Goal: Task Accomplishment & Management: Manage account settings

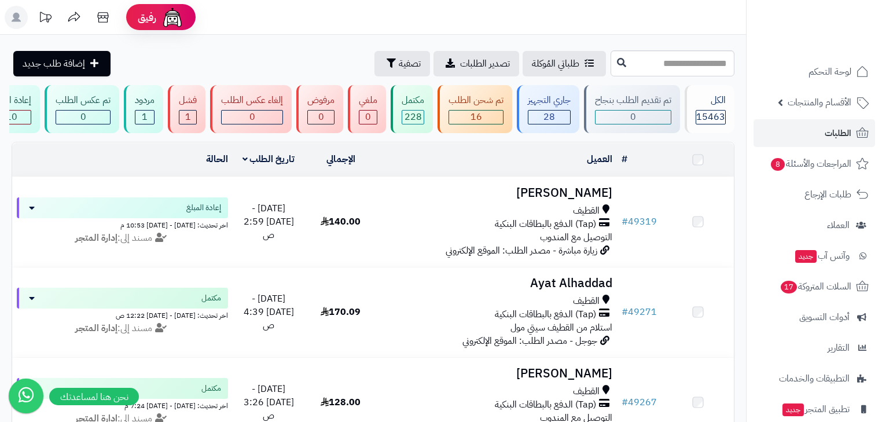
scroll to position [46, 0]
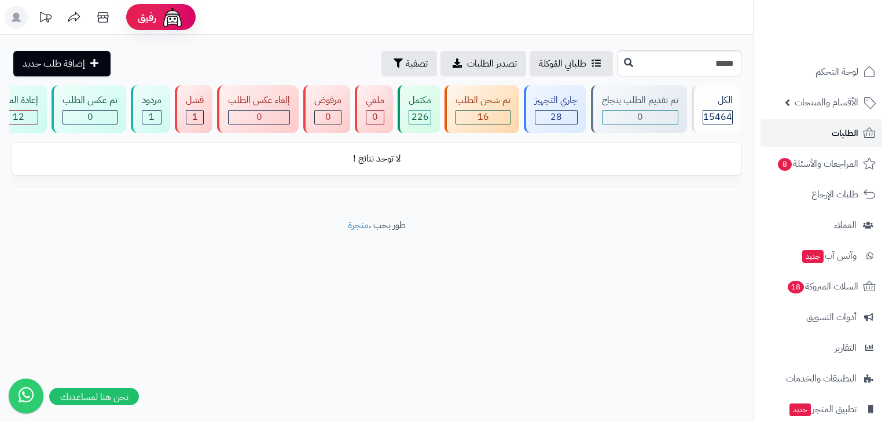
click at [859, 130] on link "الطلبات" at bounding box center [822, 133] width 122 height 28
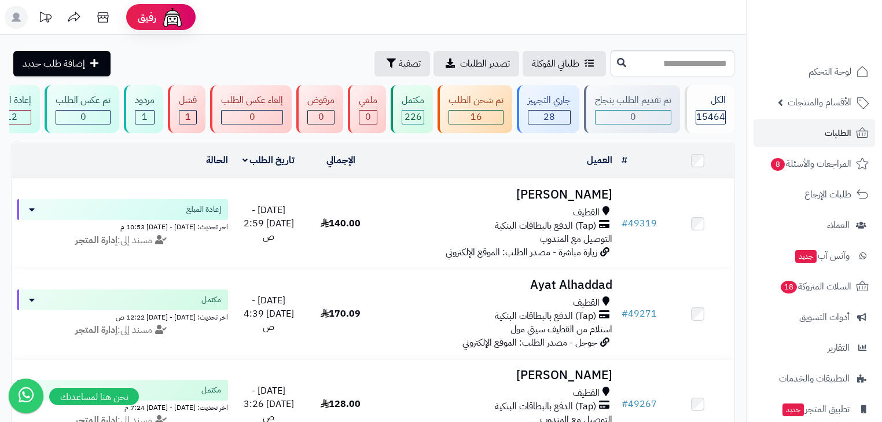
click at [12, 19] on rect at bounding box center [16, 17] width 23 height 23
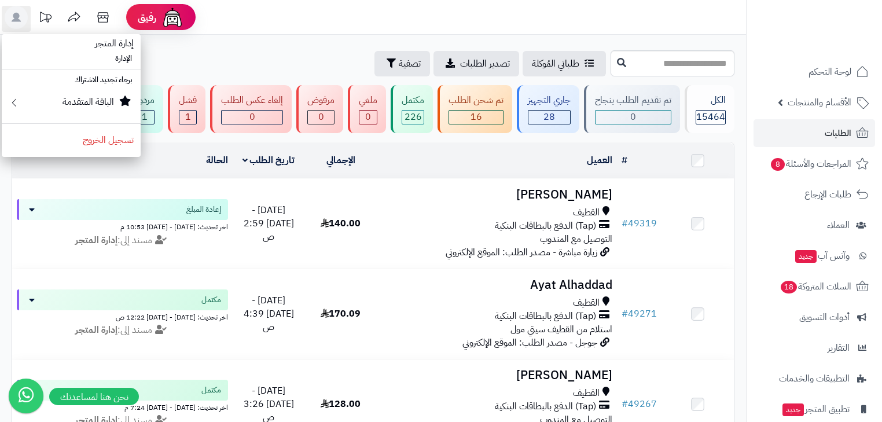
click at [78, 155] on ul "إدارة المتجر الإدارة برجاء تجديد الاشتراك الباقة المتقدمة تسجيل الخروج" at bounding box center [71, 95] width 139 height 123
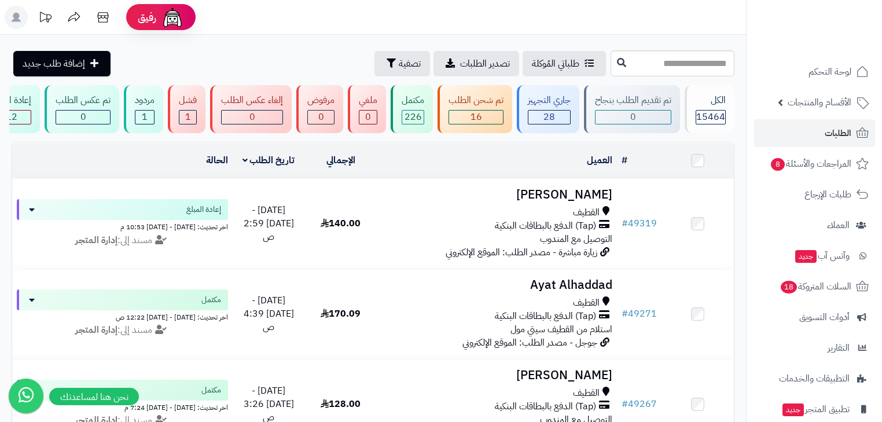
click at [18, 24] on rect at bounding box center [16, 17] width 23 height 23
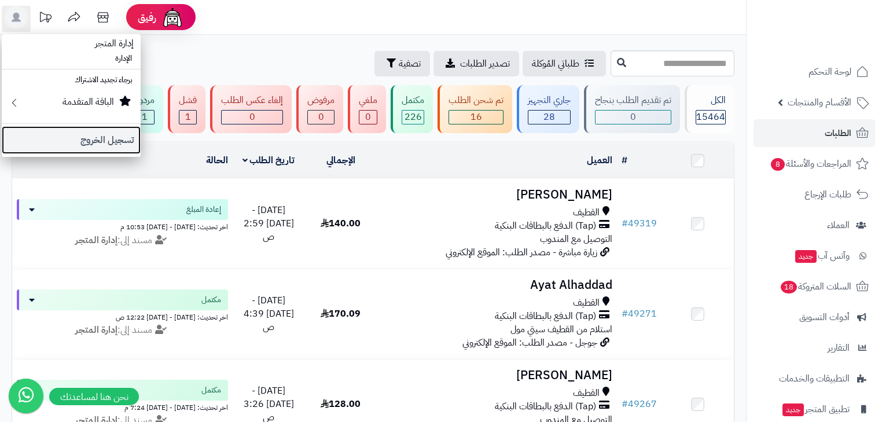
click at [74, 145] on link "تسجيل الخروج" at bounding box center [71, 140] width 139 height 28
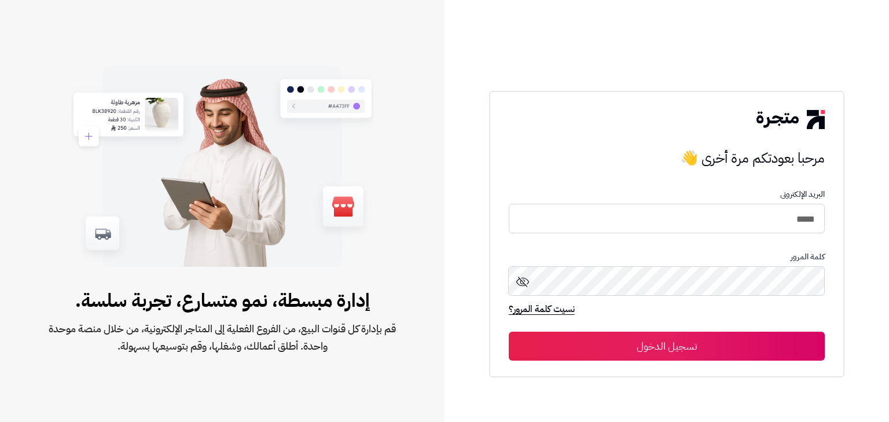
click at [834, 226] on div "مرحبا بعودتكم مرة أخرى 👋 البريد الإلكترونى ***** كلمة المرور نسيت كلمة المرور؟ …" at bounding box center [666, 234] width 355 height 286
click at [820, 221] on input "*****" at bounding box center [667, 218] width 316 height 31
type input "*****"
click at [747, 347] on button "تسجيل الدخول" at bounding box center [667, 346] width 316 height 29
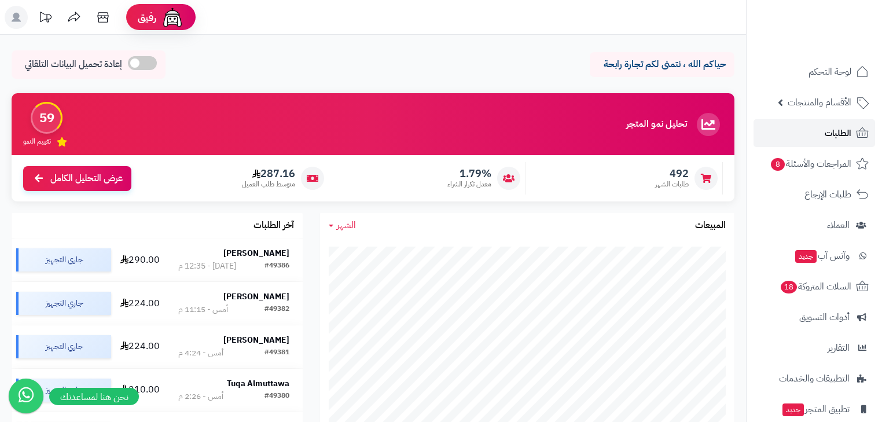
click at [838, 134] on span "الطلبات" at bounding box center [838, 133] width 27 height 16
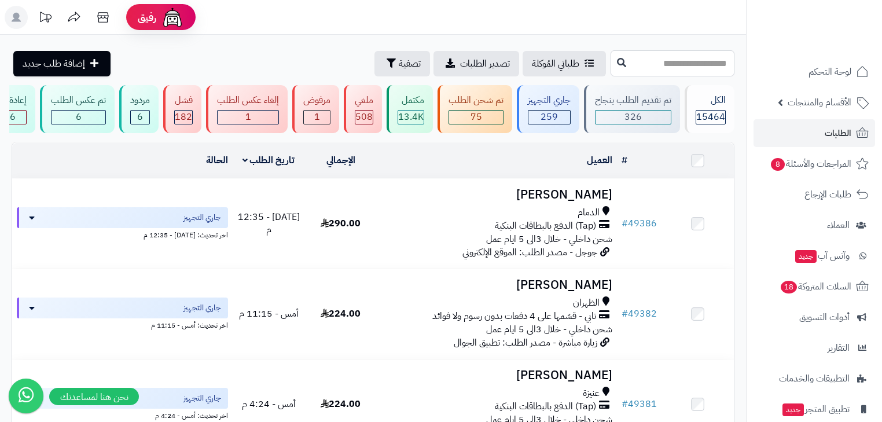
click at [649, 65] on input "text" at bounding box center [673, 63] width 124 height 26
type input "*****"
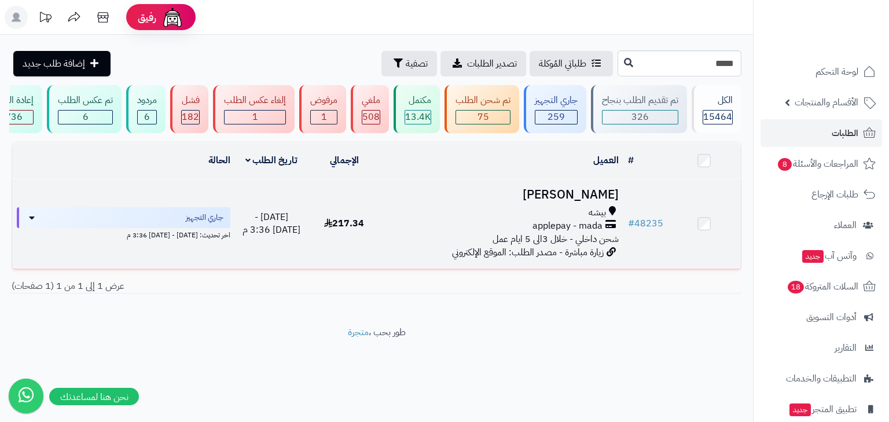
click at [592, 196] on h3 "[PERSON_NAME]" at bounding box center [501, 194] width 233 height 13
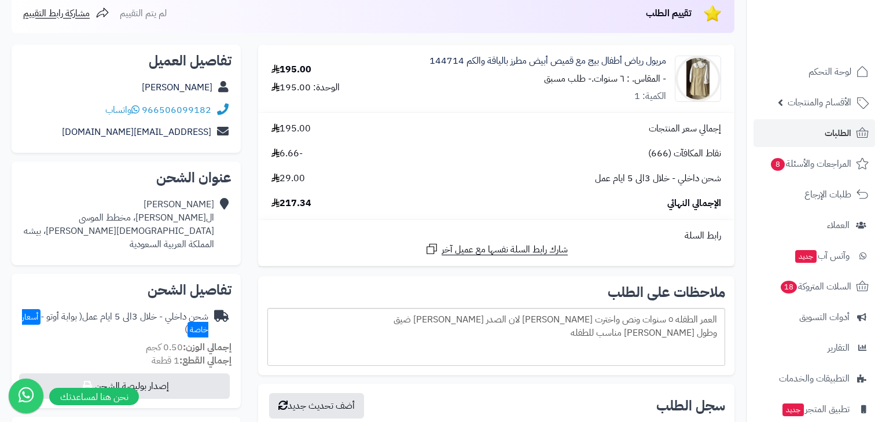
scroll to position [139, 0]
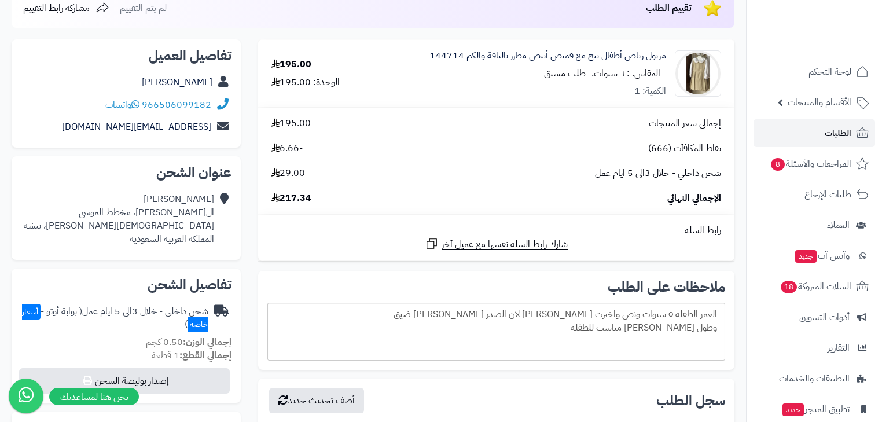
click at [847, 133] on span "الطلبات" at bounding box center [838, 133] width 27 height 16
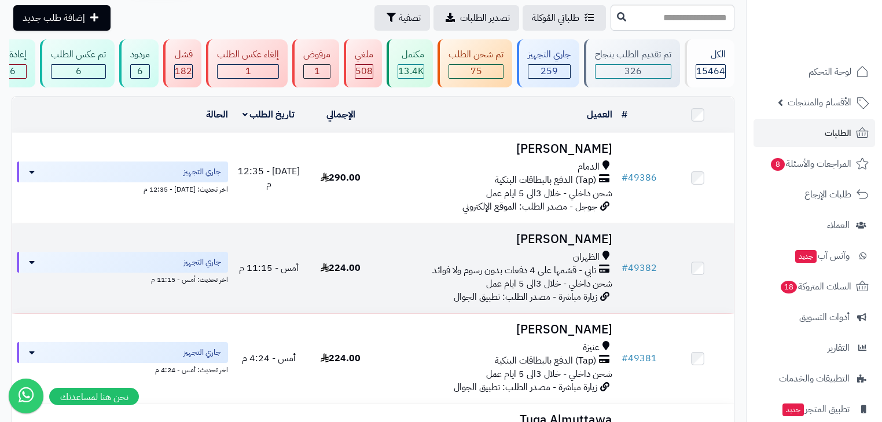
scroll to position [46, 0]
click at [640, 299] on td "# 49382" at bounding box center [639, 268] width 45 height 90
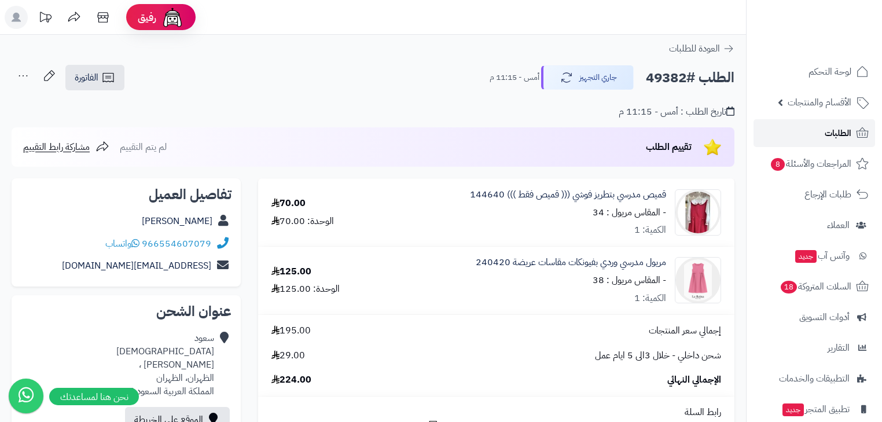
click at [795, 137] on link "الطلبات" at bounding box center [815, 133] width 122 height 28
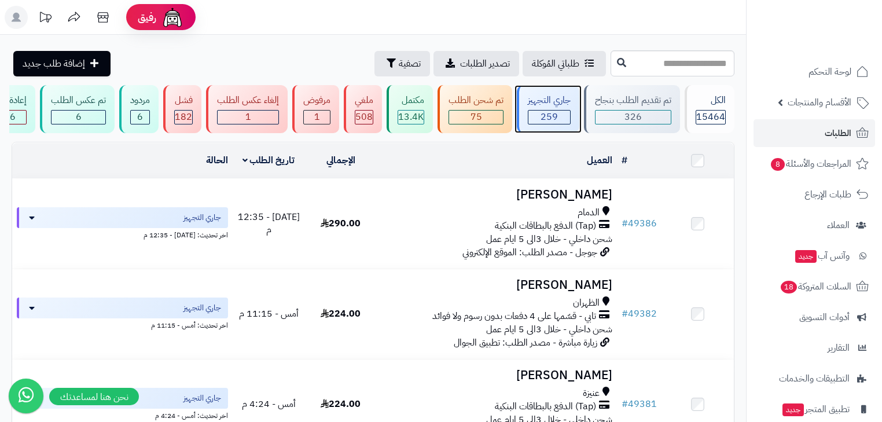
click at [541, 90] on div "جاري التجهيز 259" at bounding box center [548, 109] width 63 height 48
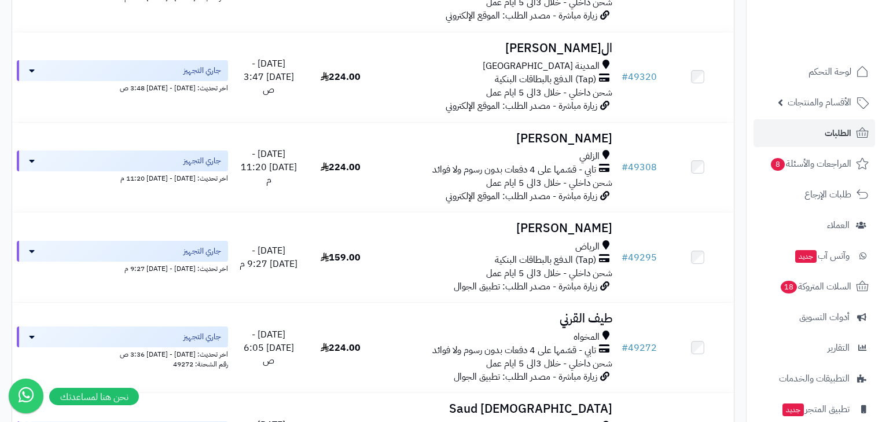
scroll to position [1708, 0]
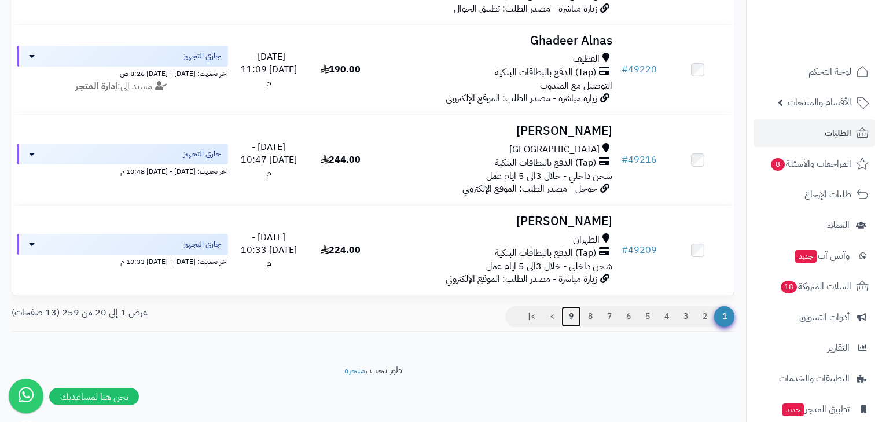
click at [572, 315] on link "9" at bounding box center [571, 316] width 20 height 21
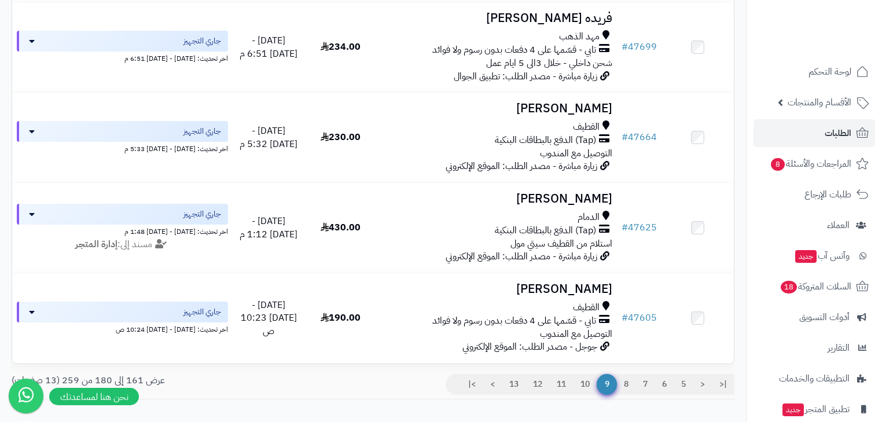
scroll to position [1708, 0]
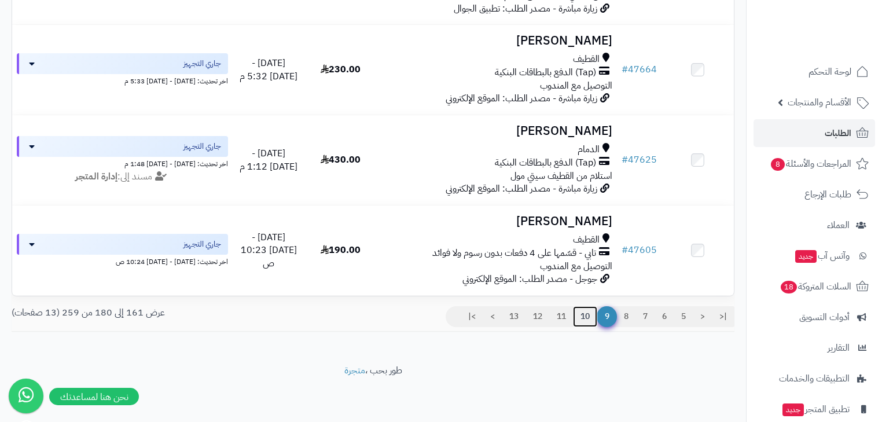
click at [588, 318] on link "10" at bounding box center [585, 316] width 24 height 21
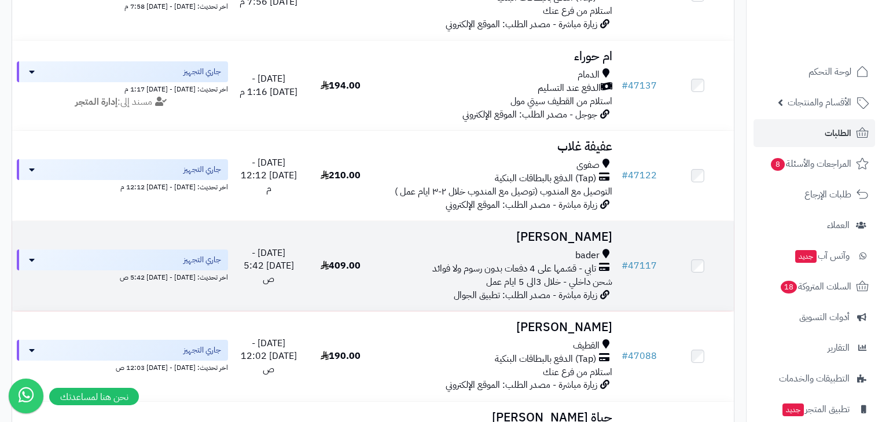
scroll to position [1383, 0]
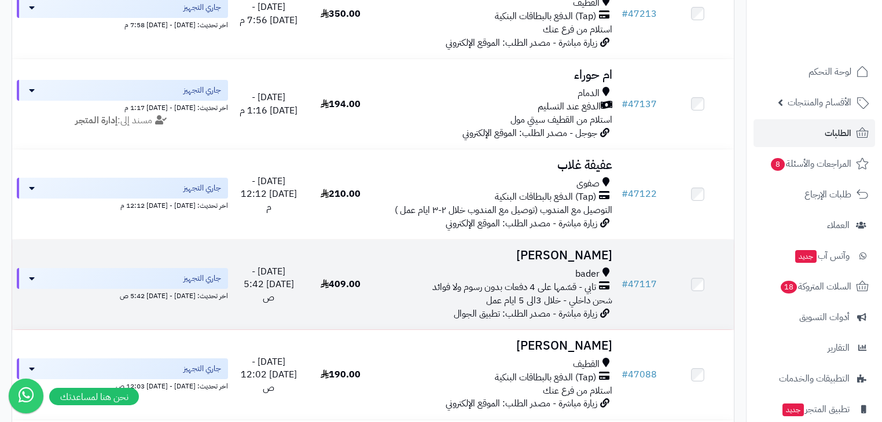
click at [563, 281] on div "bader" at bounding box center [496, 273] width 231 height 13
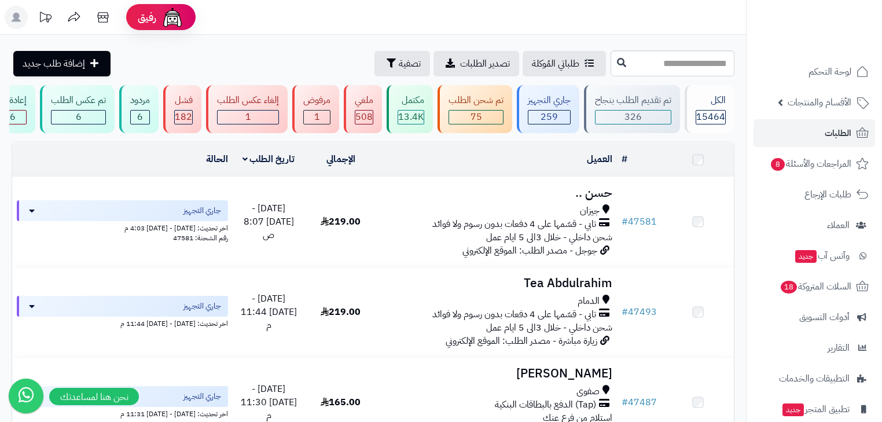
scroll to position [1383, 0]
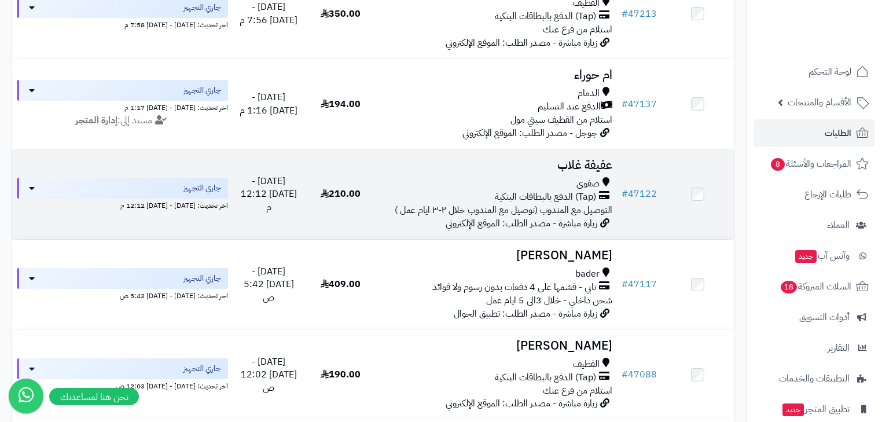
click at [537, 201] on span "(Tap) الدفع بالبطاقات البنكية" at bounding box center [545, 196] width 101 height 13
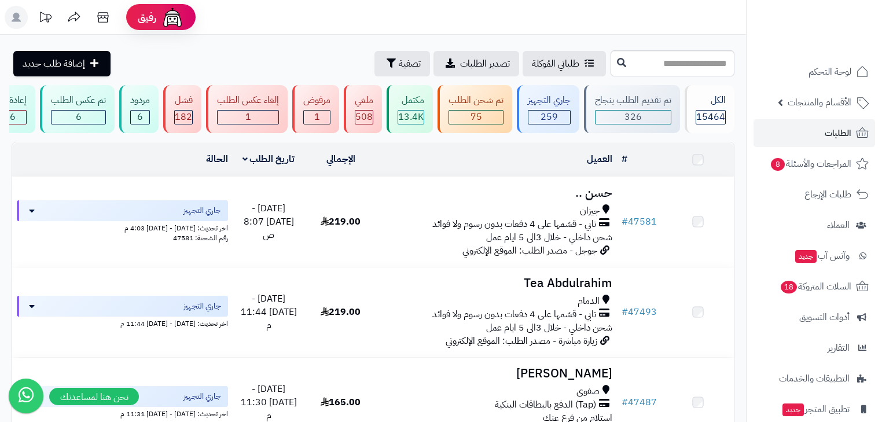
scroll to position [1383, 0]
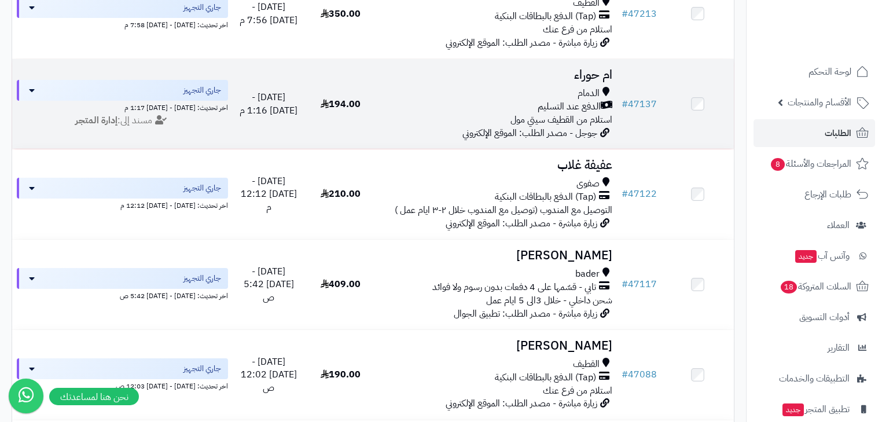
click at [585, 124] on span "استلام من القطيف سيتي مول" at bounding box center [562, 120] width 102 height 14
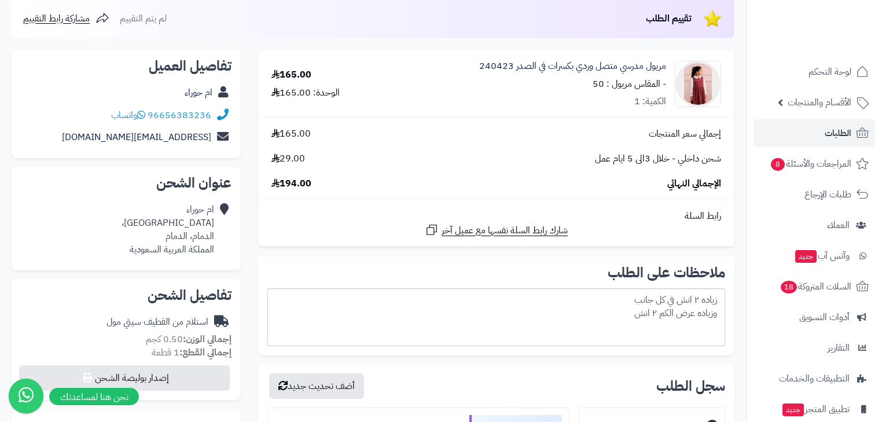
scroll to position [139, 0]
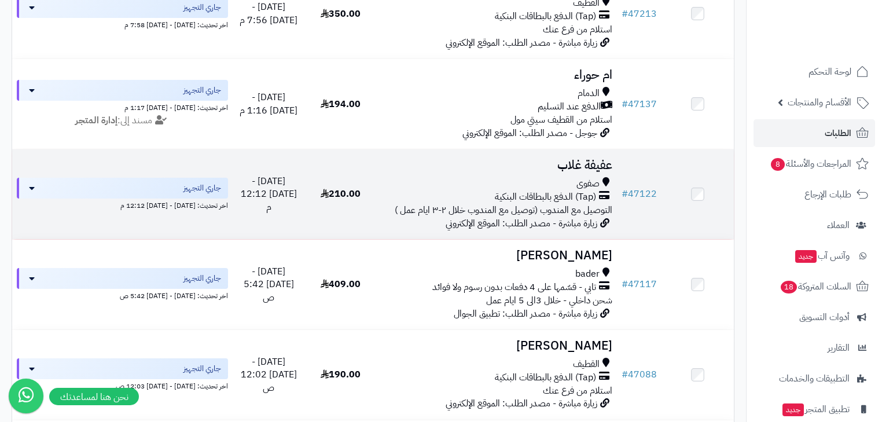
scroll to position [1291, 0]
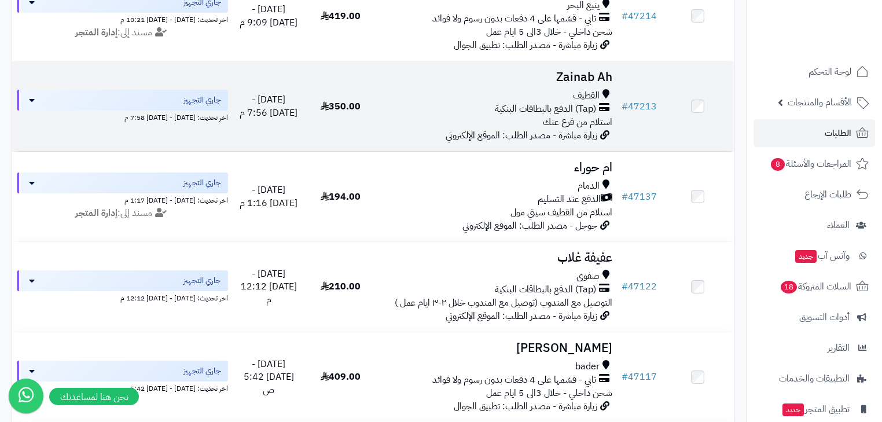
click at [538, 116] on span "(Tap) الدفع بالبطاقات البنكية" at bounding box center [545, 108] width 101 height 13
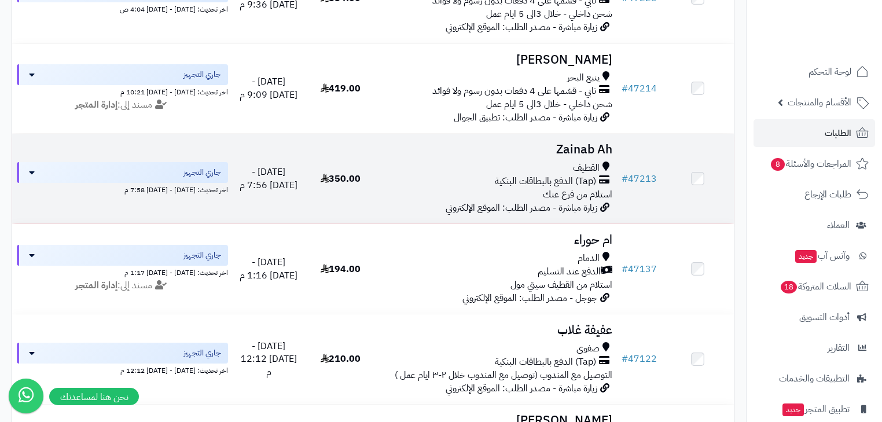
scroll to position [1198, 0]
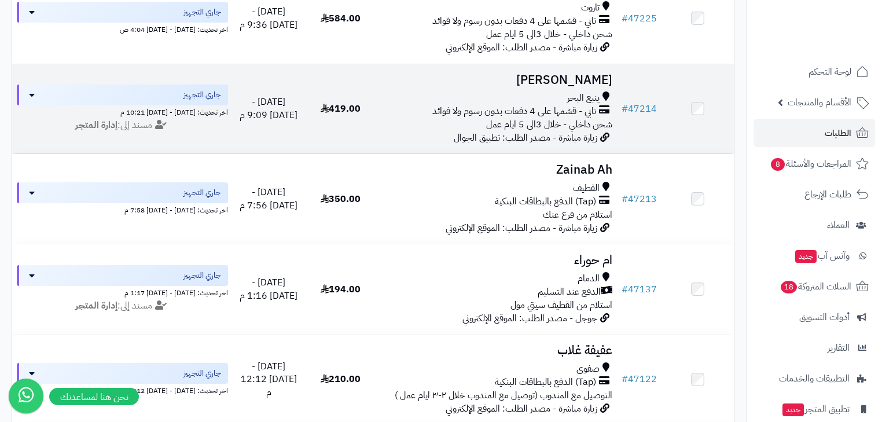
click at [566, 118] on span "تابي - قسّمها على 4 دفعات بدون رسوم ولا فوائد" at bounding box center [514, 111] width 164 height 13
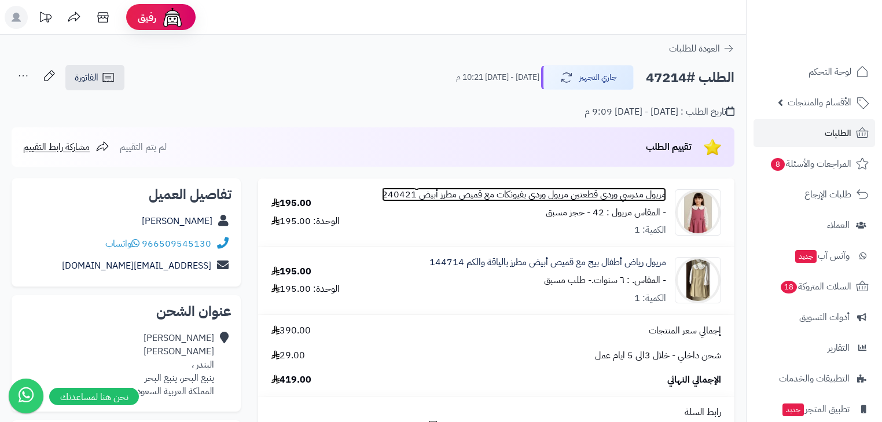
click at [659, 200] on link "مريول مدرسي وردي قطعتين مريول وردي بفيونكات مع قميص مطرز أبيض 240421" at bounding box center [524, 194] width 284 height 13
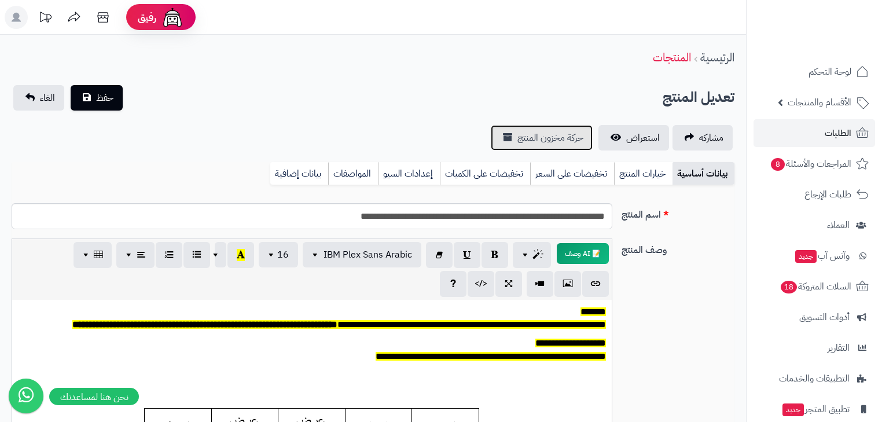
scroll to position [95, 0]
click at [822, 131] on link "الطلبات" at bounding box center [815, 133] width 122 height 28
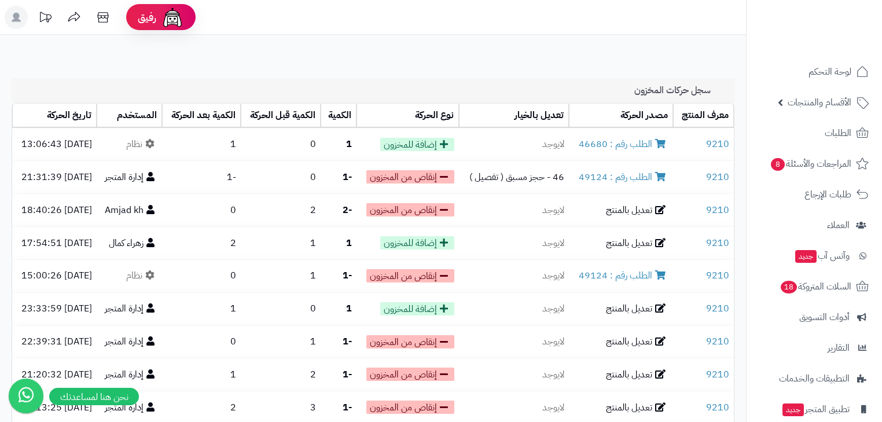
drag, startPoint x: 644, startPoint y: 273, endPoint x: 735, endPoint y: 279, distance: 91.1
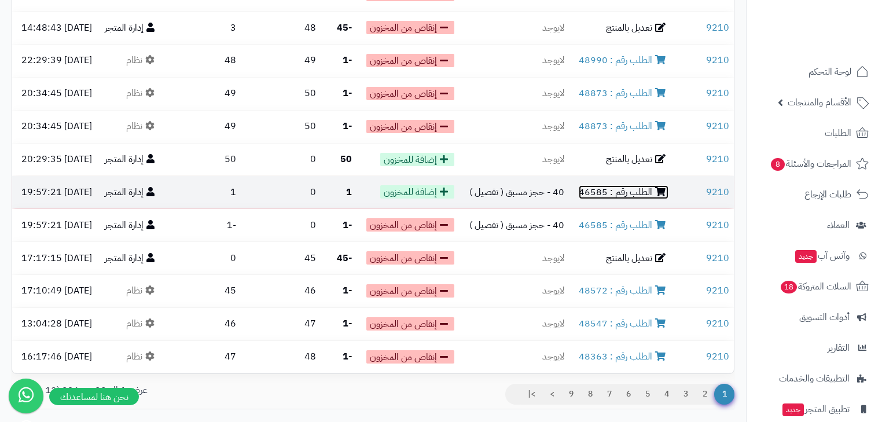
scroll to position [417, 0]
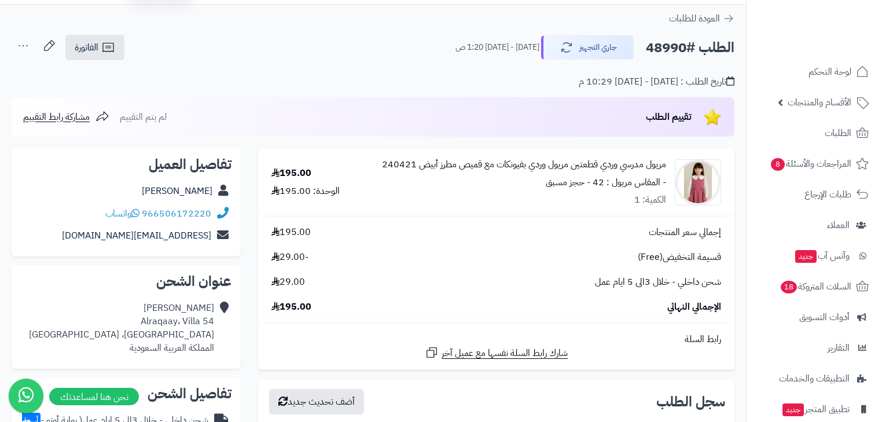
scroll to position [46, 0]
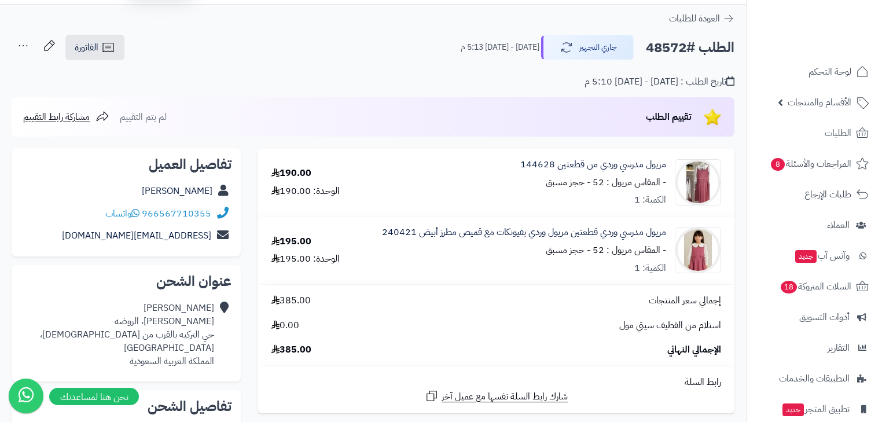
scroll to position [46, 0]
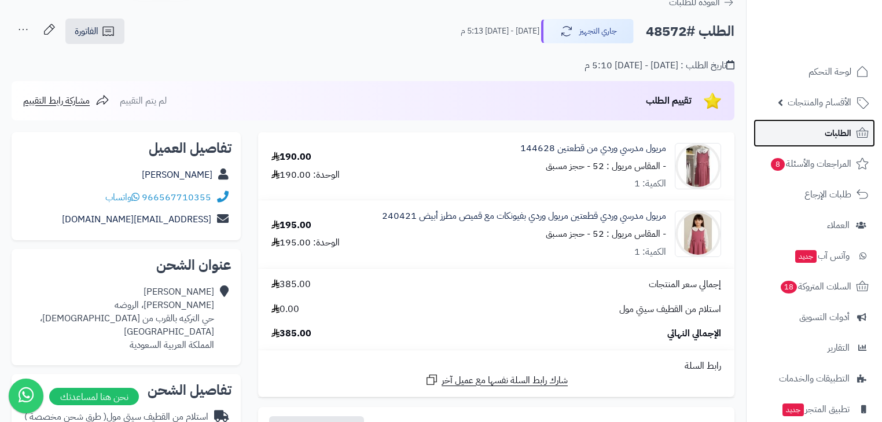
click at [825, 123] on link "الطلبات" at bounding box center [815, 133] width 122 height 28
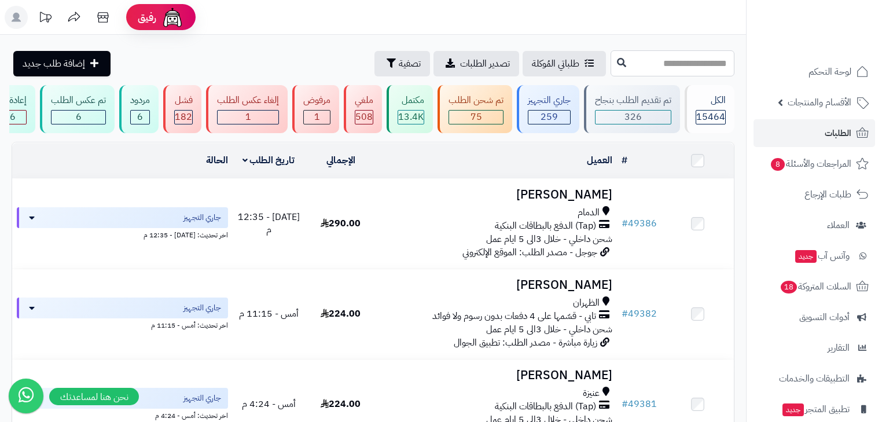
click at [617, 56] on input "text" at bounding box center [673, 63] width 124 height 26
paste input "*****"
type input "*****"
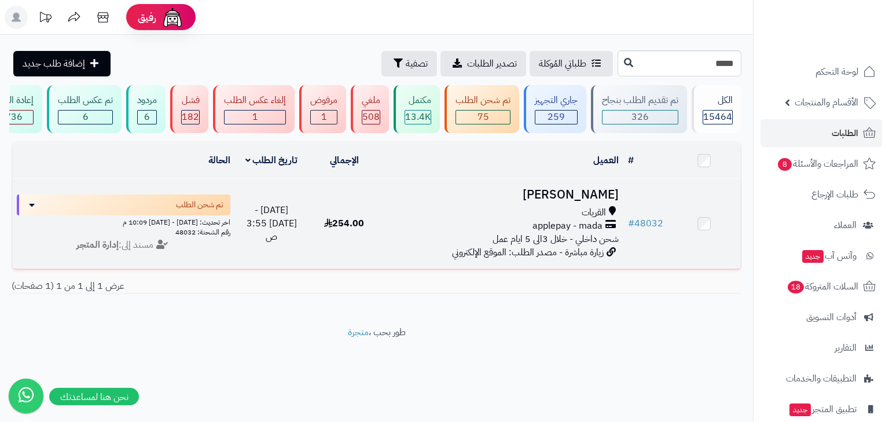
click at [568, 239] on span "شحن داخلي - خلال 3الى 5 ايام عمل" at bounding box center [556, 239] width 126 height 14
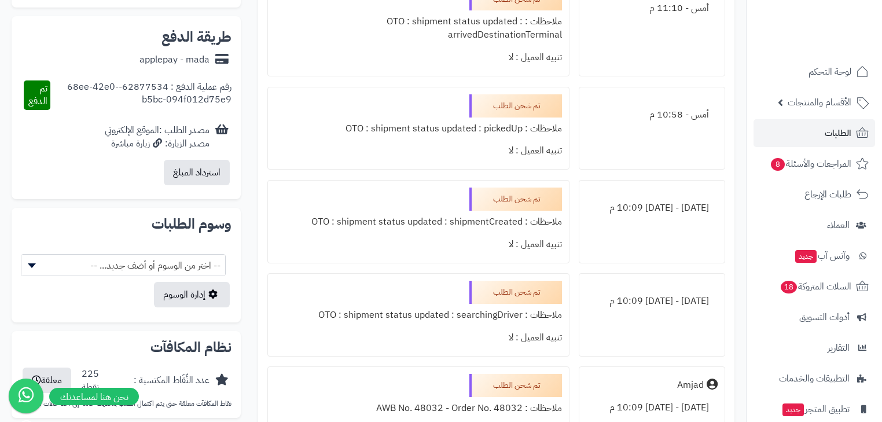
scroll to position [926, 0]
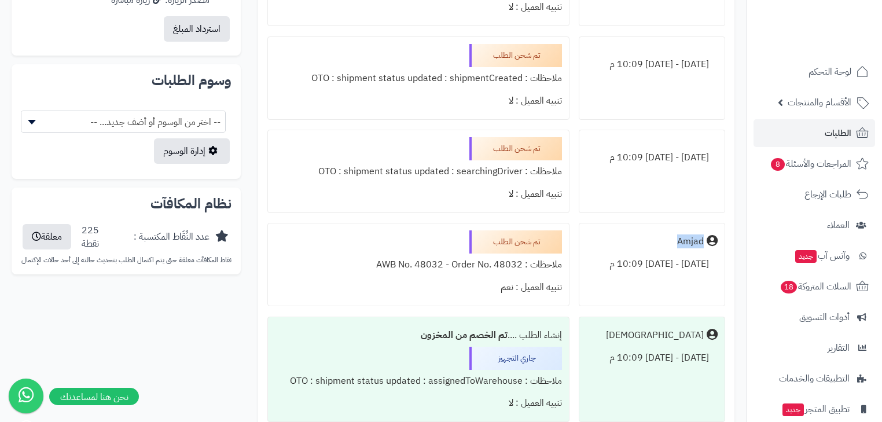
drag, startPoint x: 706, startPoint y: 240, endPoint x: 655, endPoint y: 251, distance: 52.8
click at [655, 251] on div "Amjad" at bounding box center [651, 241] width 131 height 23
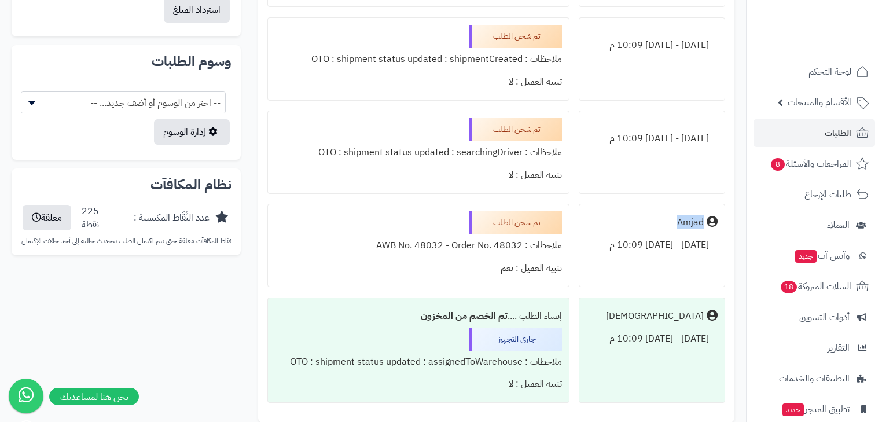
scroll to position [1047, 0]
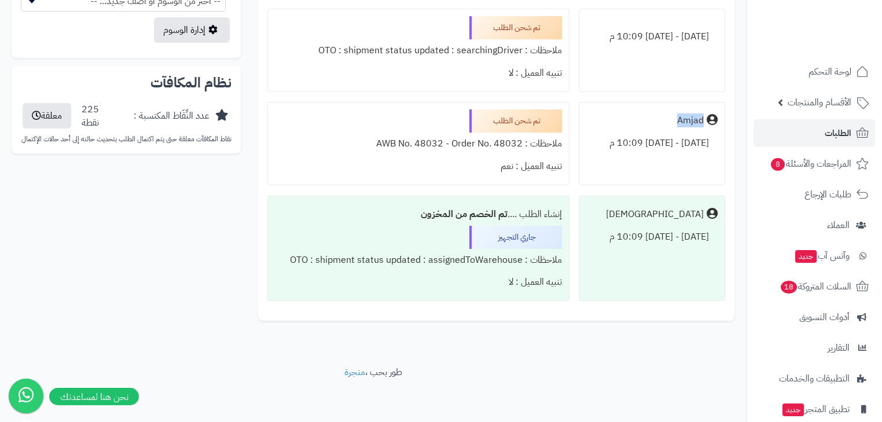
click at [669, 127] on div "Amjad" at bounding box center [651, 120] width 131 height 23
drag, startPoint x: 692, startPoint y: 118, endPoint x: 669, endPoint y: 120, distance: 23.8
click at [669, 120] on div "Amjad" at bounding box center [651, 120] width 131 height 23
click at [690, 123] on div "Amjad" at bounding box center [690, 120] width 27 height 13
click at [674, 125] on div "Amjad" at bounding box center [651, 120] width 131 height 23
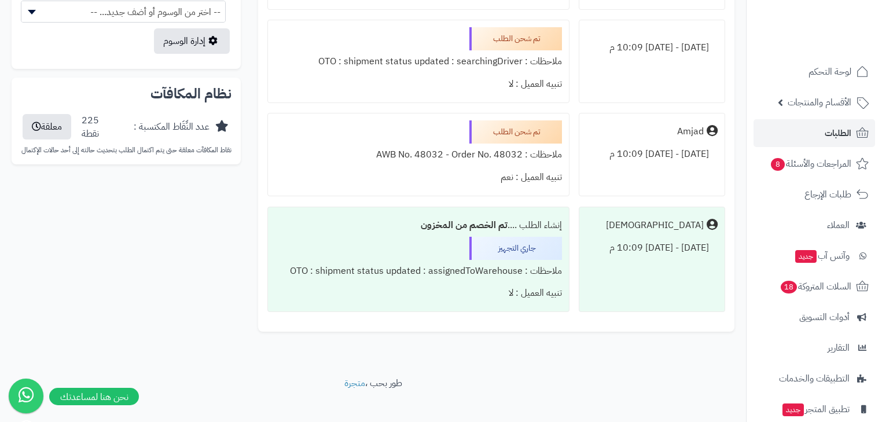
scroll to position [1001, 0]
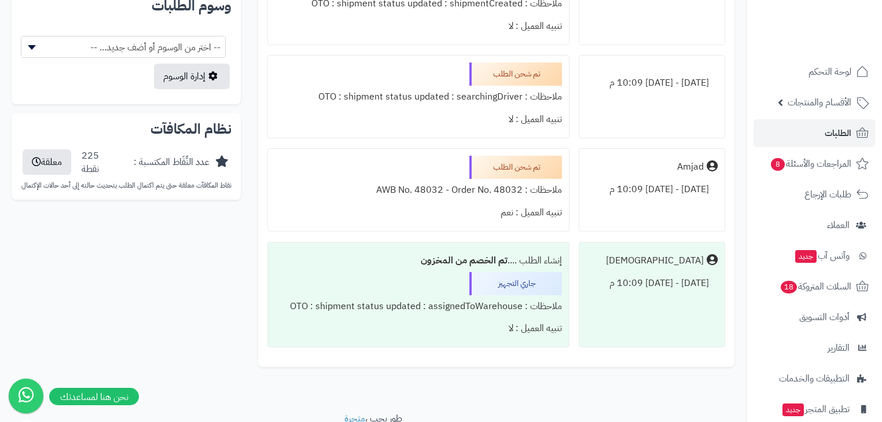
click at [695, 161] on div "Amjad" at bounding box center [690, 166] width 27 height 13
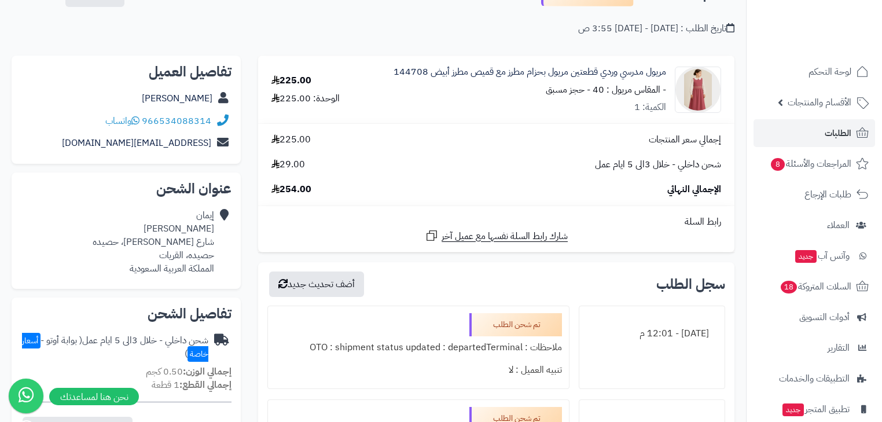
scroll to position [0, 0]
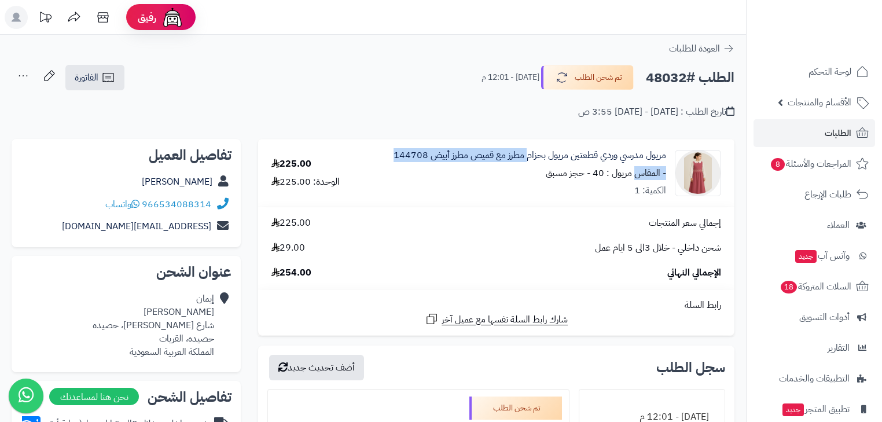
drag, startPoint x: 641, startPoint y: 174, endPoint x: 527, endPoint y: 173, distance: 114.6
click at [527, 173] on div "مريول مدرسي وردي قطعتين مريول بحزام مطرز مع قميص مطرز أبيض 144708 - المقاس مريو…" at bounding box center [530, 173] width 273 height 49
click at [539, 178] on div "مريول مدرسي وردي قطعتين مريول بحزام مطرز مع قميص مطرز أبيض 144708 - المقاس مريو…" at bounding box center [530, 173] width 273 height 49
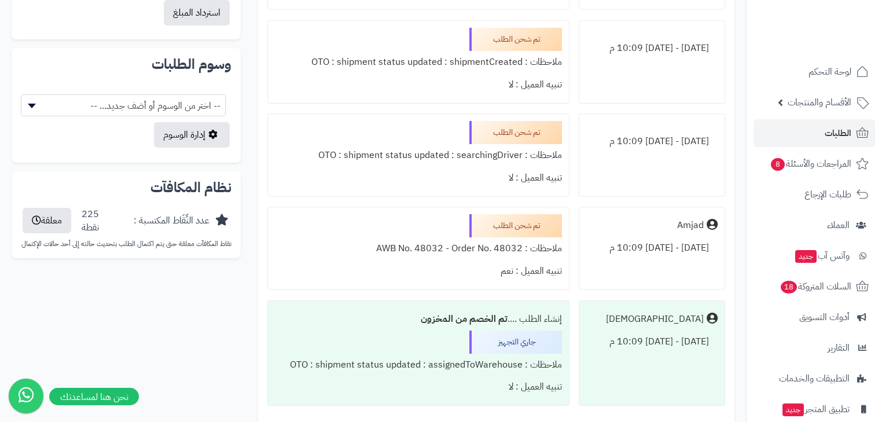
scroll to position [926, 0]
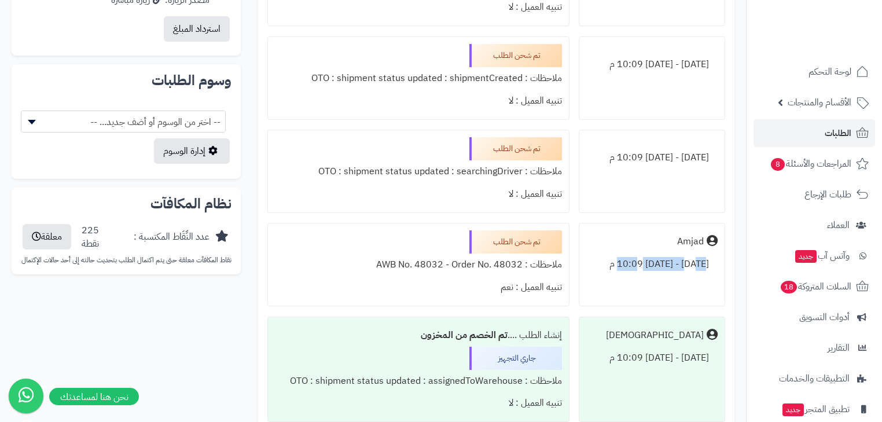
drag, startPoint x: 703, startPoint y: 262, endPoint x: 618, endPoint y: 262, distance: 85.1
click at [618, 262] on div "الجمعة - ٢٢ أغسطس ٢٠٢٥ - 10:09 م" at bounding box center [651, 264] width 131 height 23
drag, startPoint x: 716, startPoint y: 275, endPoint x: 670, endPoint y: 277, distance: 46.3
click at [670, 276] on div "الجمعة - ٢٢ أغسطس ٢٠٢٥ - 10:09 م" at bounding box center [651, 264] width 131 height 23
drag, startPoint x: 689, startPoint y: 278, endPoint x: 711, endPoint y: 276, distance: 22.1
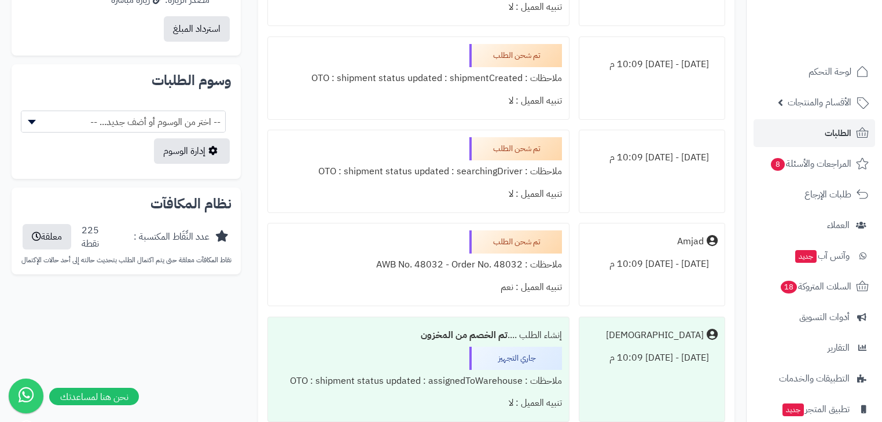
click at [711, 276] on div "الجمعة - ٢٢ أغسطس ٢٠٢٥ - 10:09 م" at bounding box center [651, 264] width 131 height 23
click at [699, 276] on div "الجمعة - ٢٢ أغسطس ٢٠٢٥ - 10:09 م" at bounding box center [651, 264] width 131 height 23
click at [676, 276] on div "الجمعة - ٢٢ أغسطس ٢٠٢٥ - 10:09 م" at bounding box center [651, 264] width 131 height 23
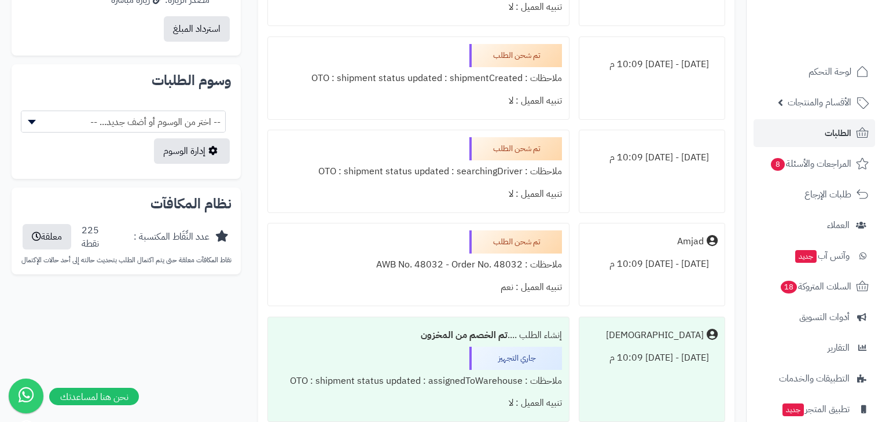
drag, startPoint x: 682, startPoint y: 278, endPoint x: 712, endPoint y: 278, distance: 30.1
click at [712, 276] on div "الجمعة - ٢٢ أغسطس ٢٠٢٥ - 10:09 م" at bounding box center [651, 264] width 131 height 23
click at [680, 266] on div "الجمعة - ٢٢ أغسطس ٢٠٢٥ - 10:09 م" at bounding box center [651, 264] width 131 height 23
drag, startPoint x: 672, startPoint y: 281, endPoint x: 701, endPoint y: 282, distance: 29.0
click at [701, 276] on div "الجمعة - ٢٢ أغسطس ٢٠٢٥ - 10:09 م" at bounding box center [651, 264] width 131 height 23
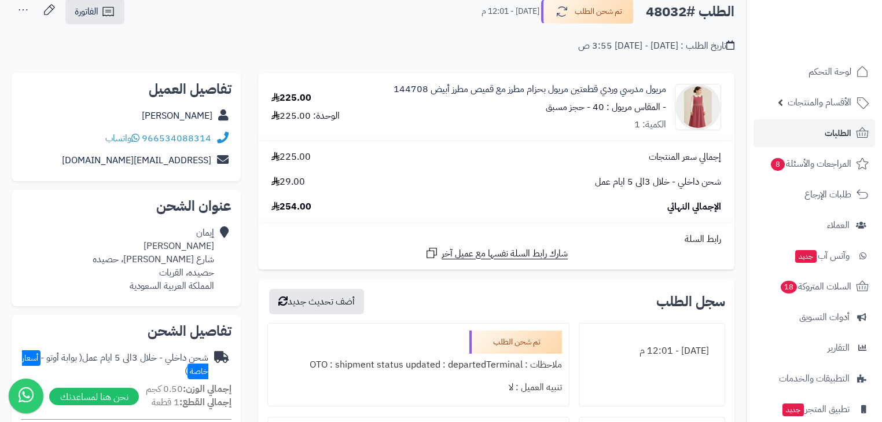
scroll to position [0, 0]
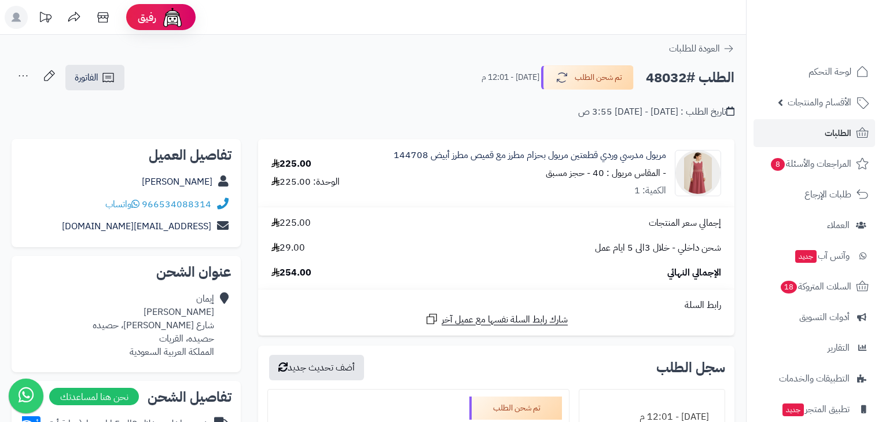
click at [25, 81] on icon at bounding box center [23, 75] width 23 height 23
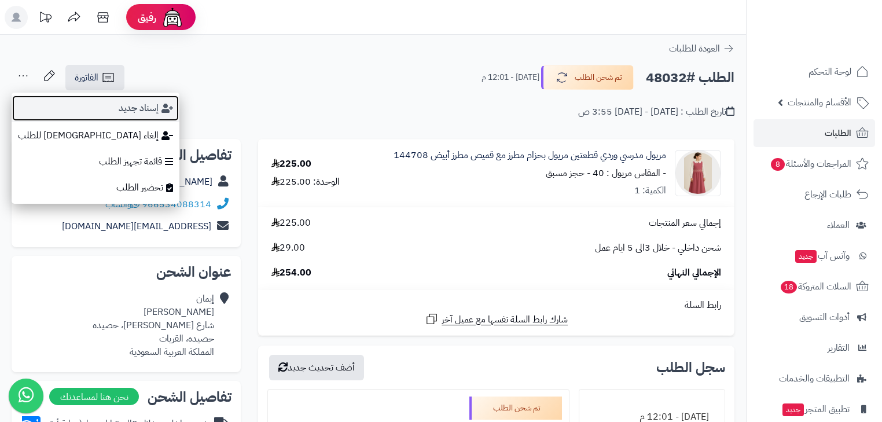
click at [56, 105] on button "إسناد جديد" at bounding box center [96, 108] width 168 height 27
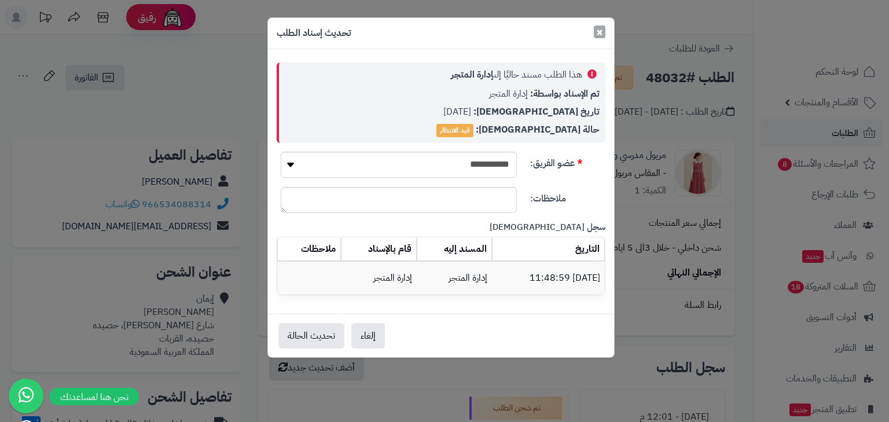
click at [597, 35] on span "×" at bounding box center [599, 31] width 7 height 17
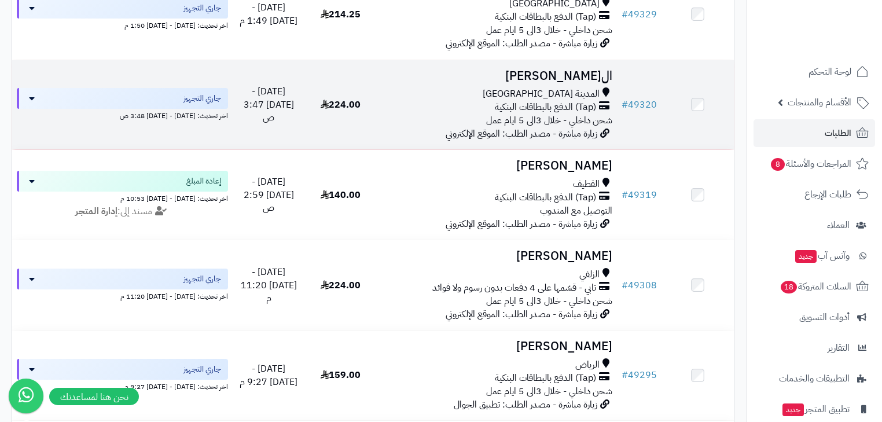
scroll to position [1204, 0]
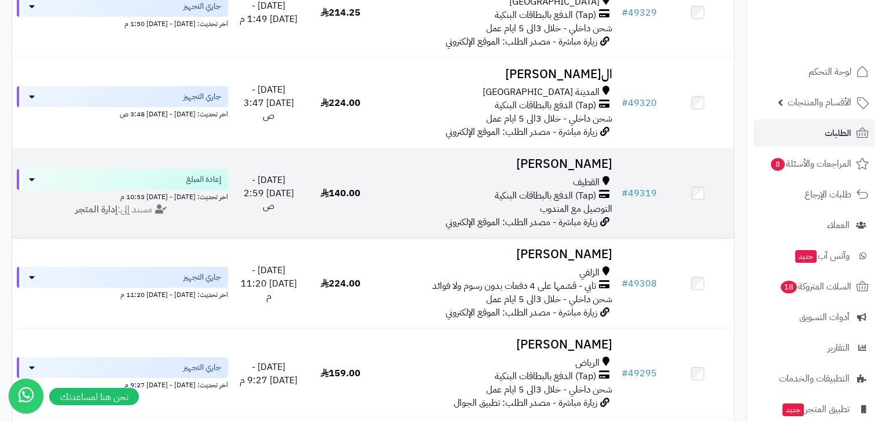
click at [539, 203] on span "(Tap) الدفع بالبطاقات البنكية" at bounding box center [545, 195] width 101 height 13
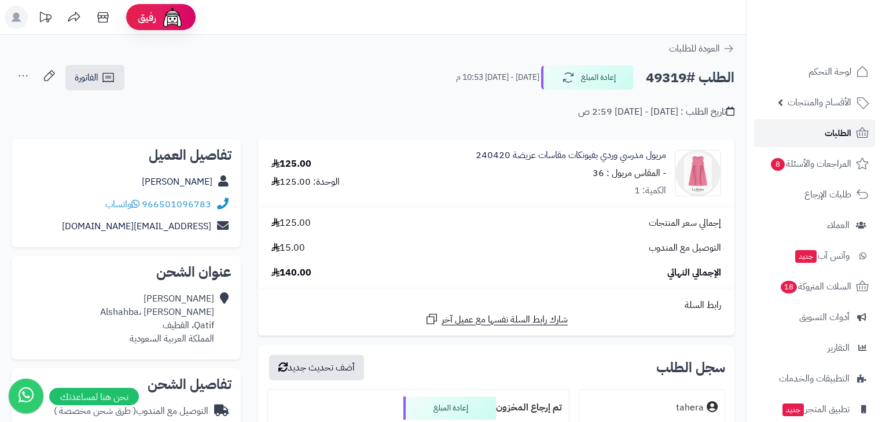
click at [835, 130] on span "الطلبات" at bounding box center [838, 133] width 27 height 16
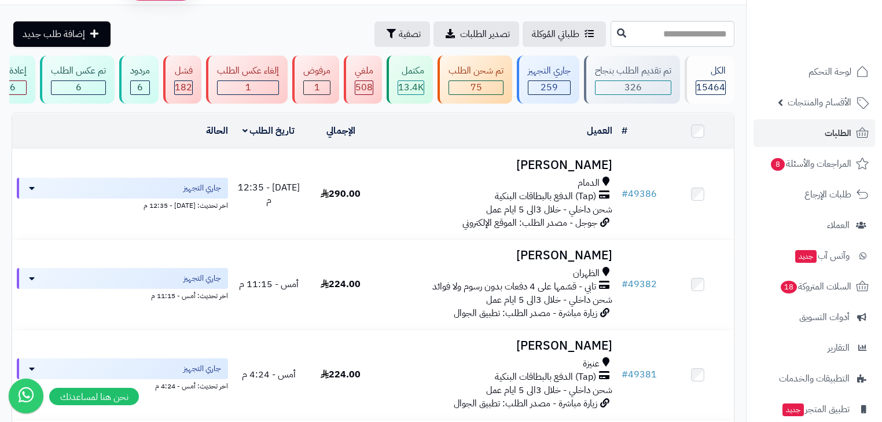
scroll to position [46, 0]
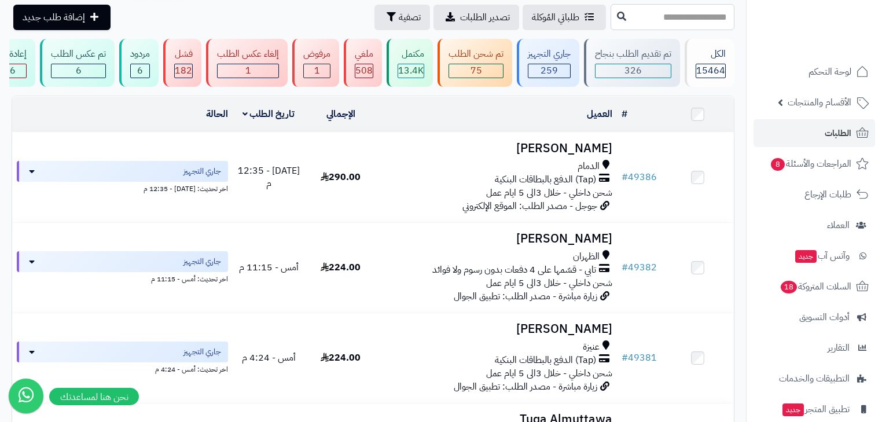
paste input "*****"
type input "*****"
click at [613, 24] on button at bounding box center [621, 16] width 17 height 22
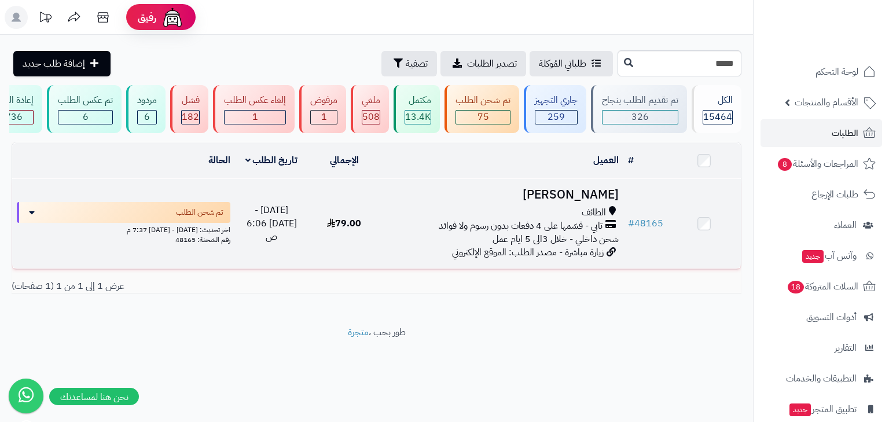
click at [616, 201] on h3 "[PERSON_NAME]" at bounding box center [501, 194] width 233 height 13
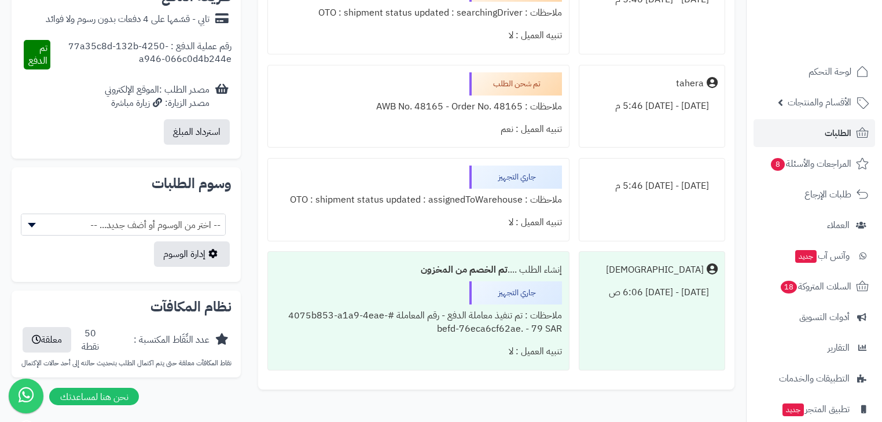
scroll to position [833, 0]
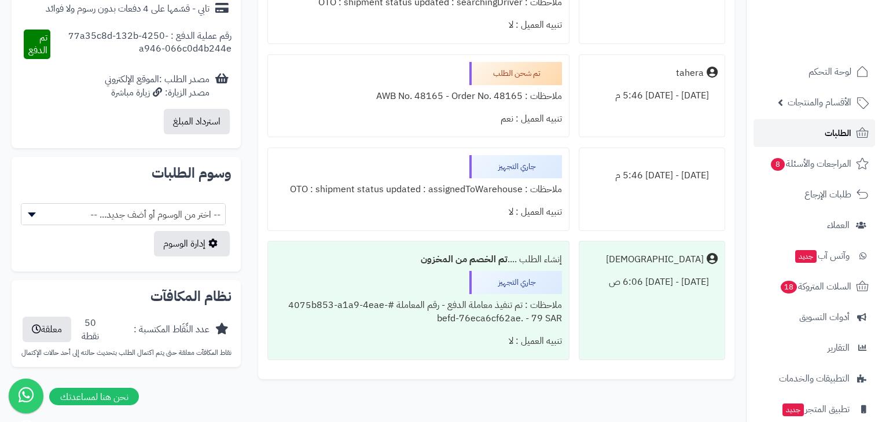
click at [833, 135] on span "الطلبات" at bounding box center [838, 133] width 27 height 16
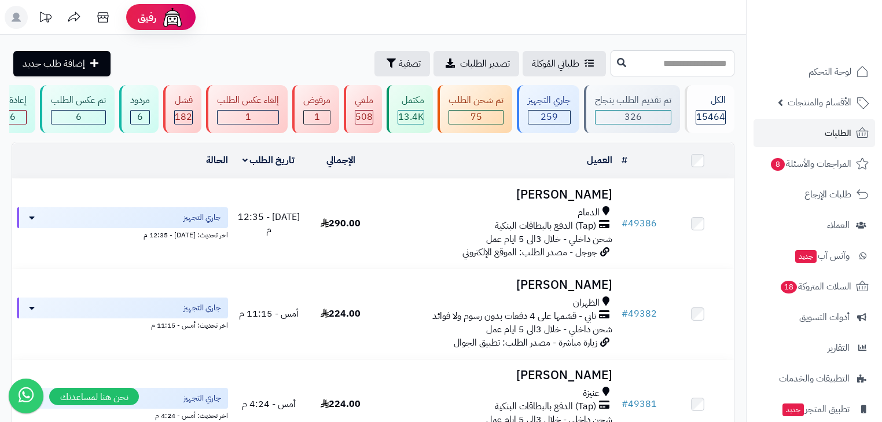
click at [651, 63] on input "text" at bounding box center [673, 63] width 124 height 26
type input "*****"
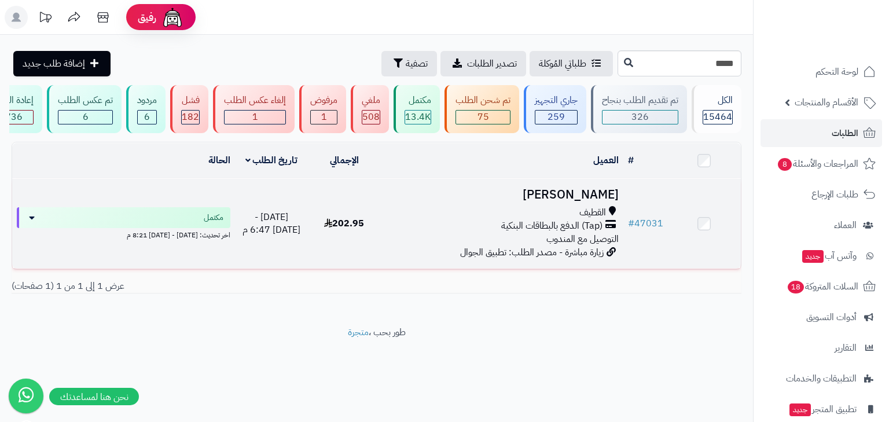
click at [556, 201] on h3 "[PERSON_NAME]" at bounding box center [501, 194] width 233 height 13
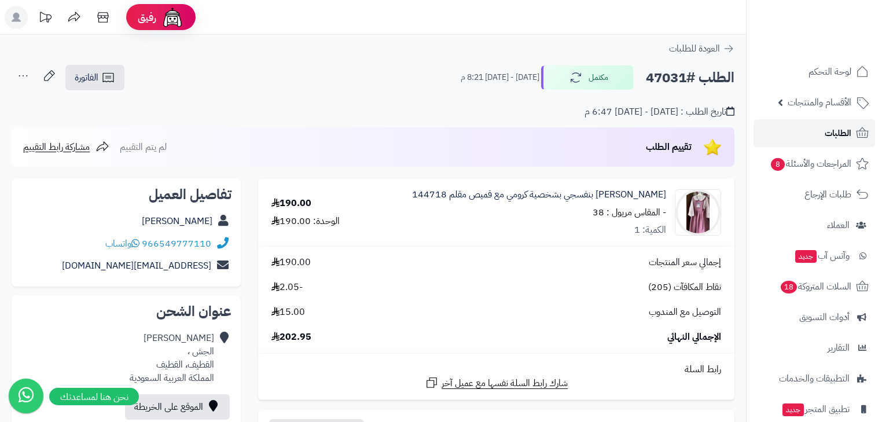
click at [828, 122] on link "الطلبات" at bounding box center [815, 133] width 122 height 28
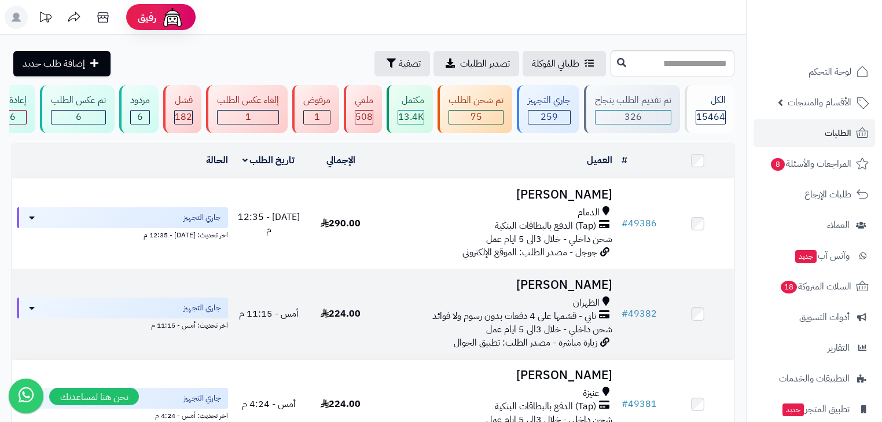
click at [514, 331] on span "شحن داخلي - خلال 3الى 5 ايام عمل" at bounding box center [549, 329] width 126 height 14
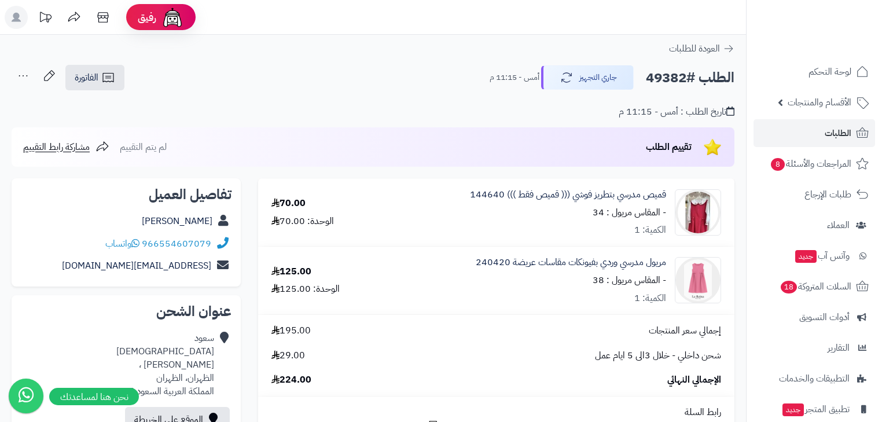
drag, startPoint x: 584, startPoint y: 281, endPoint x: 674, endPoint y: 267, distance: 90.8
click at [674, 237] on div "مريول مدرسي وردي بفيونكات مقاسات عريضة 240420 - المقاس مريول : 38 الكمية: 1" at bounding box center [557, 212] width 346 height 49
click at [797, 138] on link "الطلبات" at bounding box center [815, 133] width 122 height 28
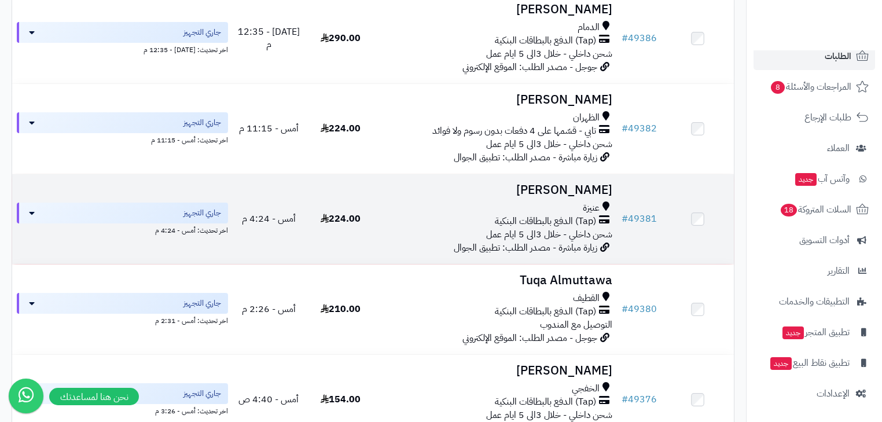
scroll to position [417, 0]
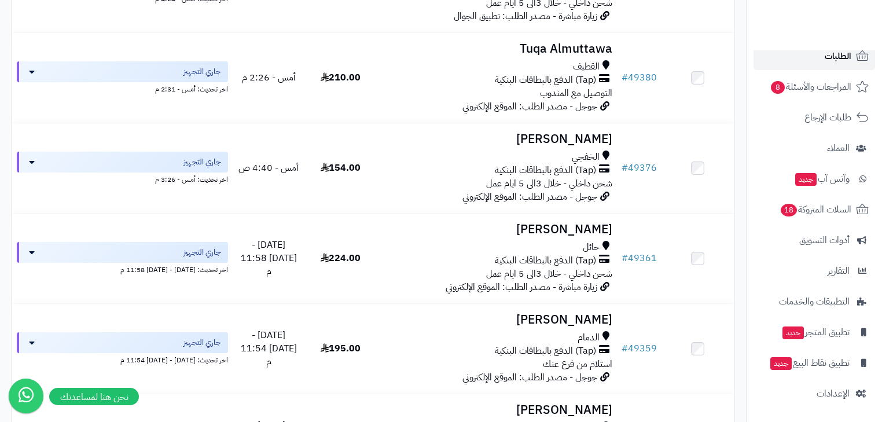
click at [809, 57] on link "الطلبات" at bounding box center [815, 56] width 122 height 28
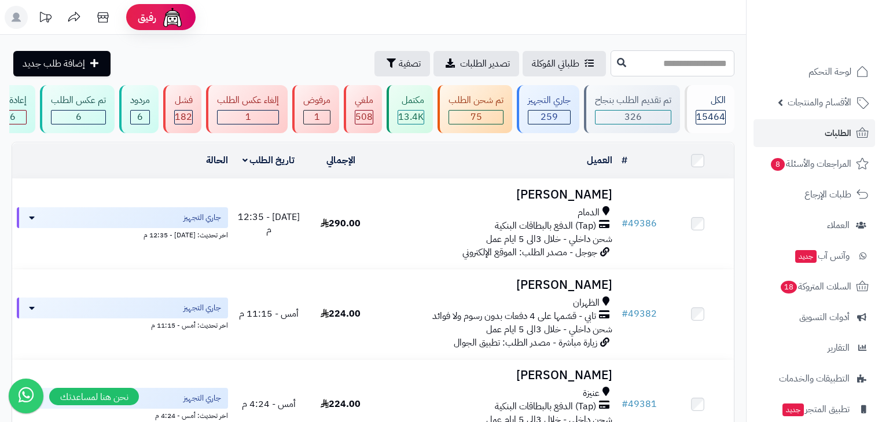
click at [669, 68] on input "text" at bounding box center [673, 63] width 124 height 26
type input "*****"
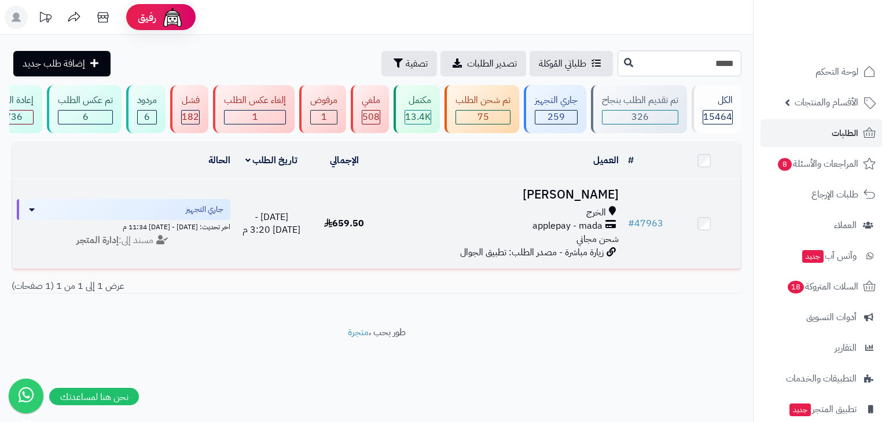
click at [578, 240] on span "شحن مجاني" at bounding box center [598, 239] width 42 height 14
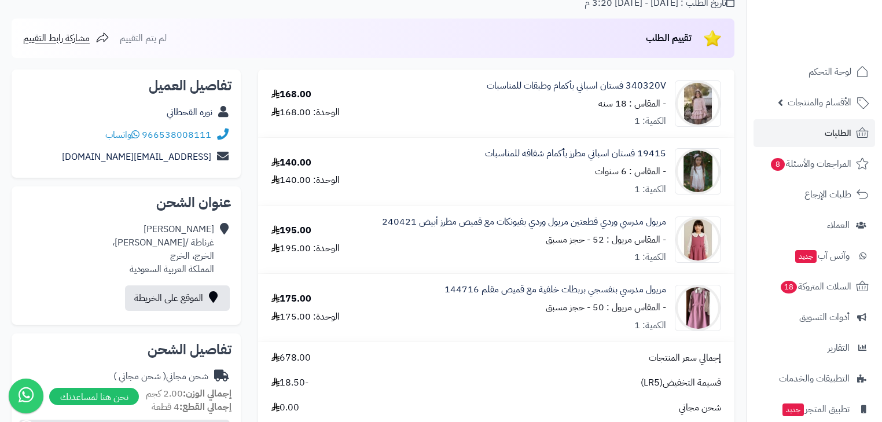
scroll to position [93, 0]
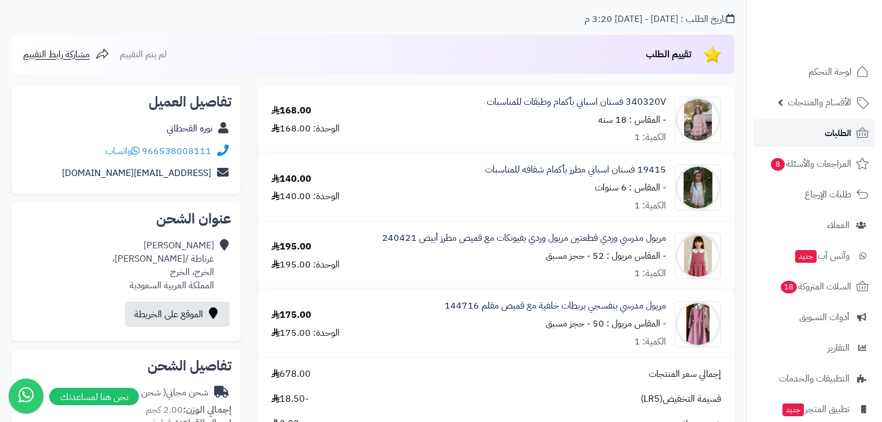
click at [798, 136] on link "الطلبات" at bounding box center [815, 133] width 122 height 28
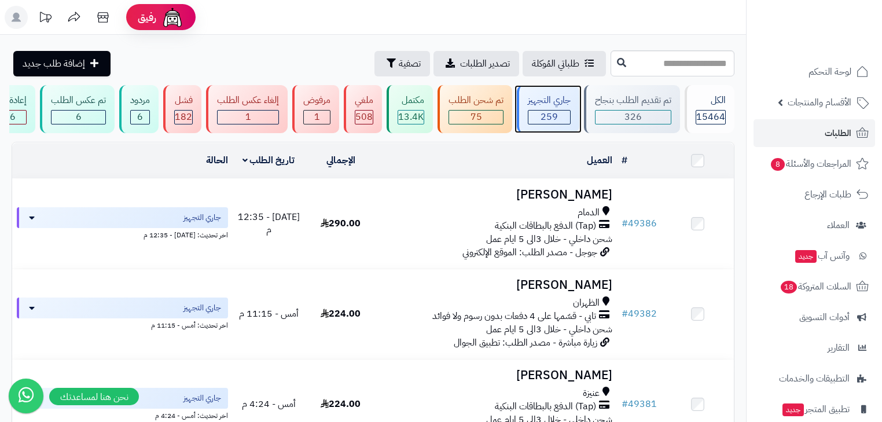
click at [546, 108] on div "جاري التجهيز 259" at bounding box center [548, 109] width 63 height 48
click at [13, 9] on rect at bounding box center [16, 17] width 23 height 23
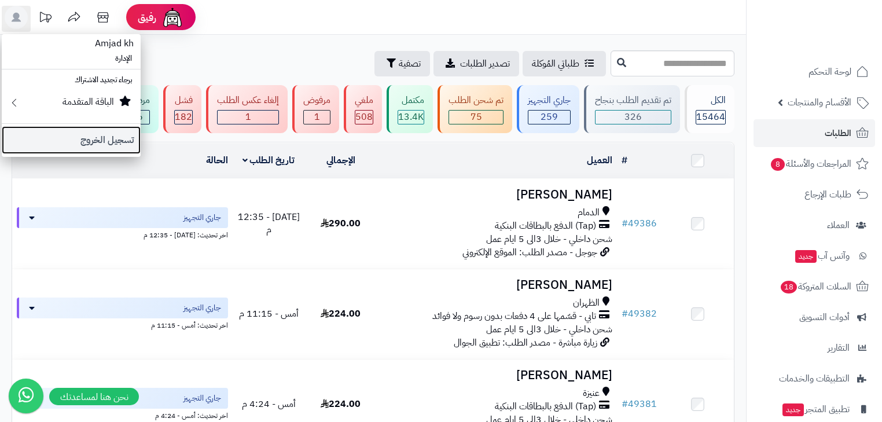
click at [125, 131] on link "تسجيل الخروج" at bounding box center [71, 140] width 139 height 28
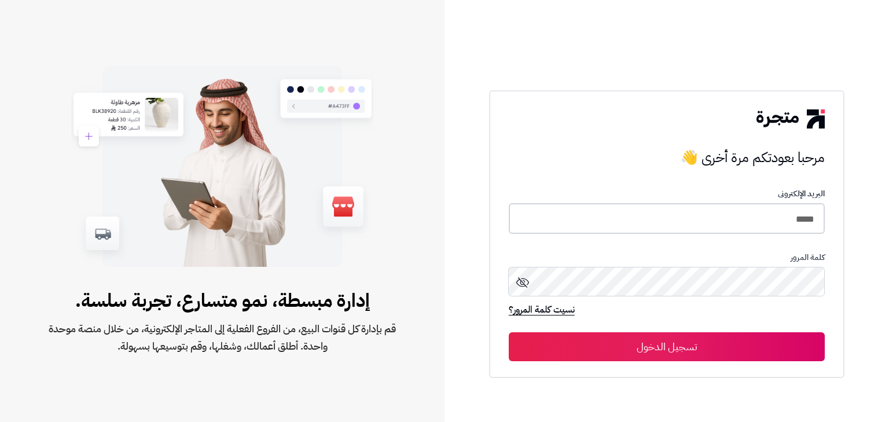
click at [798, 220] on input "*****" at bounding box center [667, 218] width 316 height 31
type input "*****"
click at [680, 358] on button "تسجيل الدخول" at bounding box center [667, 346] width 316 height 29
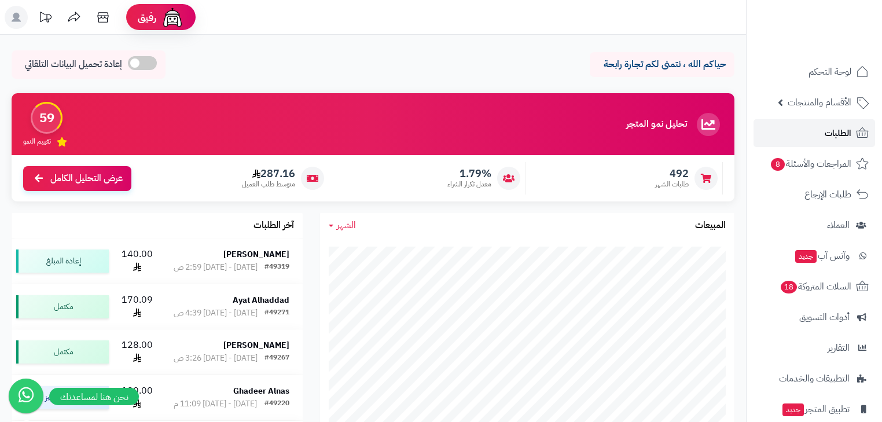
click at [818, 132] on link "الطلبات" at bounding box center [815, 133] width 122 height 28
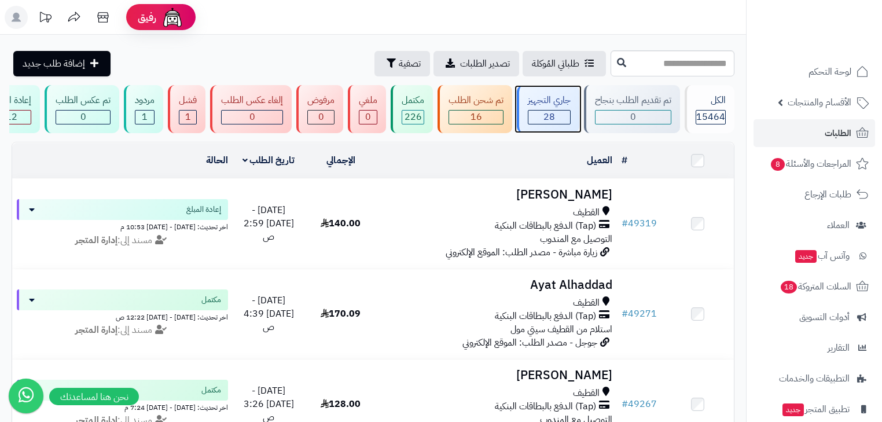
click at [535, 101] on div "جاري التجهيز" at bounding box center [549, 100] width 43 height 13
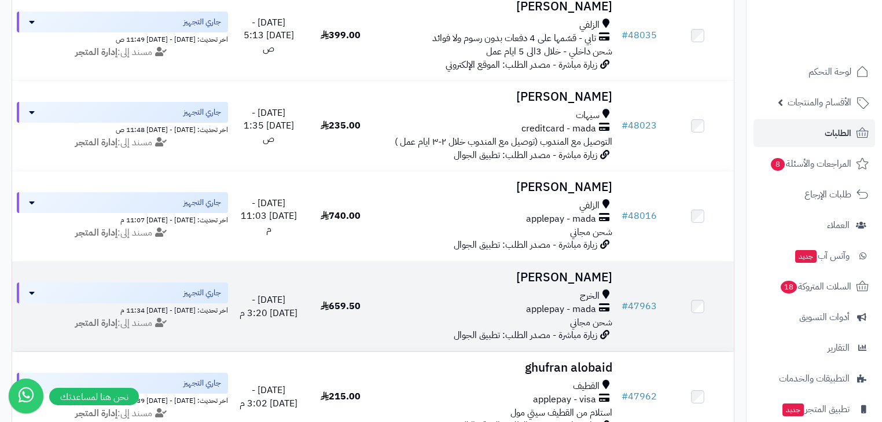
scroll to position [1708, 0]
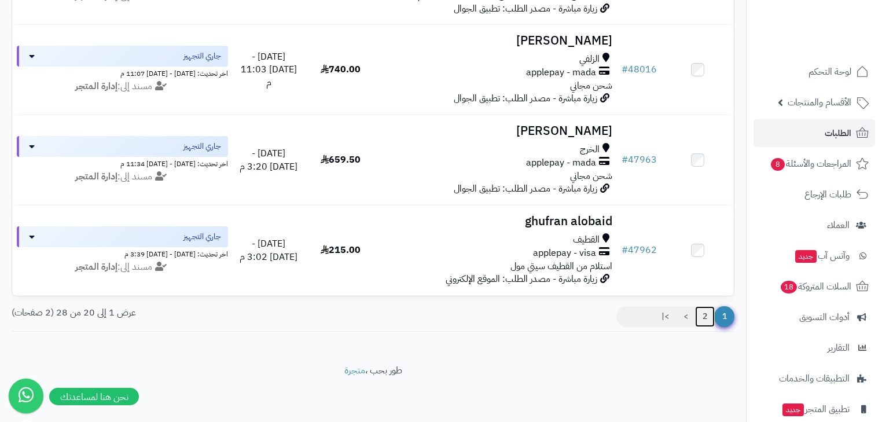
click at [697, 317] on link "2" at bounding box center [705, 316] width 20 height 21
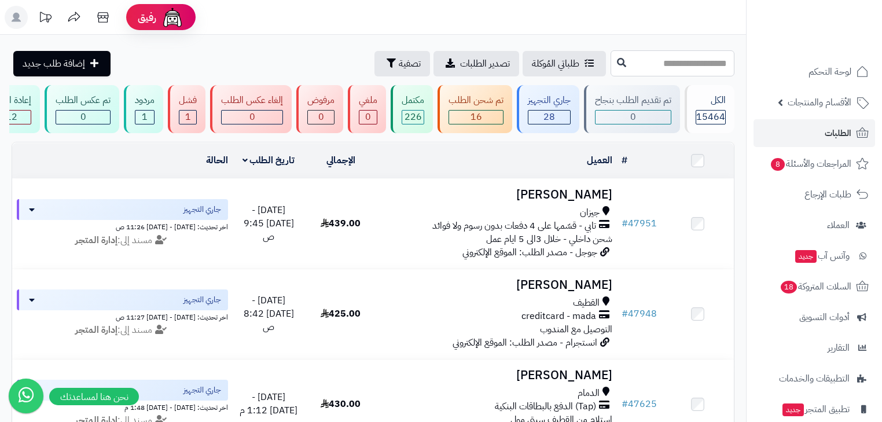
click at [616, 56] on input "text" at bounding box center [673, 63] width 124 height 26
type input "*****"
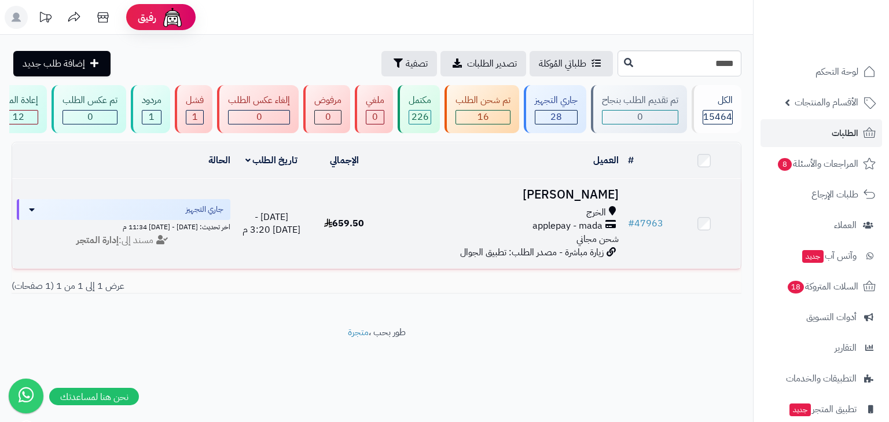
click at [533, 215] on div "الخرج" at bounding box center [501, 212] width 233 height 13
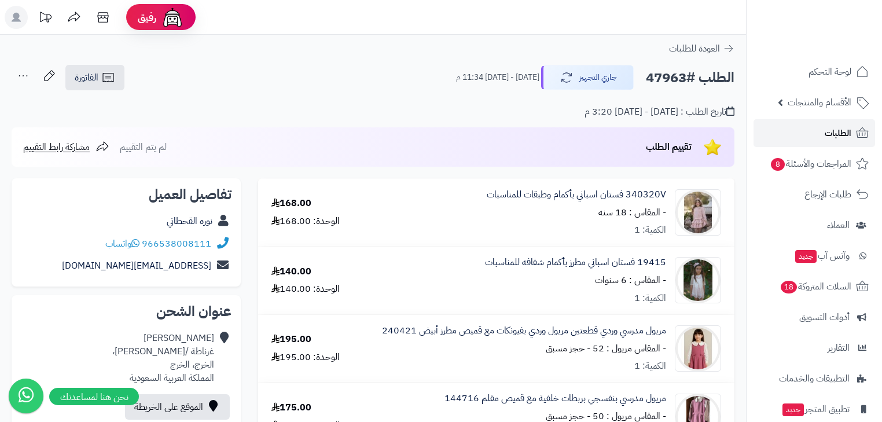
click at [829, 137] on span "الطلبات" at bounding box center [838, 133] width 27 height 16
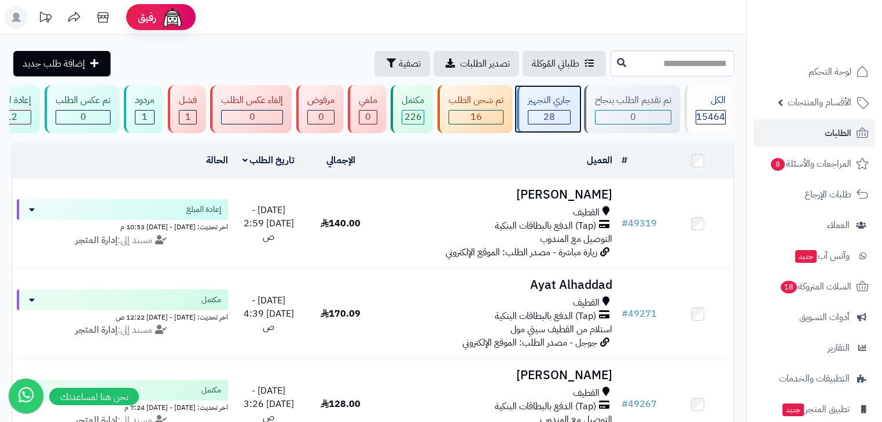
click at [549, 120] on span "28" at bounding box center [550, 117] width 12 height 14
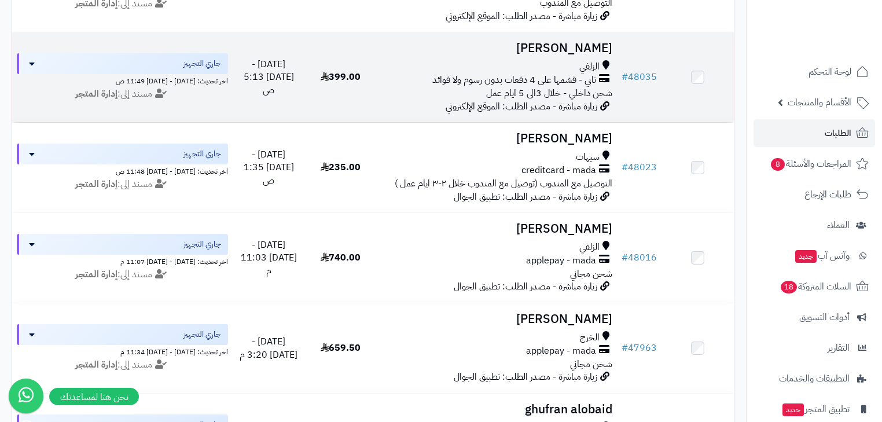
scroll to position [1708, 0]
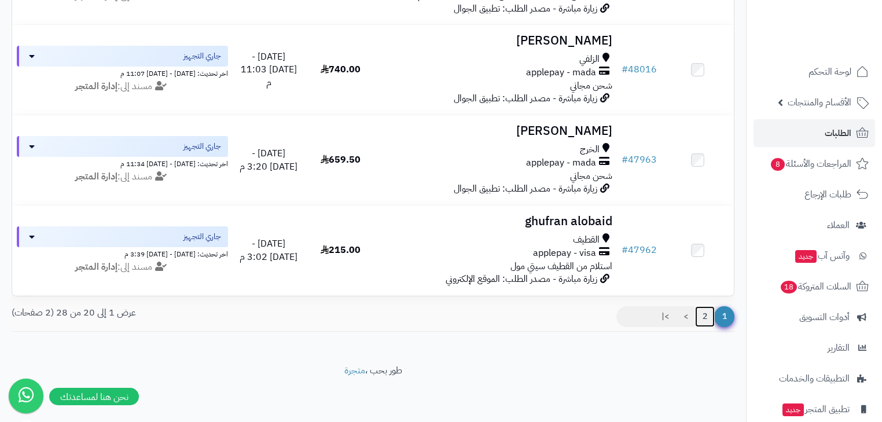
click at [703, 320] on link "2" at bounding box center [705, 316] width 20 height 21
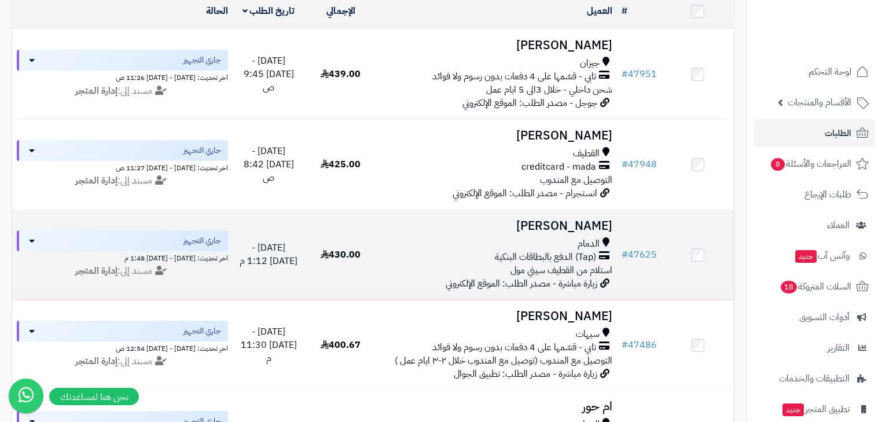
scroll to position [185, 0]
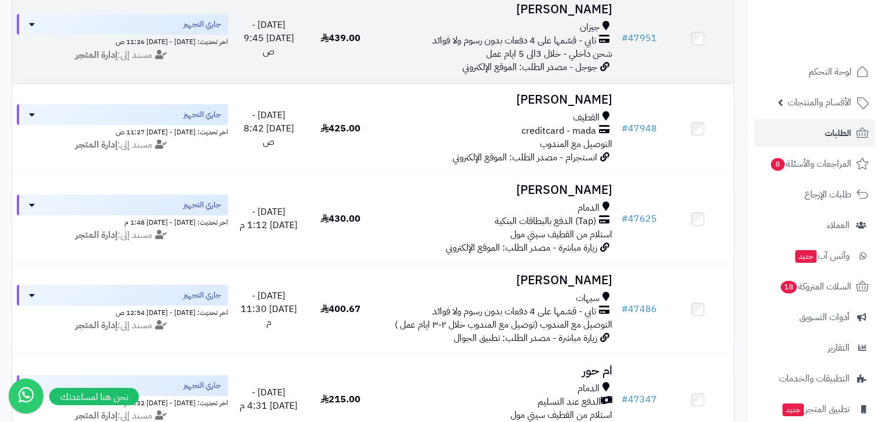
click at [535, 25] on td "ايلان عقيلي جيزان تابي - قسّمها على 4 دفعات بدون رسوم ولا فوائد شحن داخلي - خلا…" at bounding box center [497, 39] width 240 height 90
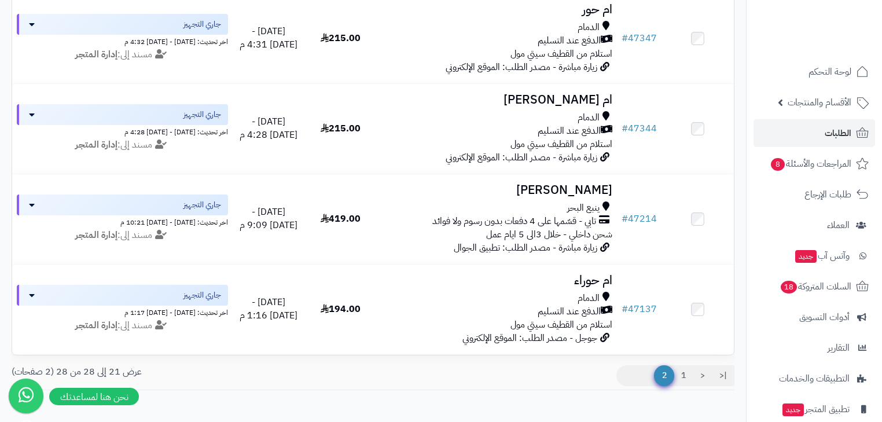
scroll to position [602, 0]
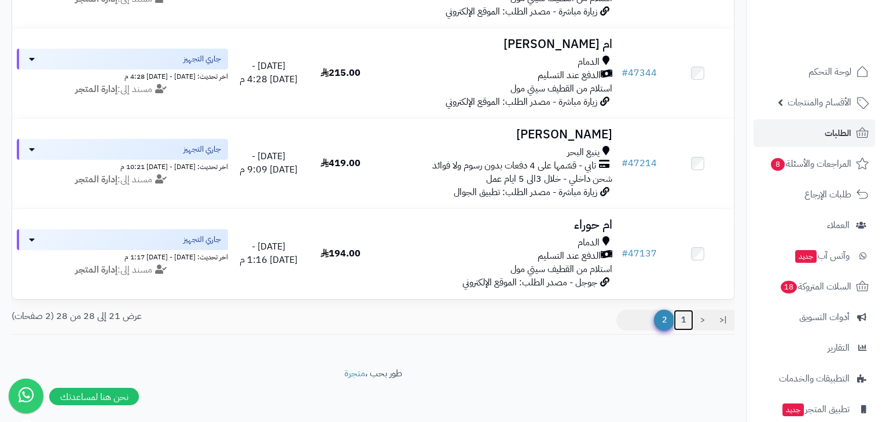
click at [683, 331] on link "1" at bounding box center [684, 320] width 20 height 21
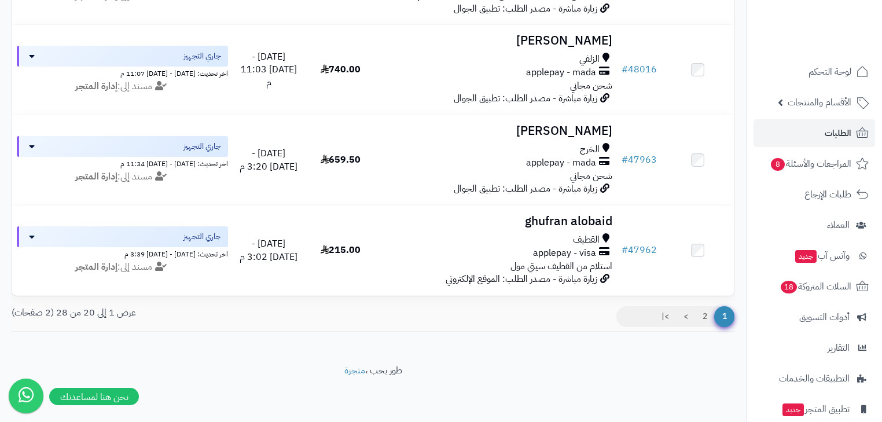
scroll to position [1708, 0]
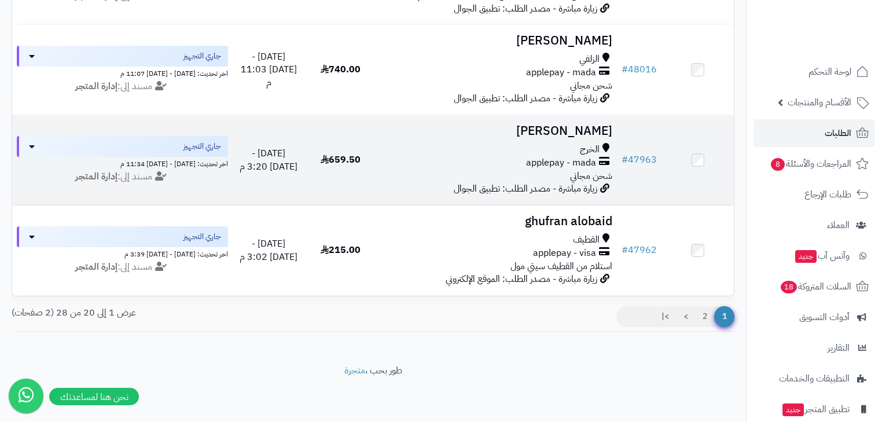
click at [549, 130] on h3 "[PERSON_NAME]" at bounding box center [496, 130] width 231 height 13
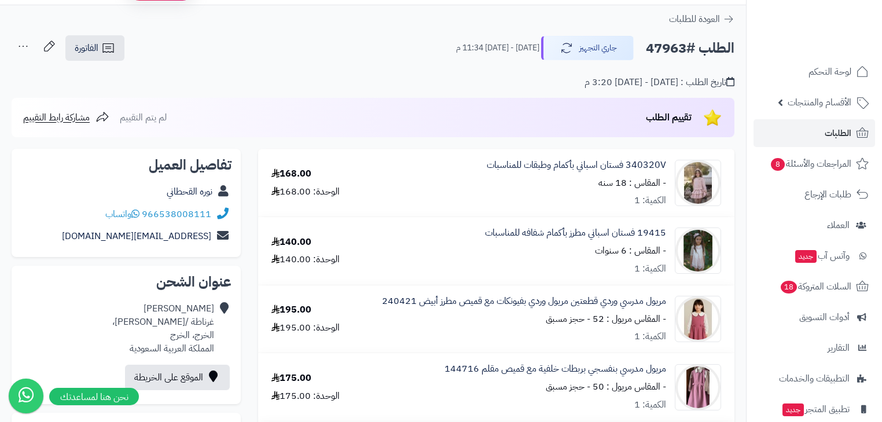
scroll to position [46, 0]
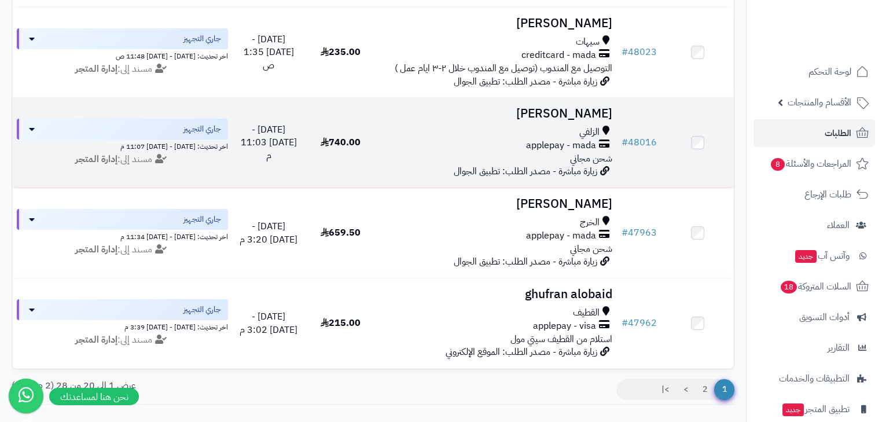
scroll to position [1615, 0]
click at [586, 139] on span "الزلفي" at bounding box center [589, 132] width 20 height 13
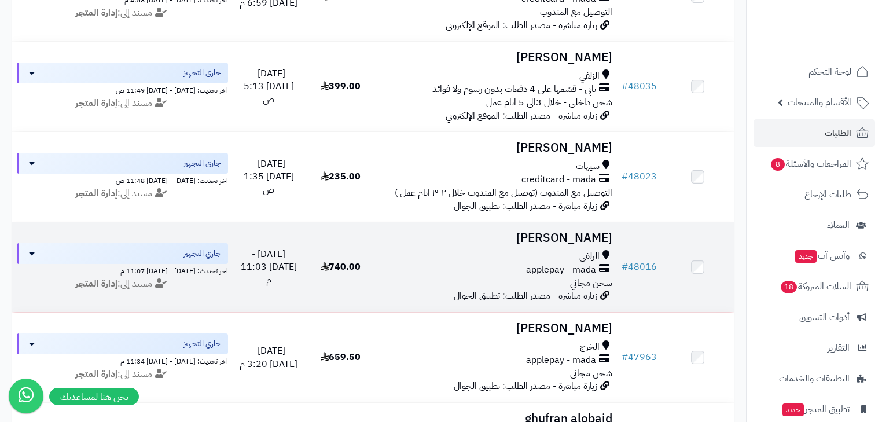
scroll to position [1476, 0]
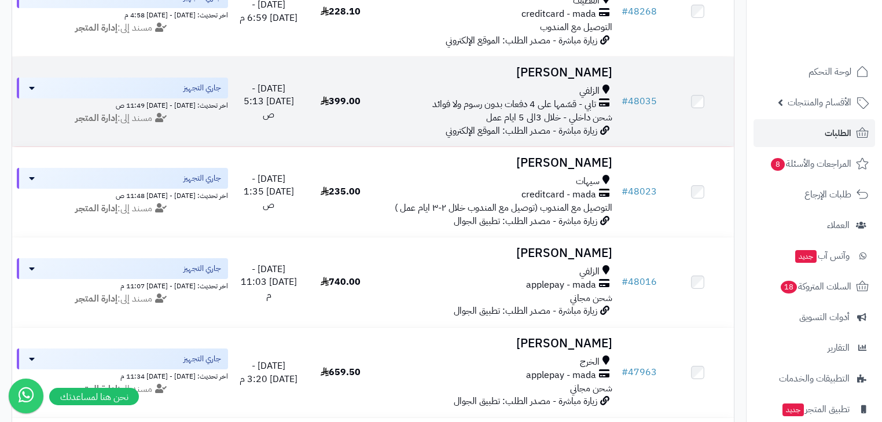
click at [579, 111] on span "تابي - قسّمها على 4 دفعات بدون رسوم ولا فوائد" at bounding box center [514, 104] width 164 height 13
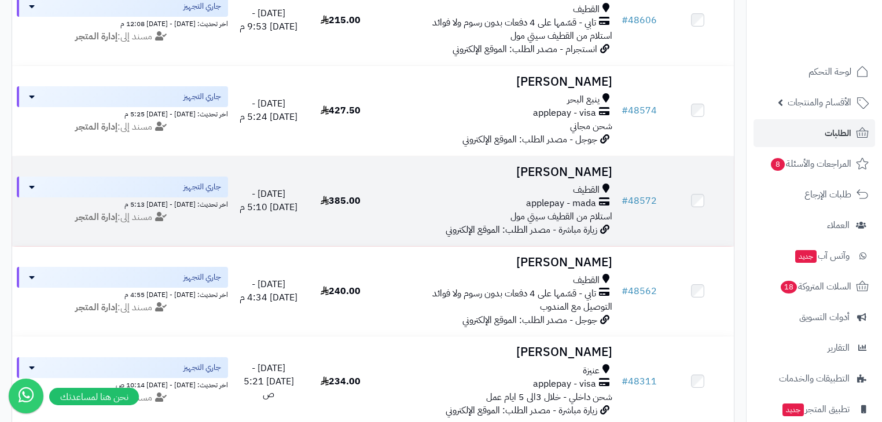
scroll to position [1013, 0]
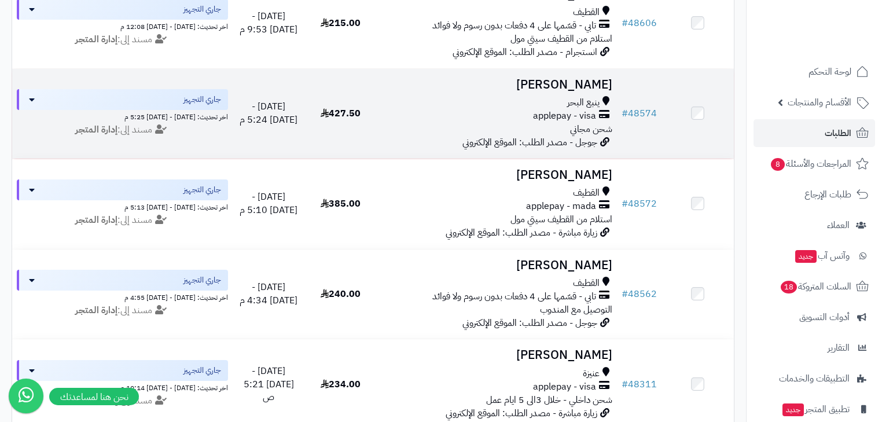
click at [583, 109] on span "ينبع البحر" at bounding box center [583, 102] width 32 height 13
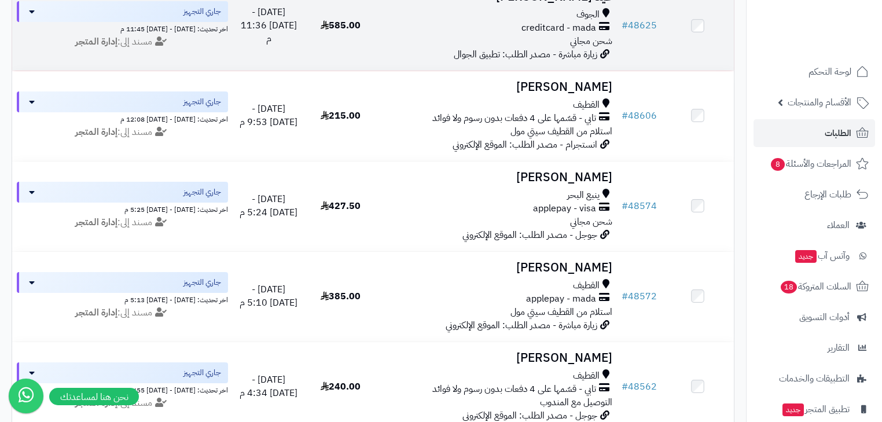
click at [563, 61] on span "زيارة مباشرة - مصدر الطلب: تطبيق الجوال" at bounding box center [526, 54] width 144 height 14
click at [593, 43] on span "شحن مجاني" at bounding box center [591, 41] width 42 height 14
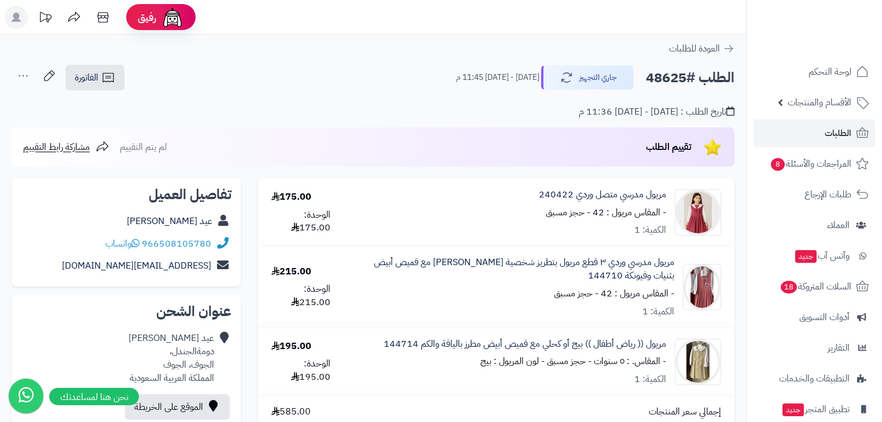
scroll to position [46, 0]
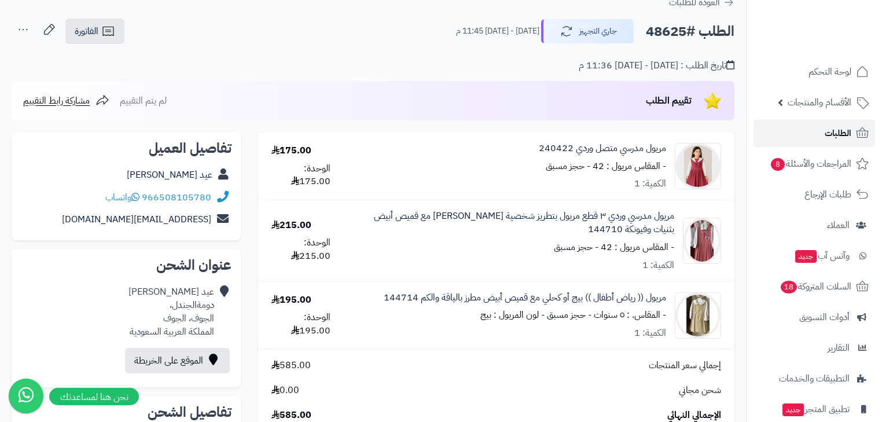
click at [828, 131] on span "الطلبات" at bounding box center [838, 133] width 27 height 16
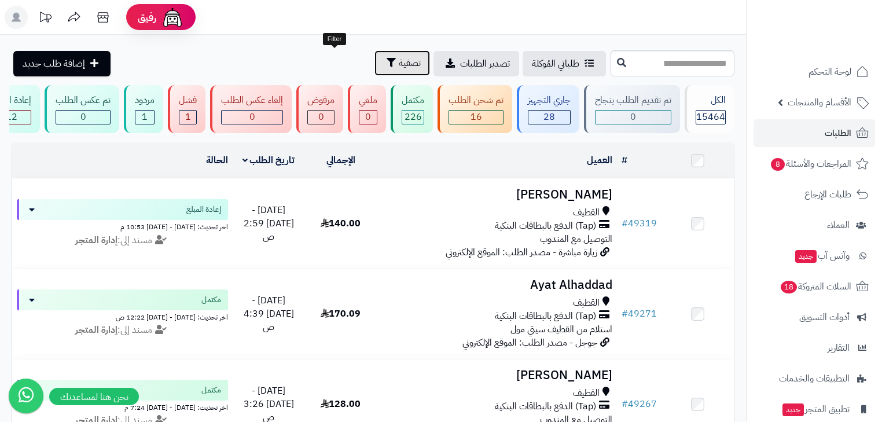
click at [387, 64] on icon "button" at bounding box center [391, 62] width 9 height 9
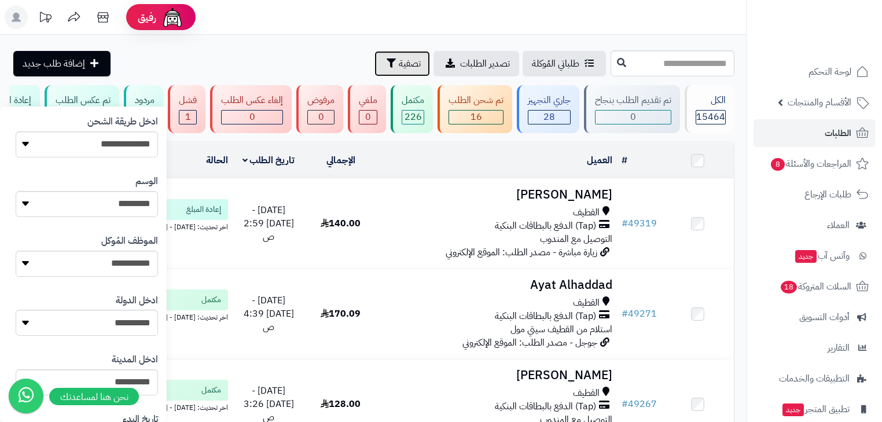
scroll to position [339, 0]
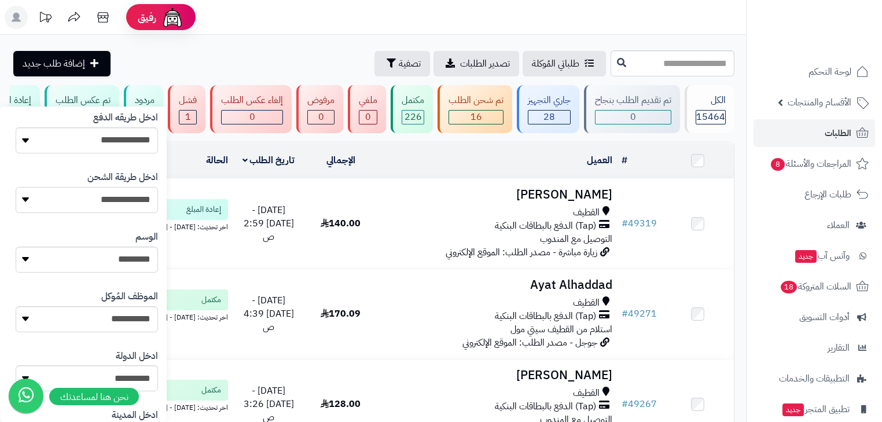
click at [116, 194] on select "**********" at bounding box center [87, 200] width 142 height 26
select select "**********"
click at [16, 187] on select "**********" at bounding box center [87, 200] width 142 height 26
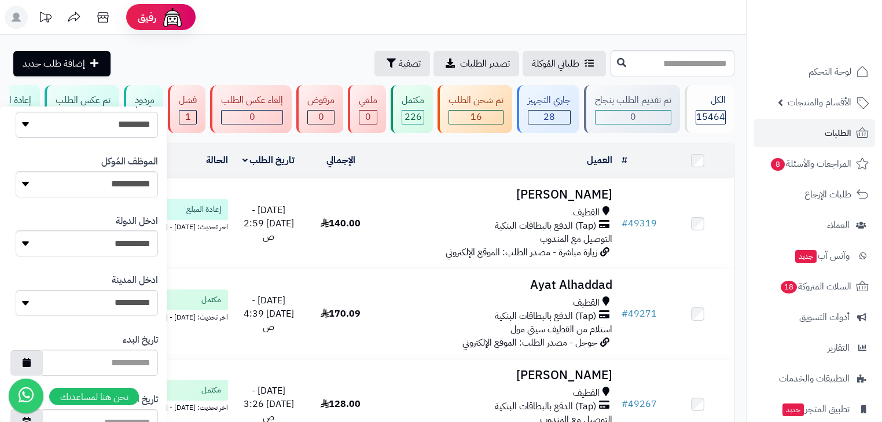
scroll to position [617, 0]
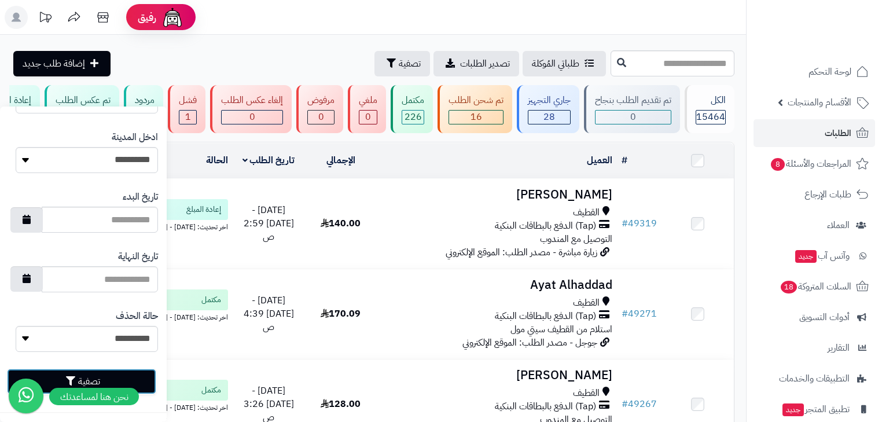
click at [148, 371] on button "تصفية" at bounding box center [81, 381] width 149 height 25
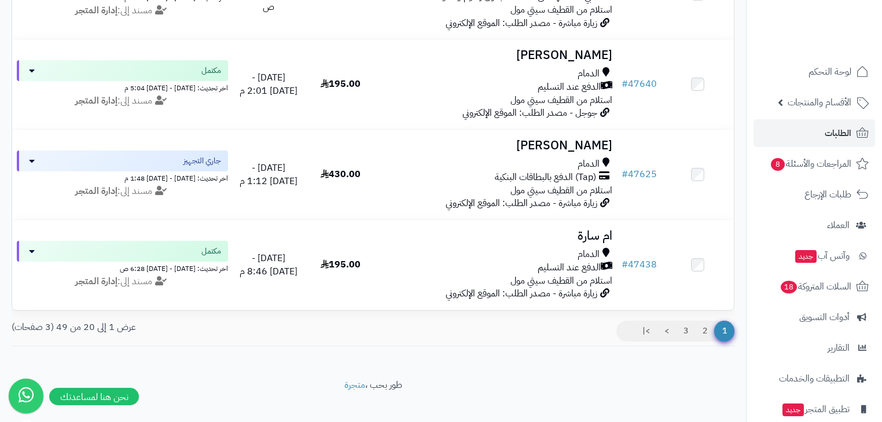
scroll to position [1708, 0]
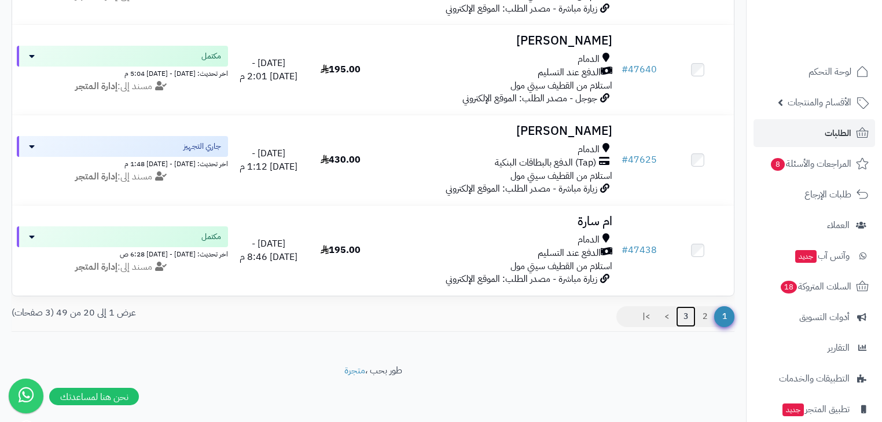
click at [686, 317] on link "3" at bounding box center [686, 316] width 20 height 21
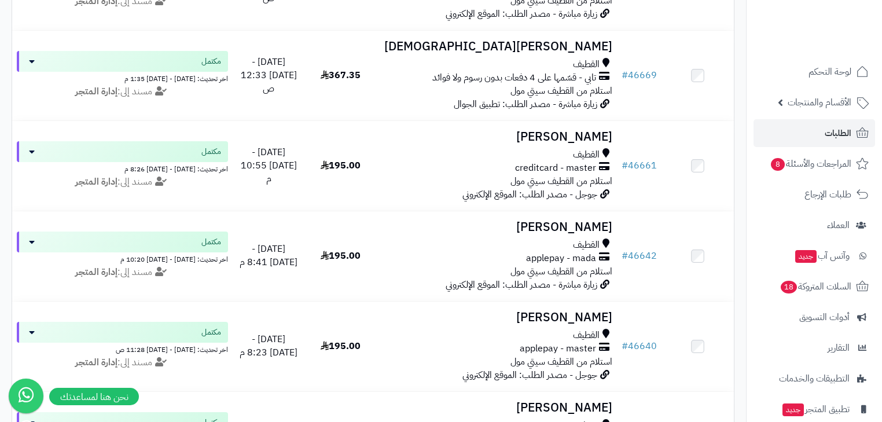
scroll to position [711, 0]
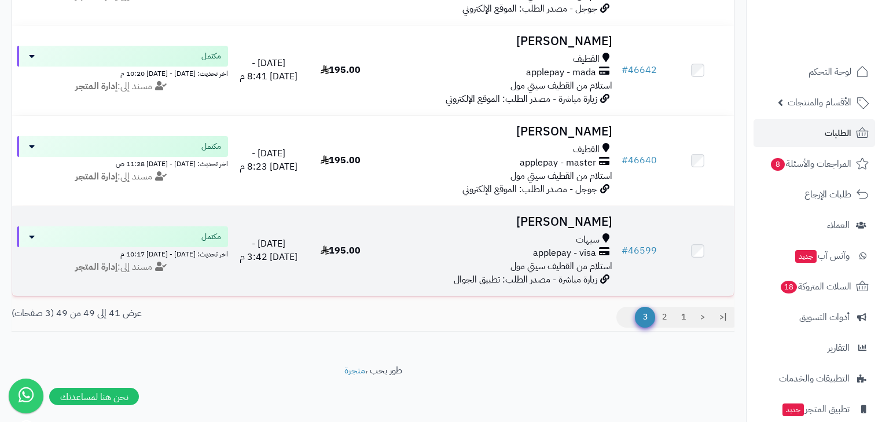
click at [540, 233] on div "سيهات" at bounding box center [496, 239] width 231 height 13
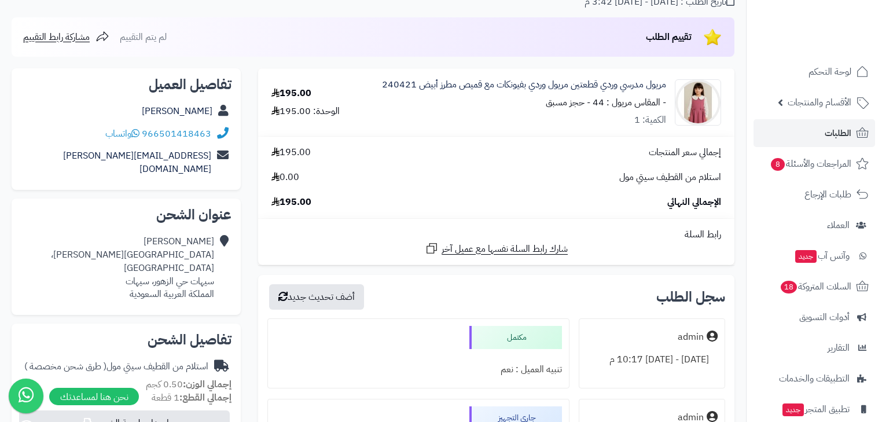
scroll to position [232, 0]
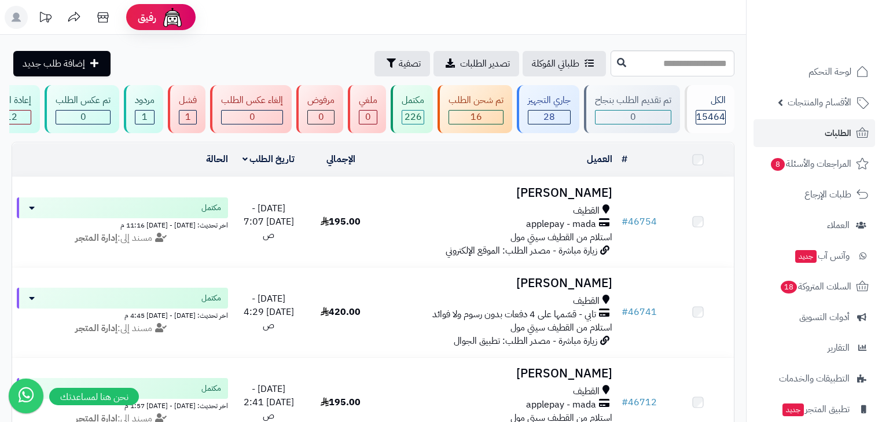
scroll to position [711, 0]
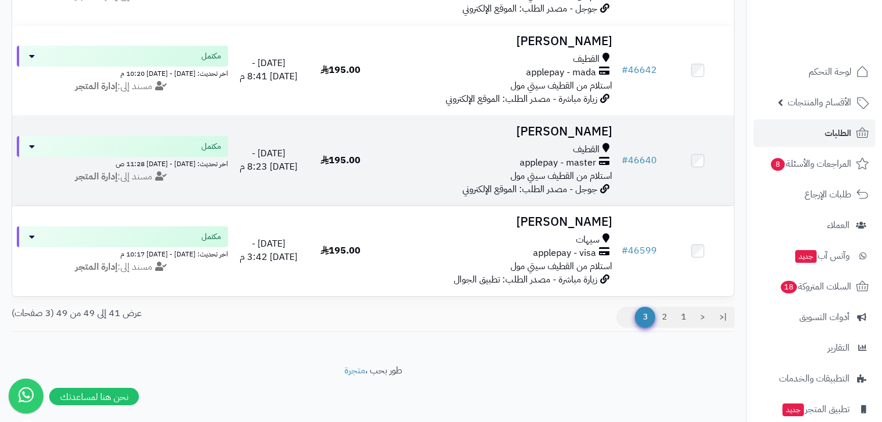
click at [548, 157] on span "applepay - master" at bounding box center [558, 162] width 76 height 13
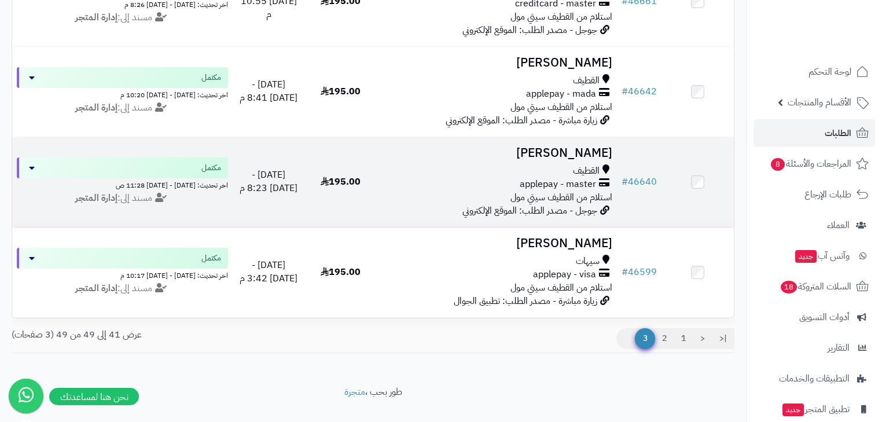
scroll to position [618, 0]
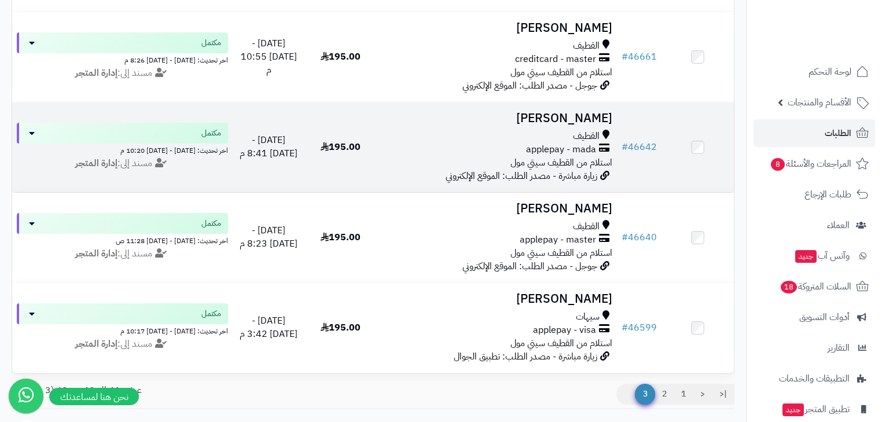
click at [563, 152] on span "applepay - mada" at bounding box center [561, 149] width 70 height 13
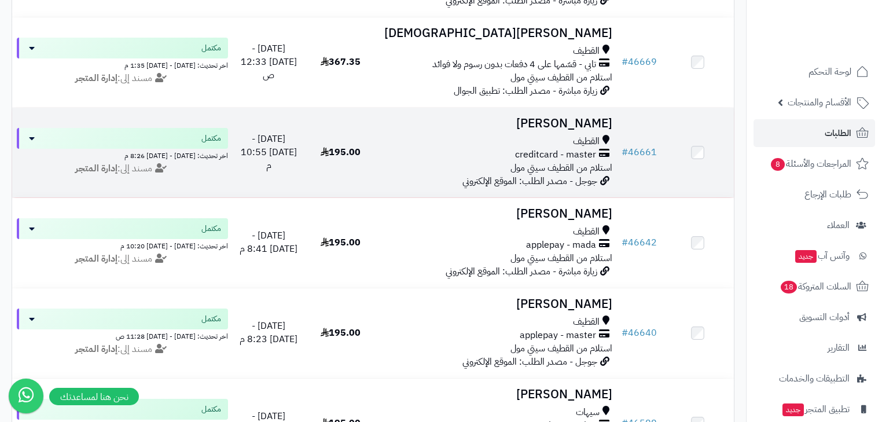
scroll to position [479, 0]
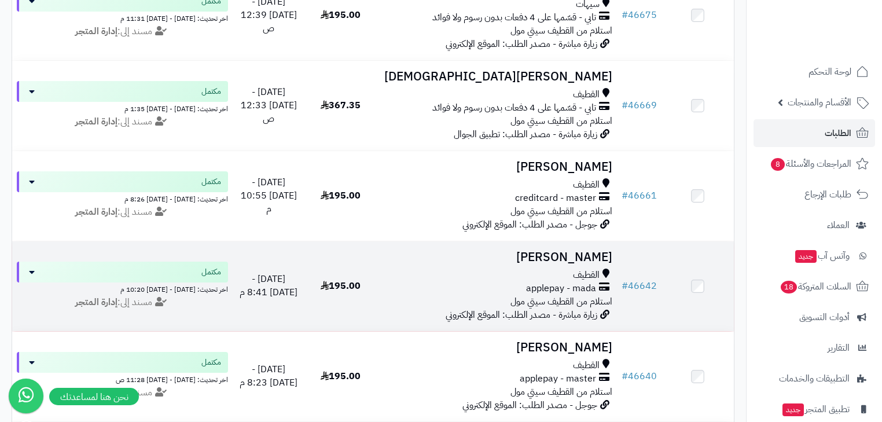
click at [570, 295] on span "applepay - mada" at bounding box center [561, 288] width 70 height 13
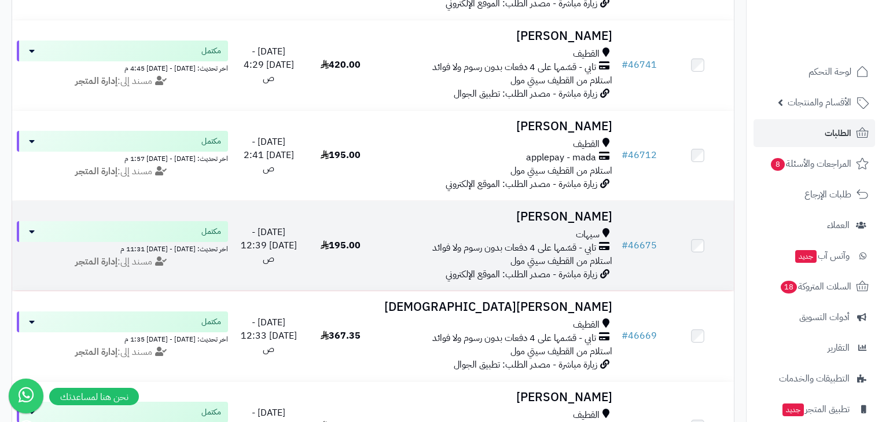
scroll to position [248, 0]
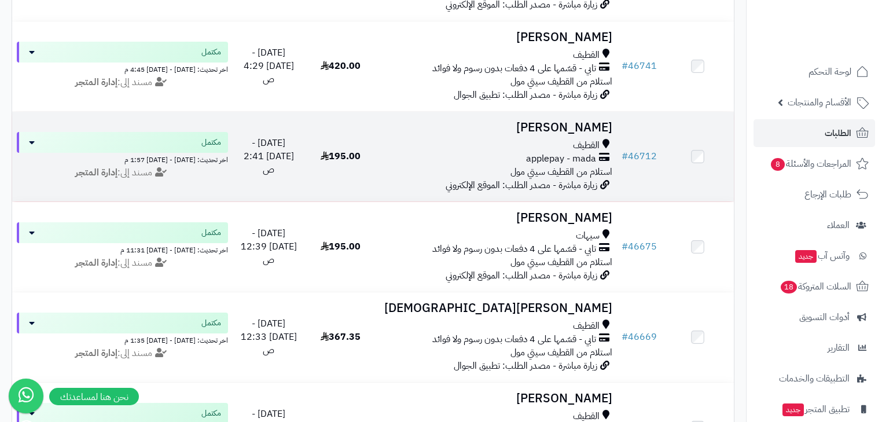
drag, startPoint x: 585, startPoint y: 139, endPoint x: 674, endPoint y: 137, distance: 88.6
click at [674, 137] on td at bounding box center [698, 157] width 72 height 90
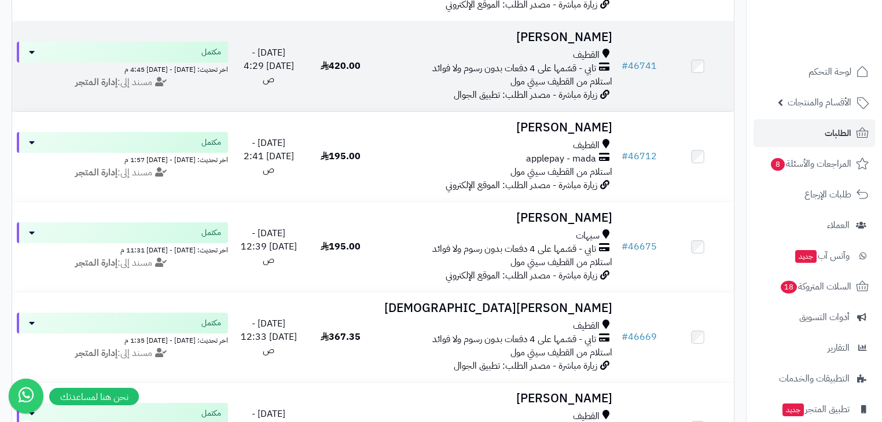
click at [594, 68] on span "تابي - قسّمها على 4 دفعات بدون رسوم ولا فوائد" at bounding box center [514, 68] width 164 height 13
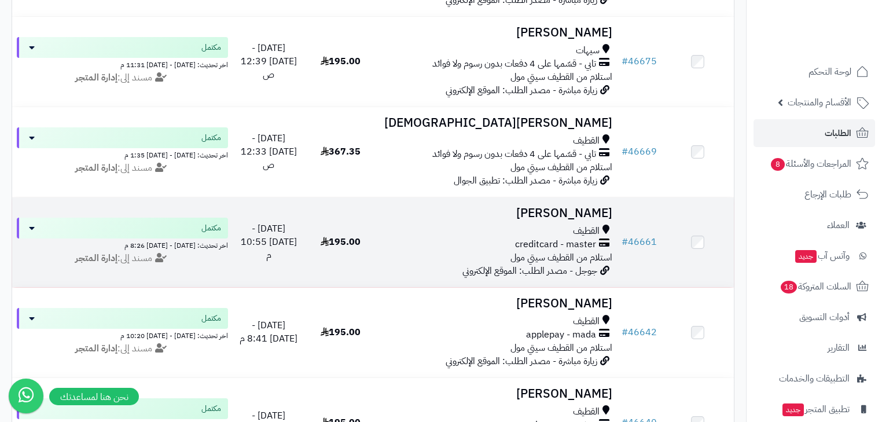
scroll to position [711, 0]
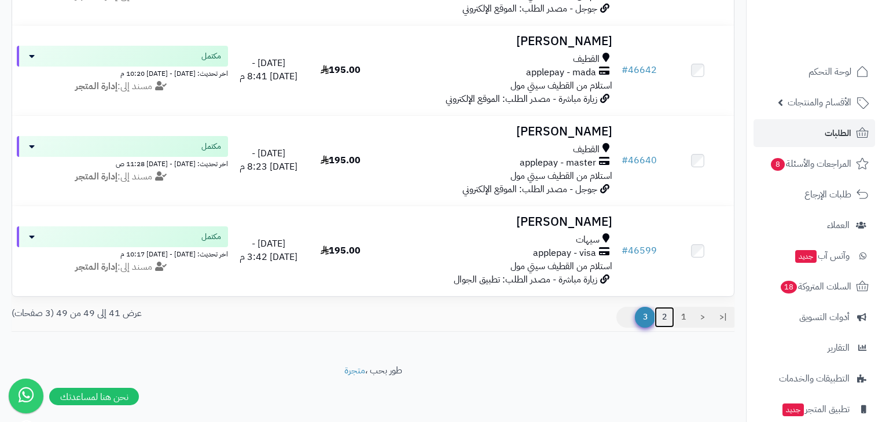
click at [666, 317] on link "2" at bounding box center [665, 317] width 20 height 21
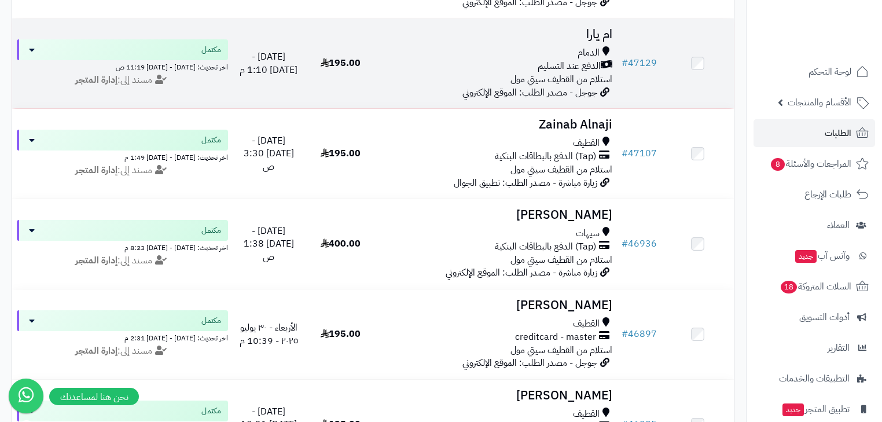
scroll to position [1621, 0]
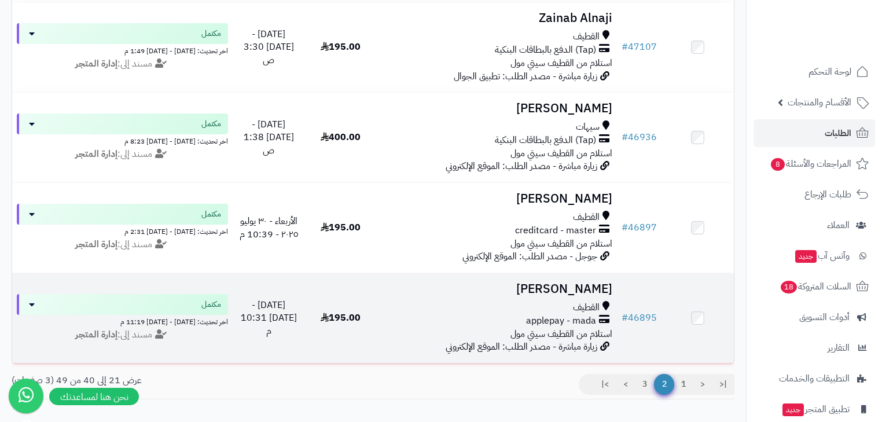
click at [579, 314] on span "القطيف" at bounding box center [586, 307] width 27 height 13
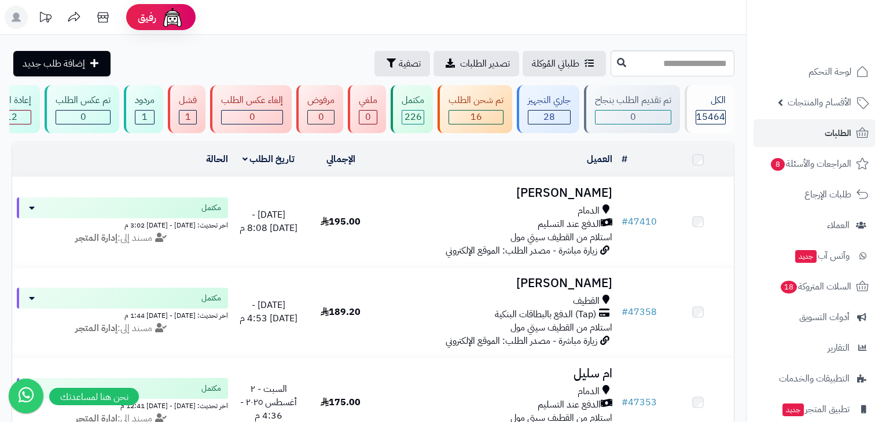
scroll to position [1621, 0]
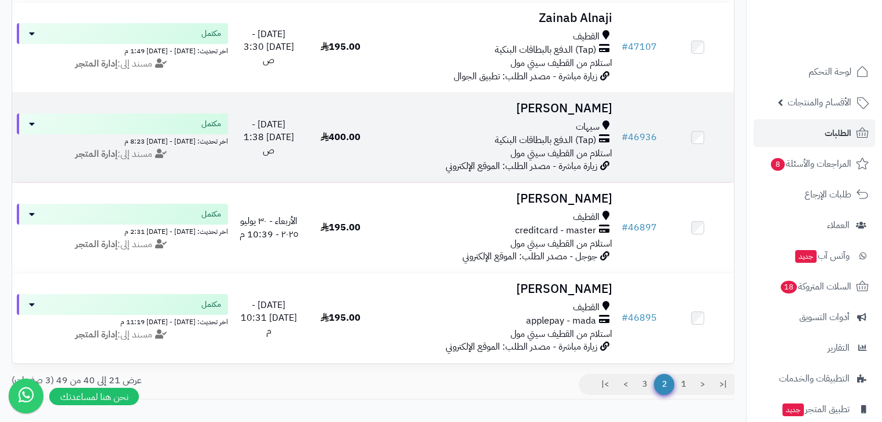
click at [577, 160] on span "استلام من القطيف سيتي مول" at bounding box center [562, 153] width 102 height 14
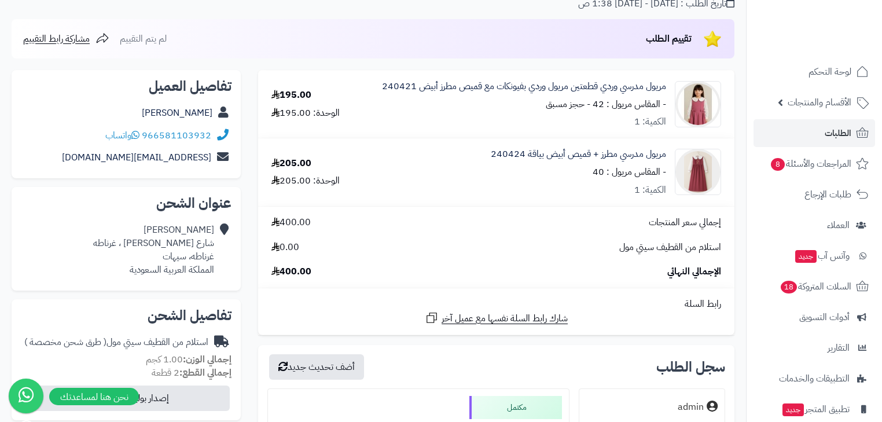
scroll to position [93, 0]
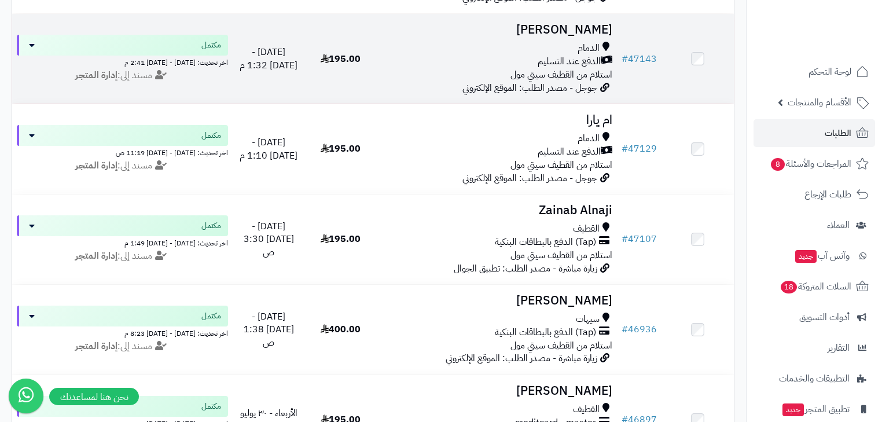
scroll to position [1343, 0]
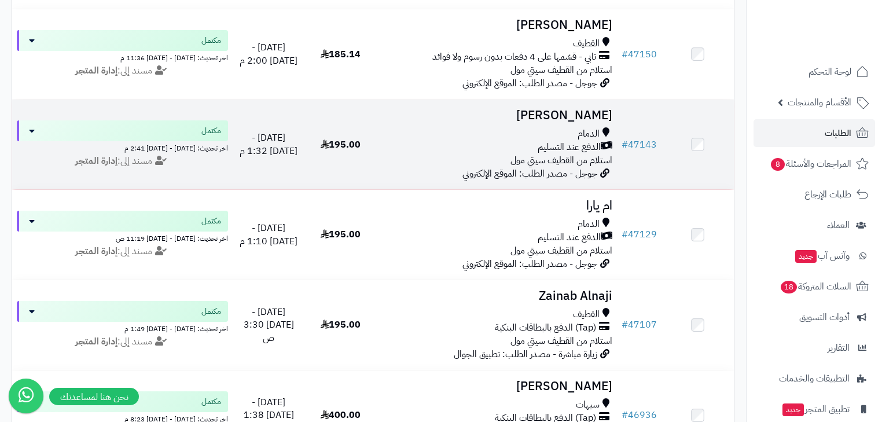
click at [579, 153] on span "الدفع عند التسليم" at bounding box center [569, 147] width 63 height 13
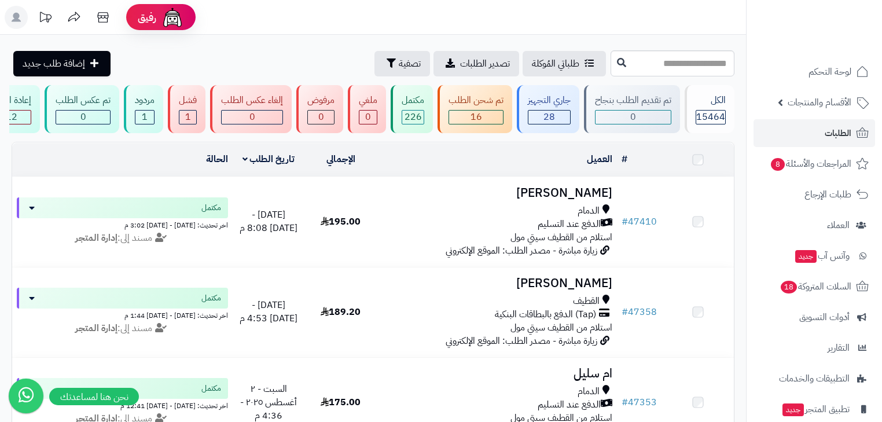
scroll to position [1343, 0]
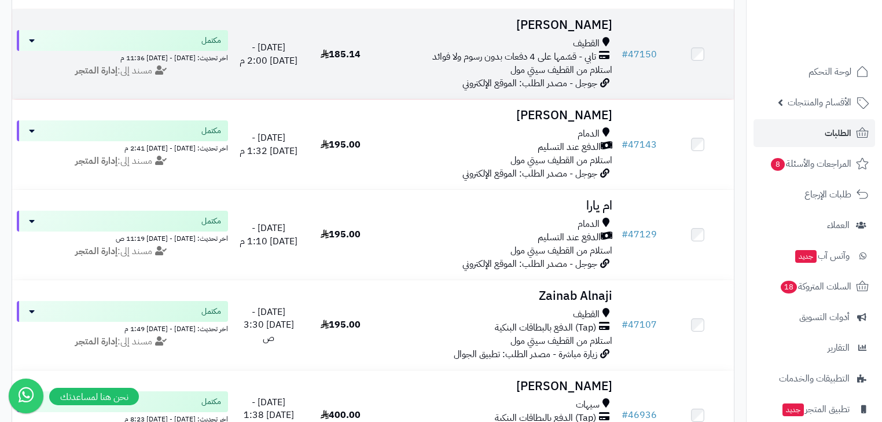
click at [507, 76] on div "القطيف تابي - قسّمها على 4 دفعات بدون رسوم ولا فوائد استلام من القطيف سيتي مول" at bounding box center [496, 57] width 231 height 40
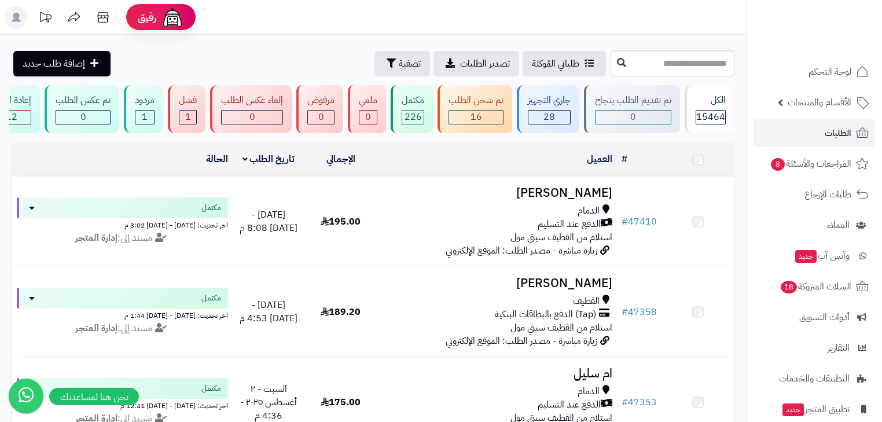
scroll to position [1343, 0]
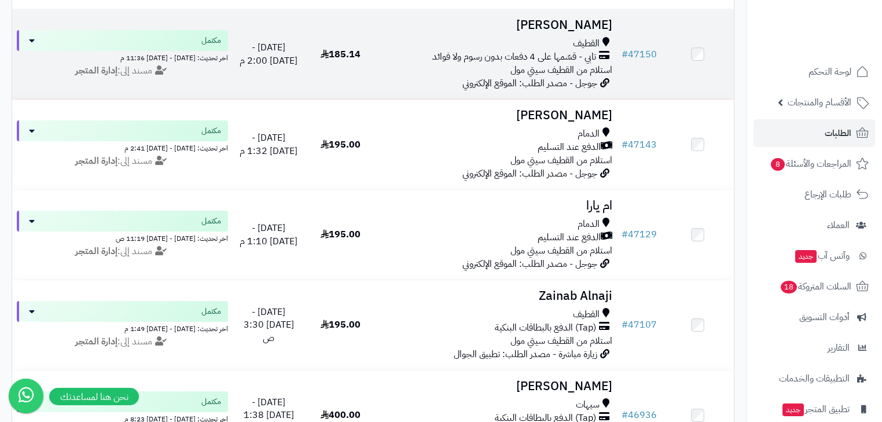
click at [579, 64] on span "تابي - قسّمها على 4 دفعات بدون رسوم ولا فوائد" at bounding box center [514, 56] width 164 height 13
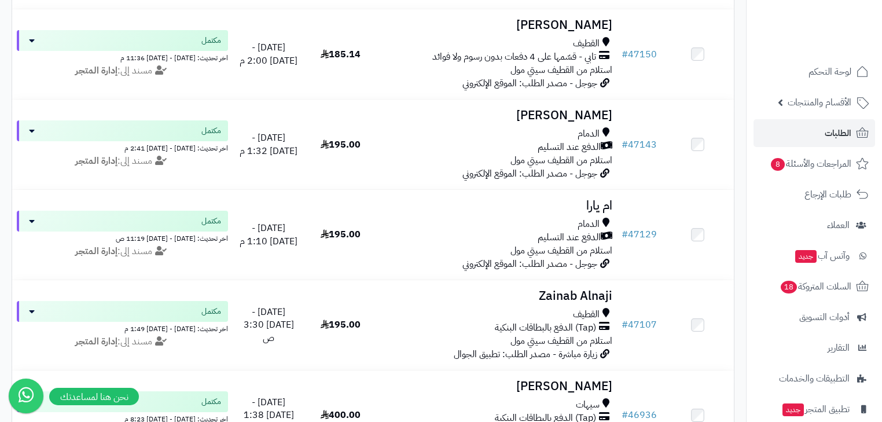
scroll to position [1708, 0]
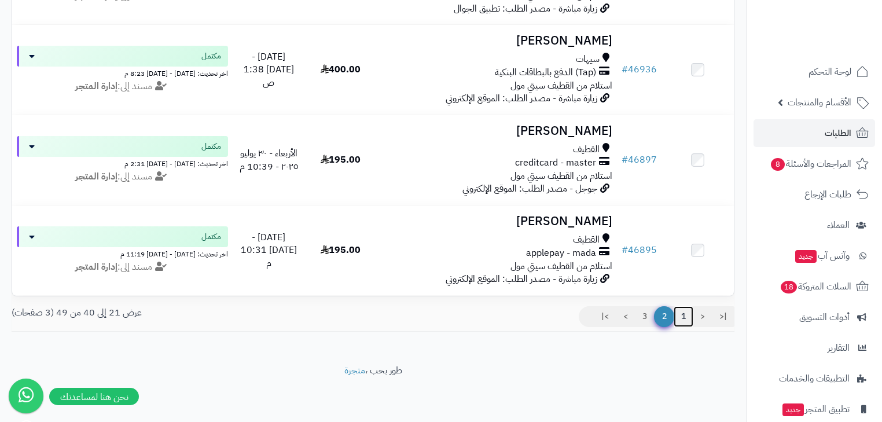
click at [682, 313] on link "1" at bounding box center [684, 316] width 20 height 21
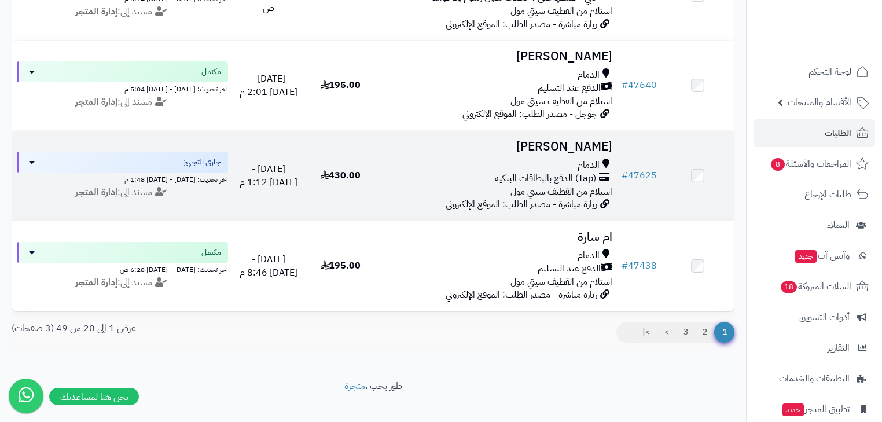
scroll to position [1708, 0]
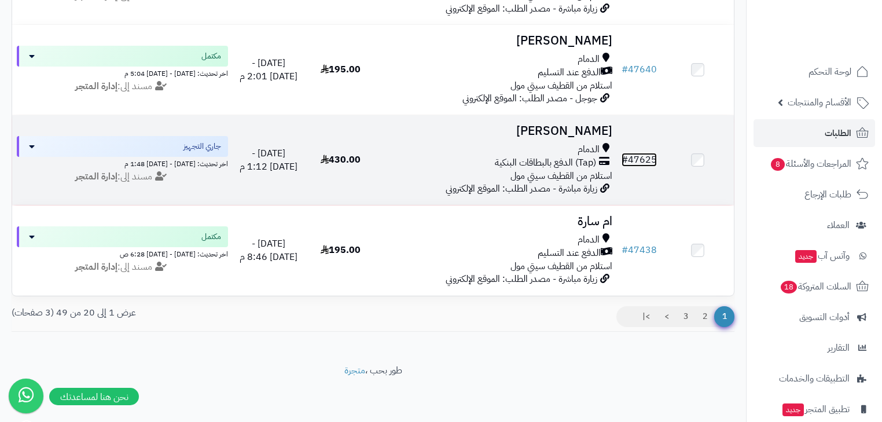
drag, startPoint x: 636, startPoint y: 146, endPoint x: 641, endPoint y: 155, distance: 10.1
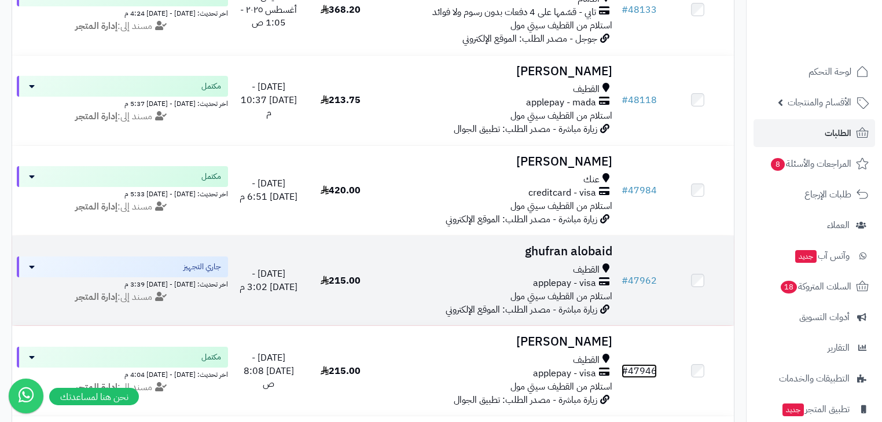
scroll to position [1059, 0]
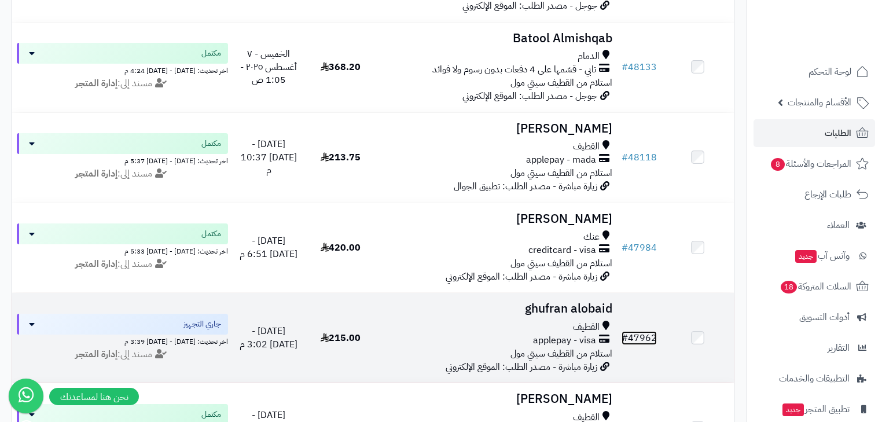
drag, startPoint x: 594, startPoint y: 320, endPoint x: 651, endPoint y: 348, distance: 63.4
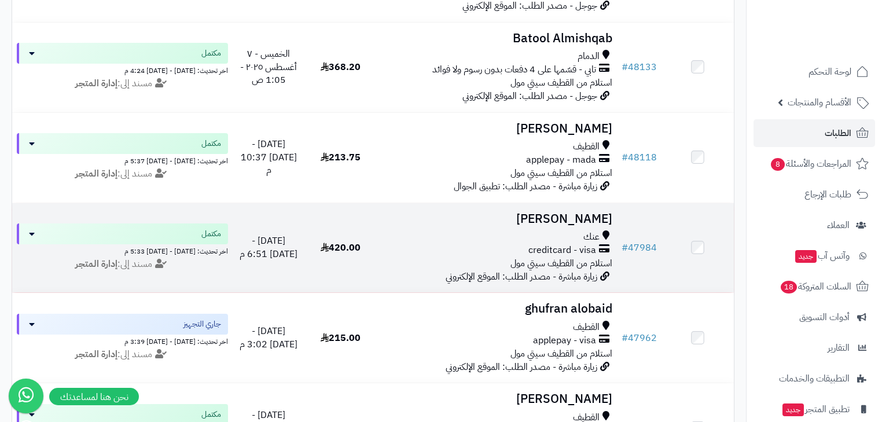
click at [573, 226] on h3 "زينب العبود" at bounding box center [496, 218] width 231 height 13
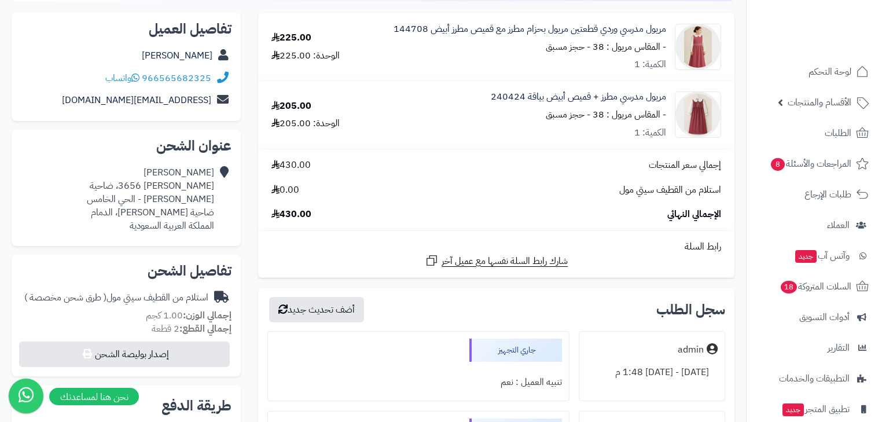
scroll to position [46, 0]
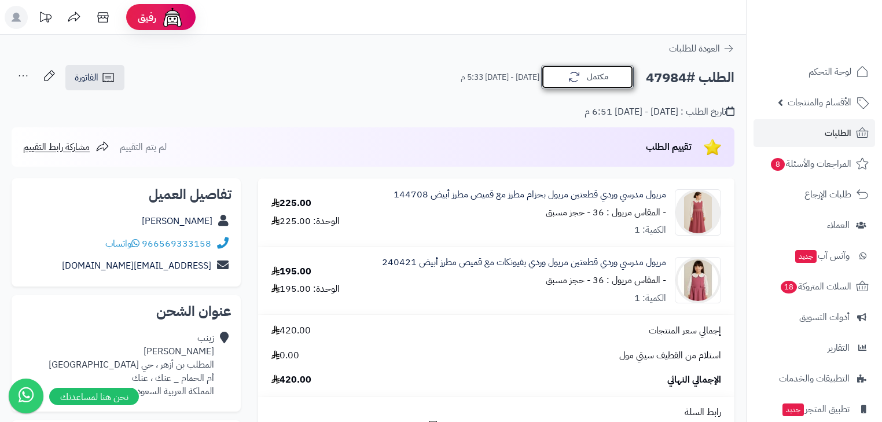
click at [572, 79] on icon "button" at bounding box center [574, 77] width 14 height 14
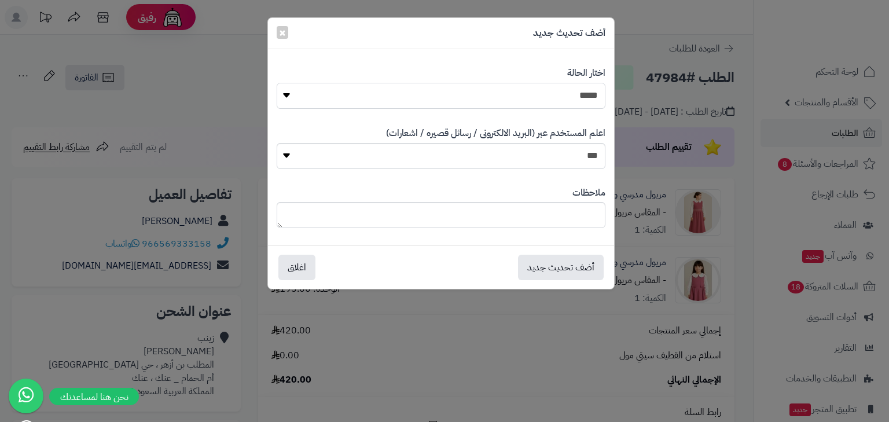
click at [605, 100] on select "**********" at bounding box center [441, 96] width 329 height 26
select select "*"
click at [277, 83] on select "**********" at bounding box center [441, 96] width 329 height 26
click at [563, 269] on button "أضف تحديث جديد" at bounding box center [561, 266] width 86 height 25
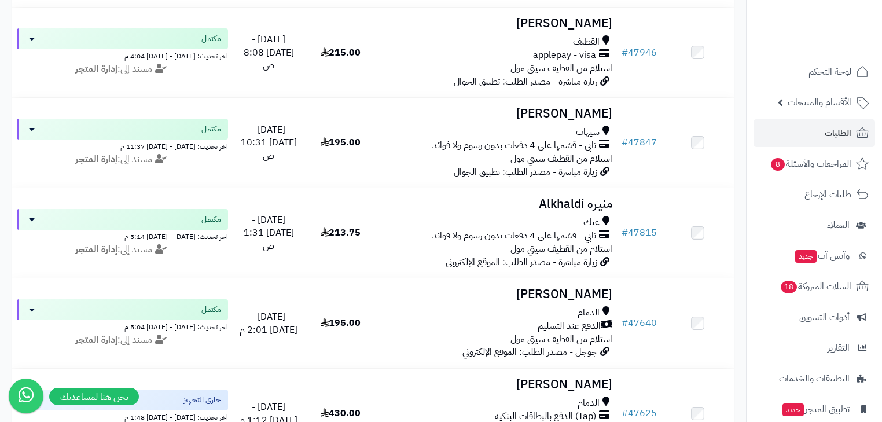
scroll to position [1430, 0]
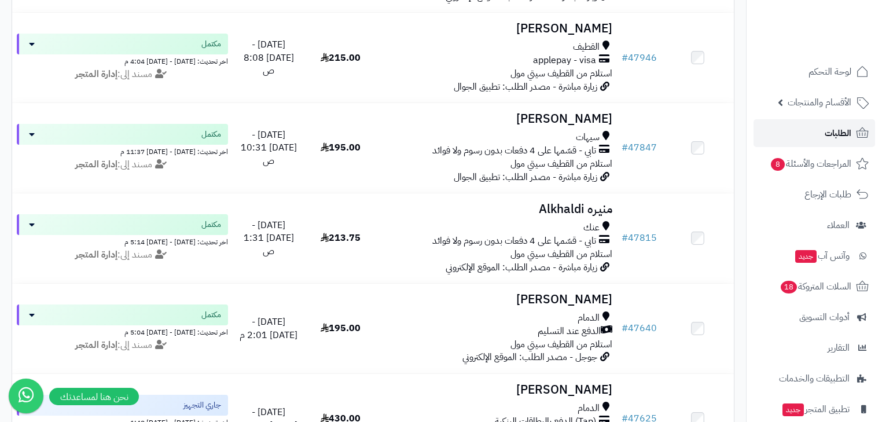
click at [853, 141] on link "الطلبات" at bounding box center [815, 133] width 122 height 28
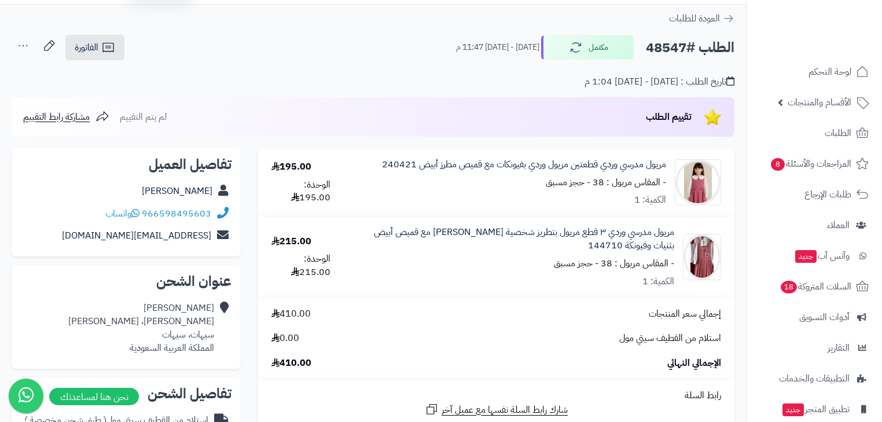
scroll to position [46, 0]
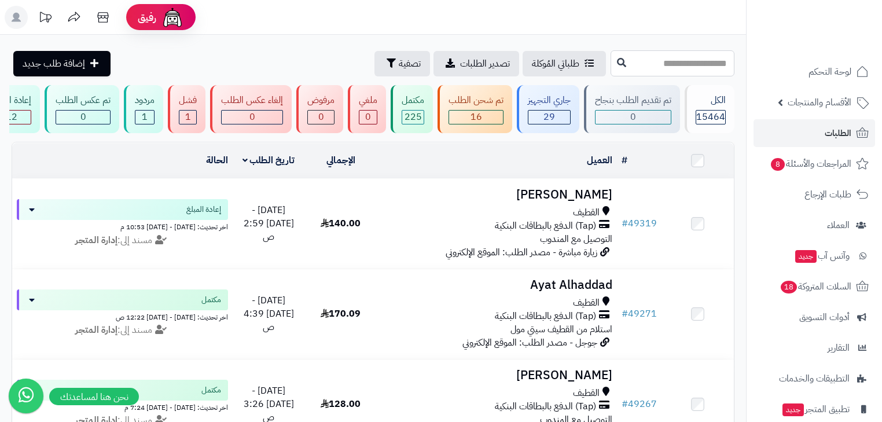
click at [644, 61] on input "text" at bounding box center [673, 63] width 124 height 26
type input "*****"
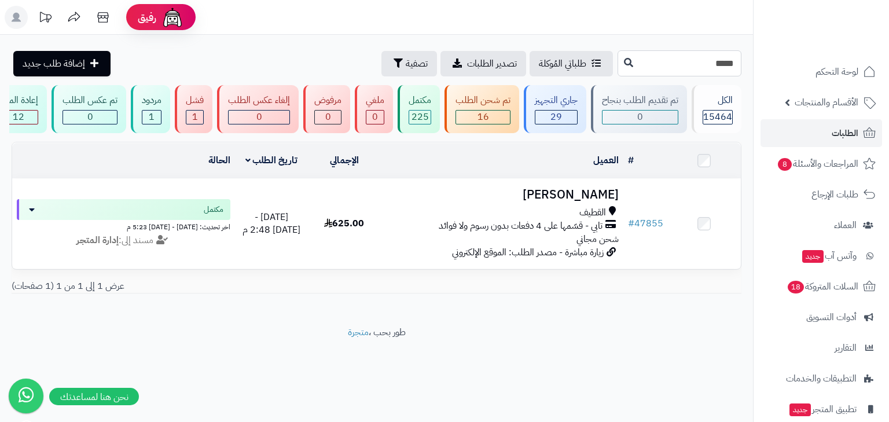
drag, startPoint x: 676, startPoint y: 63, endPoint x: 876, endPoint y: 50, distance: 200.1
click at [876, 50] on div "رفيق ! الطلبات معالجة مكتمل إرجاع المنتجات العملاء المتواجدون الان 20128 عملاء …" at bounding box center [444, 211] width 889 height 422
type input "*****"
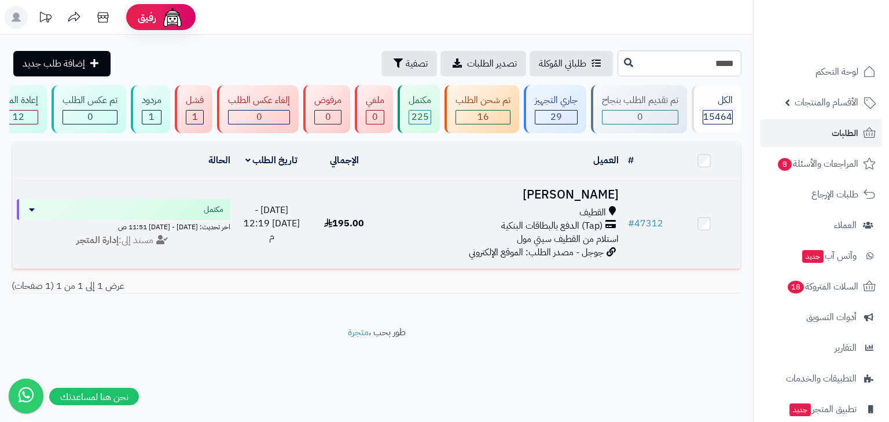
click at [605, 228] on div "(Tap) الدفع بالبطاقات البنكية" at bounding box center [501, 225] width 233 height 13
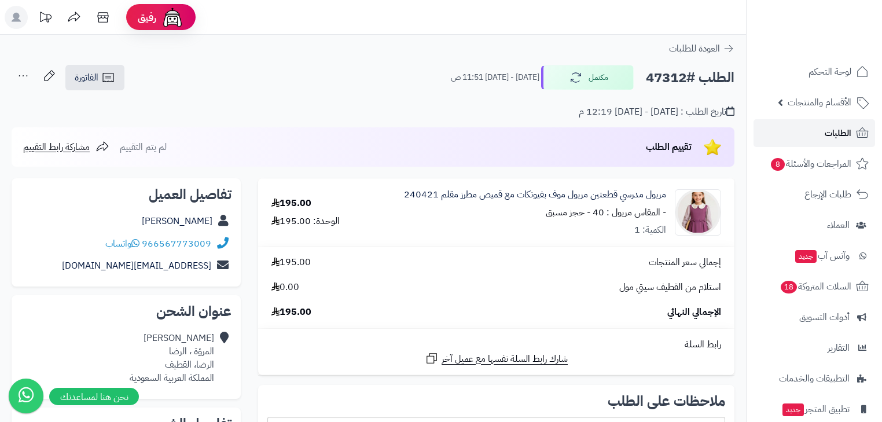
click at [816, 132] on link "الطلبات" at bounding box center [815, 133] width 122 height 28
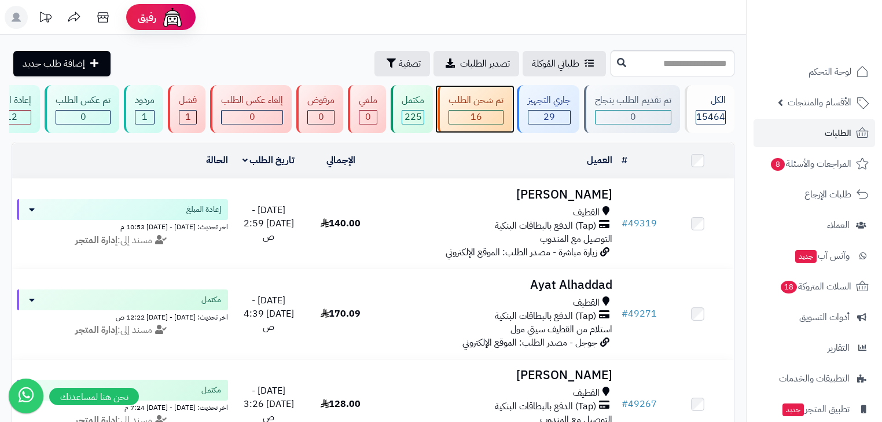
click at [478, 97] on div "تم شحن الطلب" at bounding box center [476, 100] width 55 height 13
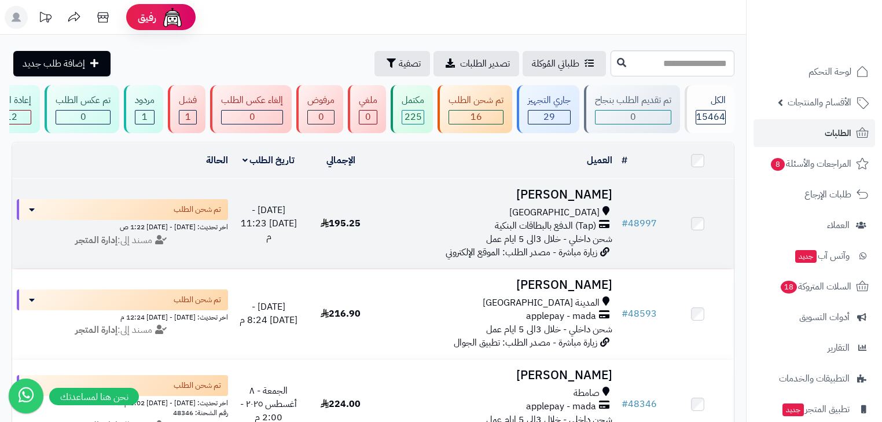
scroll to position [46, 0]
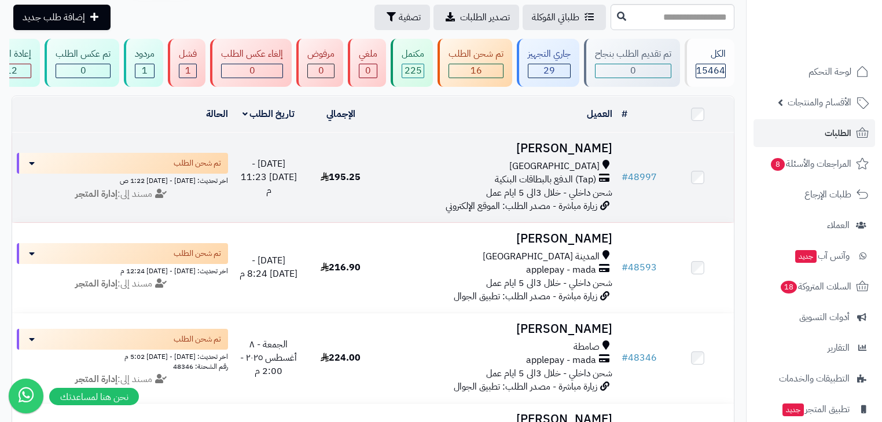
click at [525, 213] on span "زيارة مباشرة - مصدر الطلب: الموقع الإلكتروني" at bounding box center [522, 206] width 152 height 14
click at [616, 164] on td "مروه الحربي جدة (Tap) الدفع بالبطاقات البنكية شحن داخلي - خلال 3الى 5 ايام عمل …" at bounding box center [497, 178] width 240 height 90
click at [590, 155] on h3 "مروه الحربي" at bounding box center [496, 148] width 231 height 13
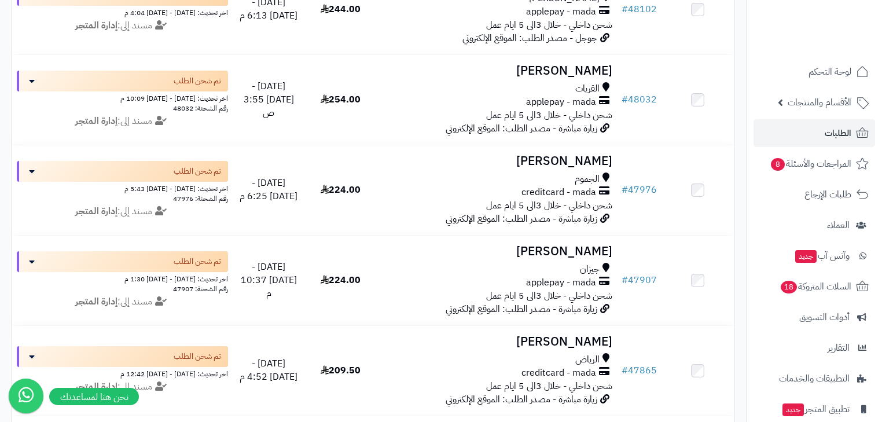
scroll to position [602, 0]
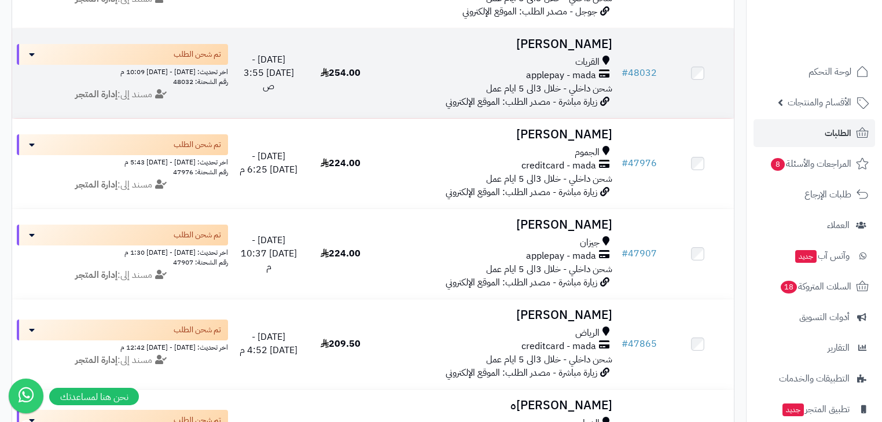
click at [514, 90] on span "شحن داخلي - خلال 3الى 5 ايام عمل" at bounding box center [549, 89] width 126 height 14
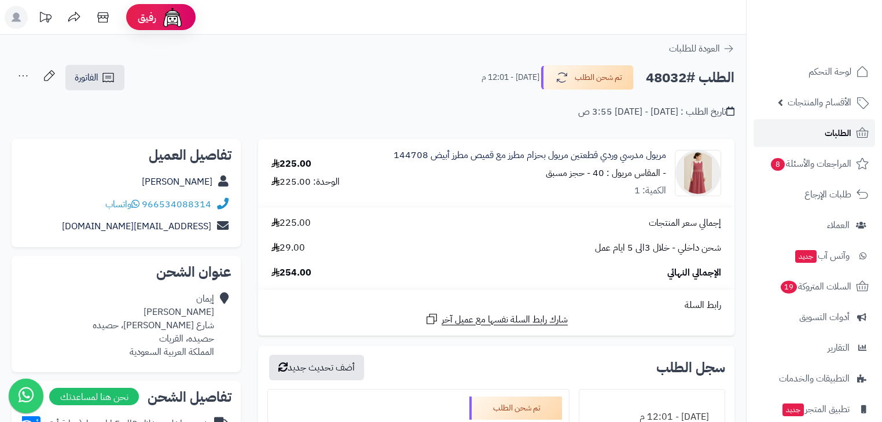
click at [854, 133] on link "الطلبات" at bounding box center [815, 133] width 122 height 28
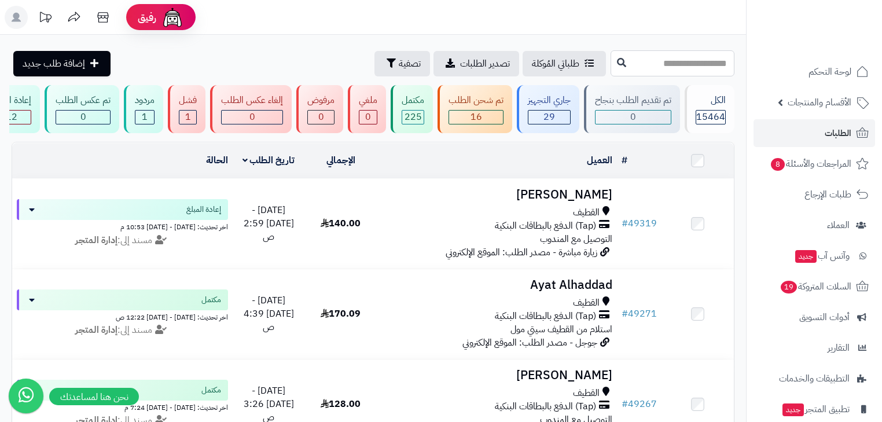
click at [704, 58] on input "text" at bounding box center [673, 63] width 124 height 26
type input "*****"
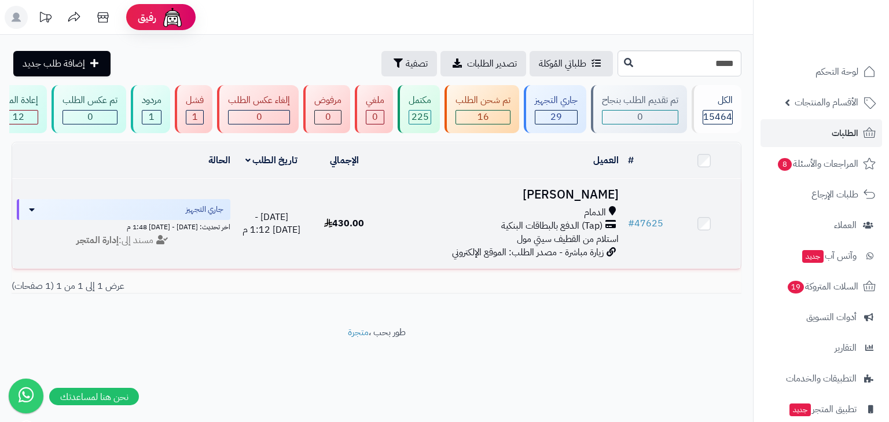
click at [526, 246] on span "استلام من القطيف سيتي مول" at bounding box center [568, 239] width 102 height 14
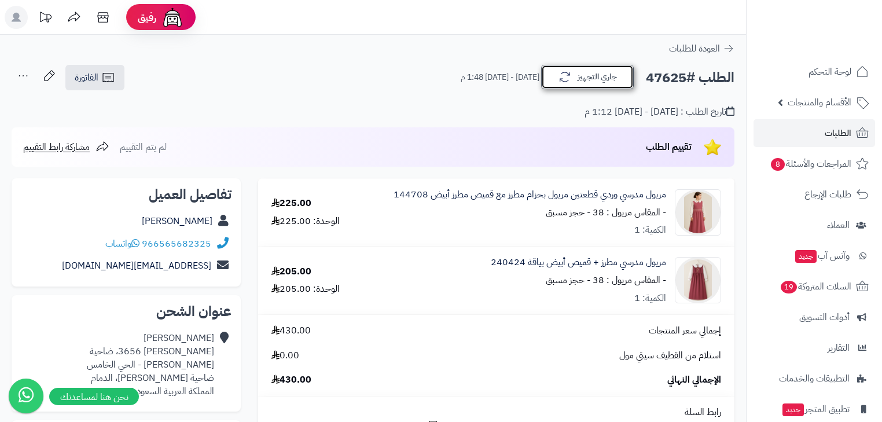
click at [607, 71] on button "جاري التجهيز" at bounding box center [587, 77] width 93 height 24
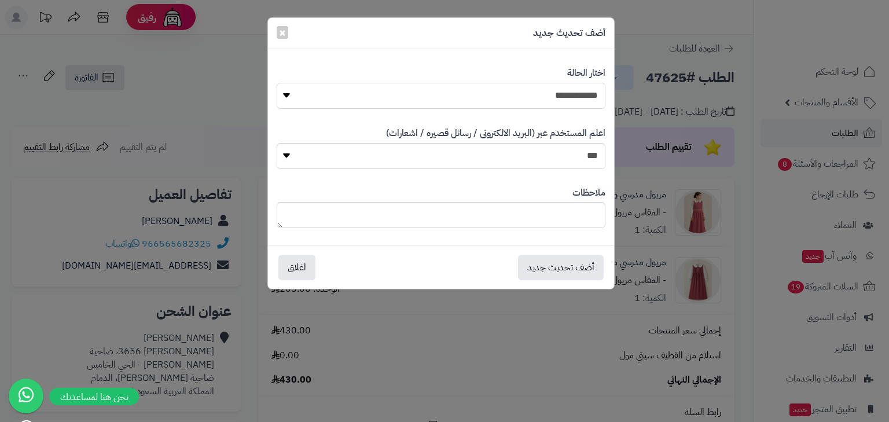
click at [559, 97] on select "**********" at bounding box center [441, 96] width 329 height 26
select select "*"
click at [277, 83] on select "**********" at bounding box center [441, 96] width 329 height 26
click at [582, 273] on button "أضف تحديث جديد" at bounding box center [561, 266] width 86 height 25
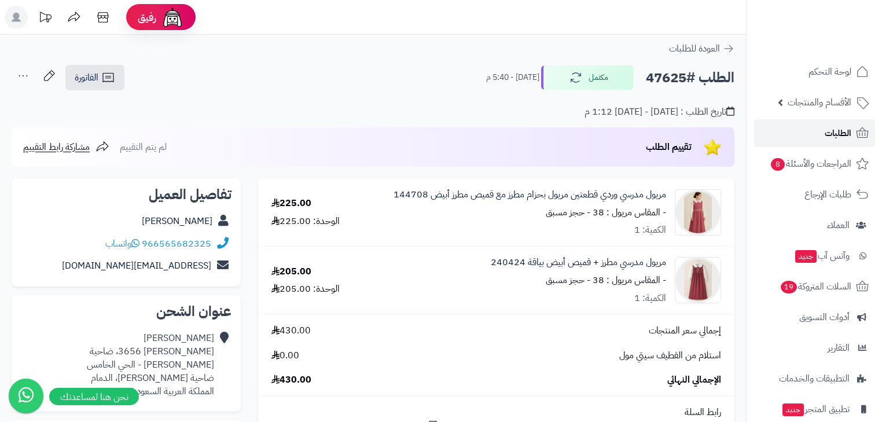
click at [778, 137] on link "الطلبات" at bounding box center [815, 133] width 122 height 28
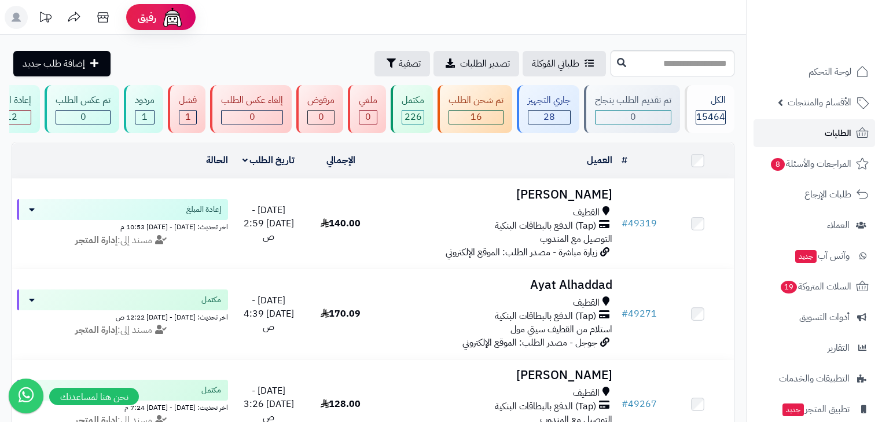
click at [815, 141] on link "الطلبات" at bounding box center [815, 133] width 122 height 28
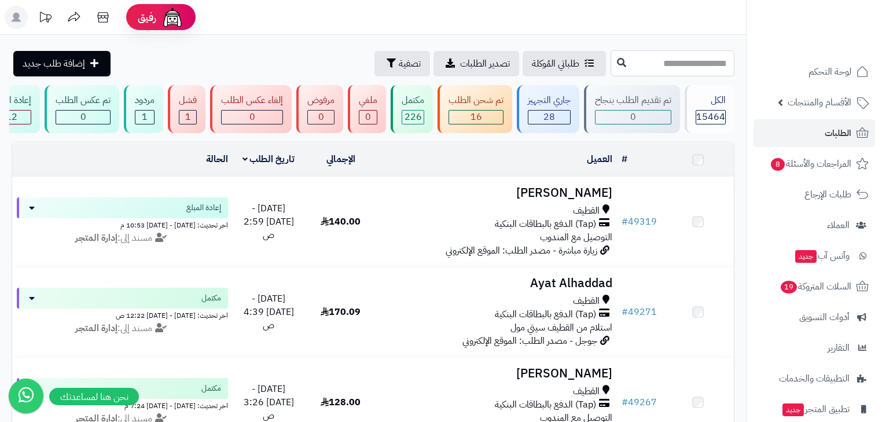
click at [656, 63] on input "text" at bounding box center [673, 63] width 124 height 26
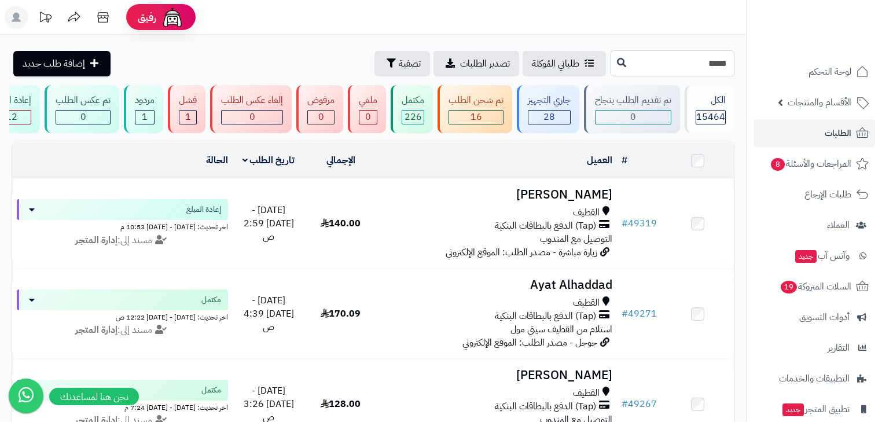
type input "*****"
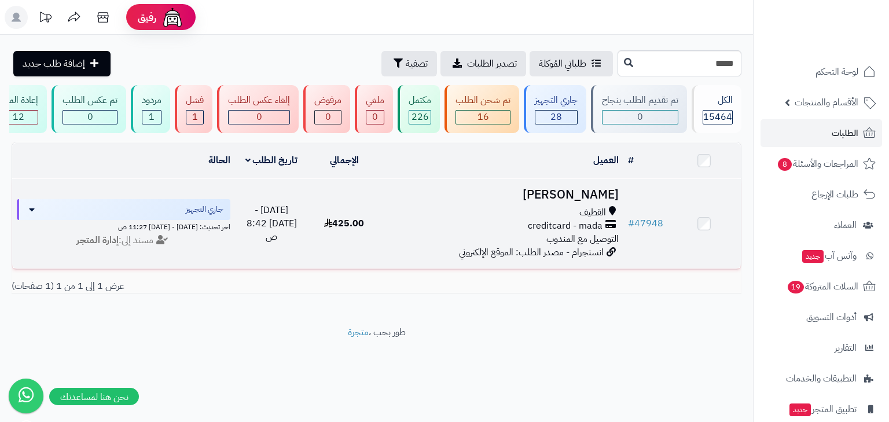
click at [598, 232] on span "creditcard - mada" at bounding box center [565, 225] width 75 height 13
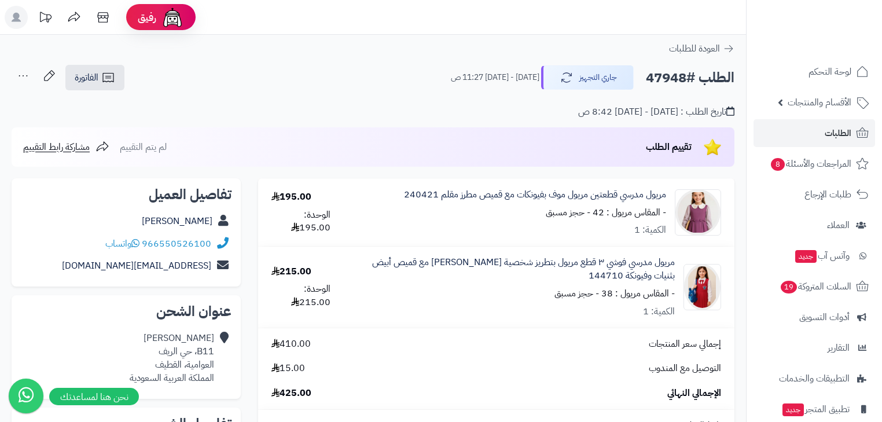
click at [840, 86] on ul "لوحة التحكم الأقسام والمنتجات المنتجات مخزون الخيارات الأقسام الماركات مواصفات …" at bounding box center [814, 271] width 135 height 427
click at [831, 109] on span "الأقسام والمنتجات" at bounding box center [820, 102] width 64 height 16
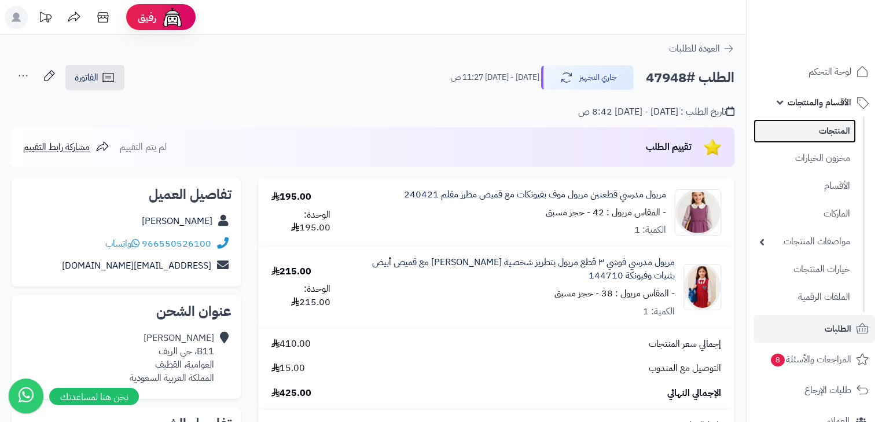
click at [827, 135] on link "المنتجات" at bounding box center [805, 131] width 102 height 24
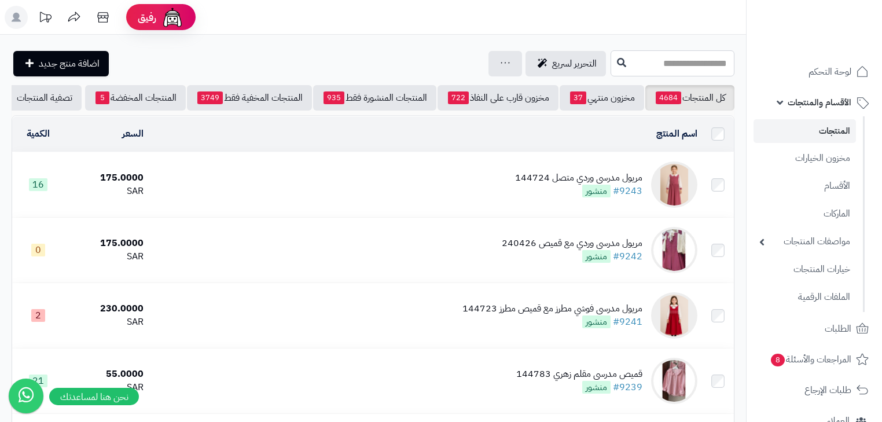
click at [611, 54] on input "text" at bounding box center [673, 63] width 124 height 26
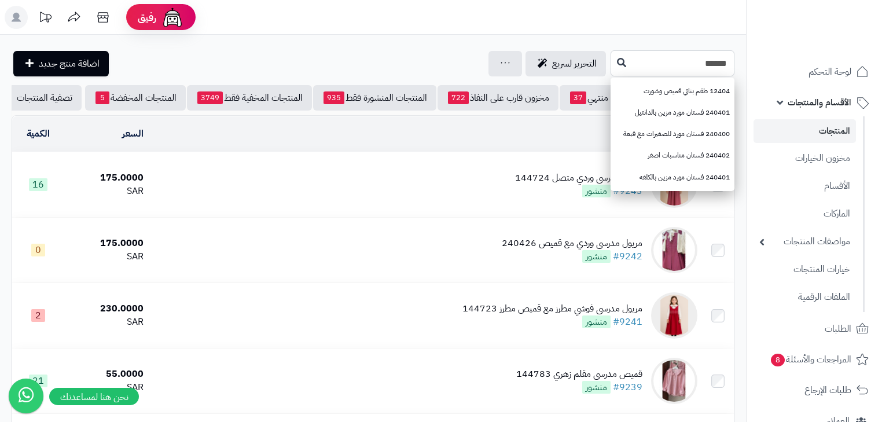
type input "******"
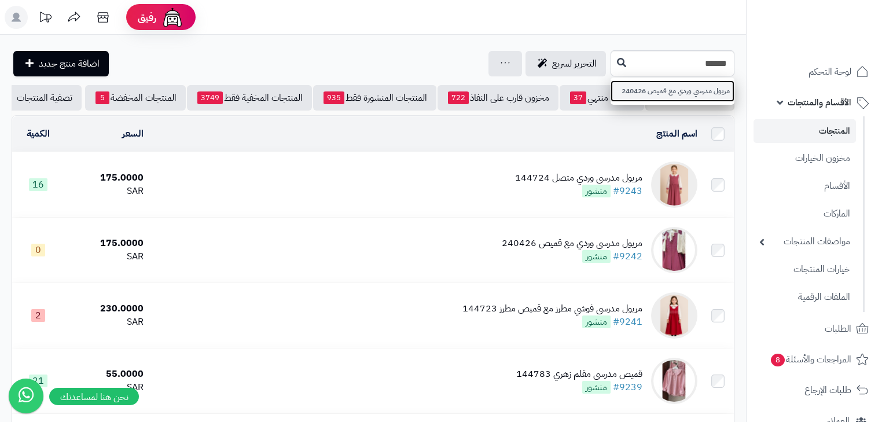
click at [611, 94] on link "مريول مدرسي وردي مع قميص 240426" at bounding box center [673, 90] width 124 height 21
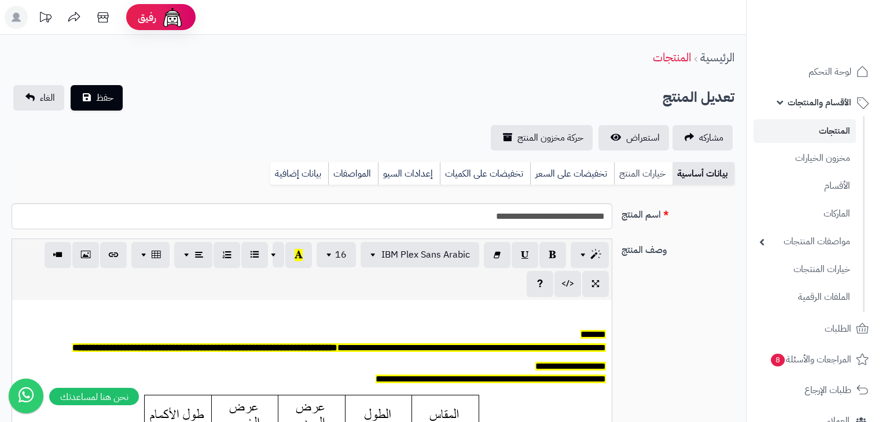
scroll to position [95, 0]
click at [655, 177] on link "خيارات المنتج" at bounding box center [643, 173] width 58 height 23
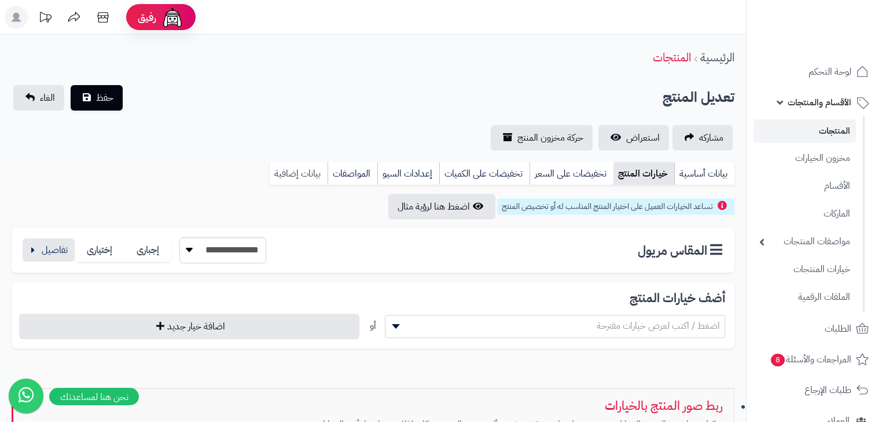
click at [296, 175] on link "بيانات إضافية" at bounding box center [299, 173] width 58 height 23
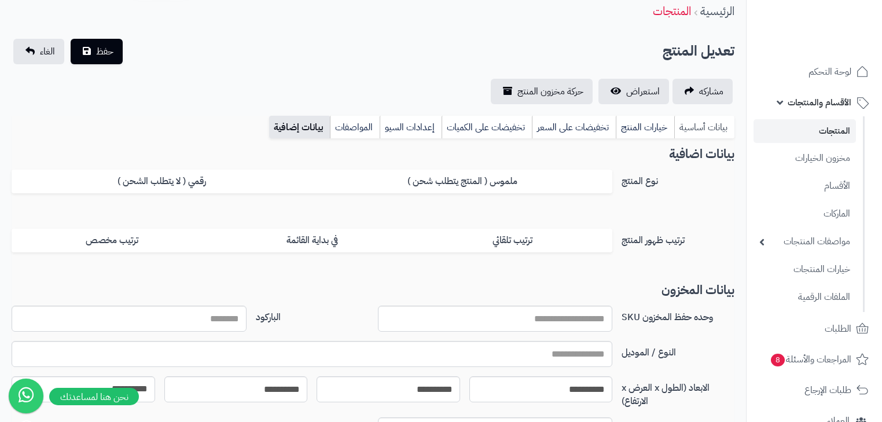
click at [693, 126] on link "بيانات أساسية" at bounding box center [704, 127] width 60 height 23
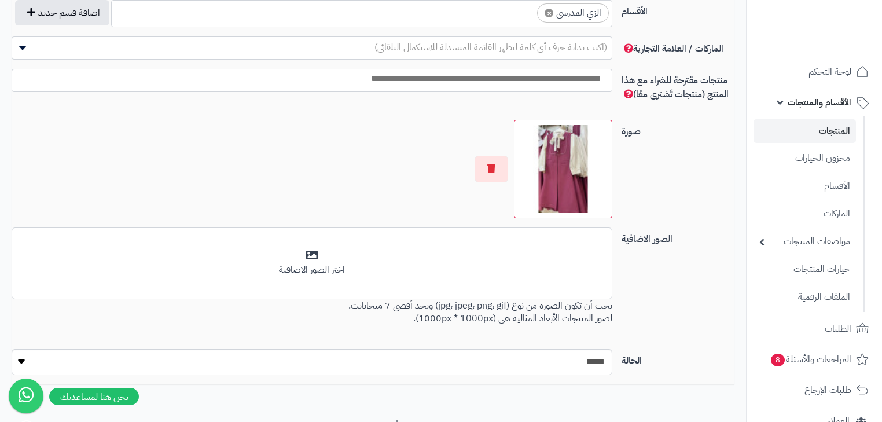
scroll to position [695, 0]
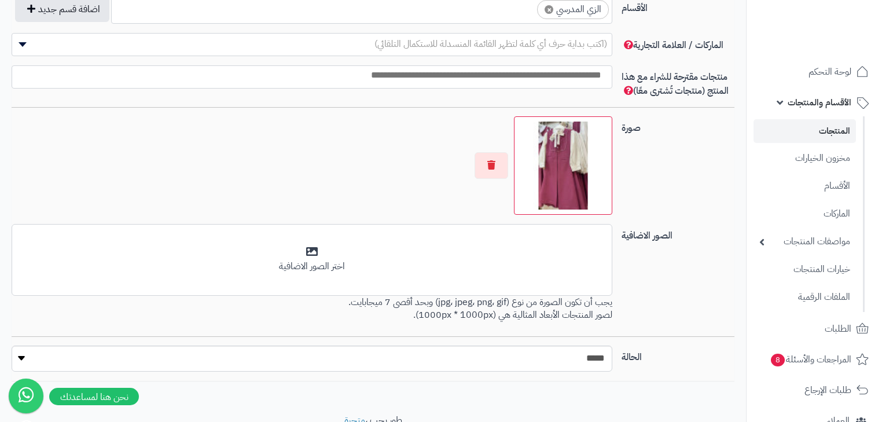
click at [821, 131] on link "المنتجات" at bounding box center [805, 131] width 102 height 24
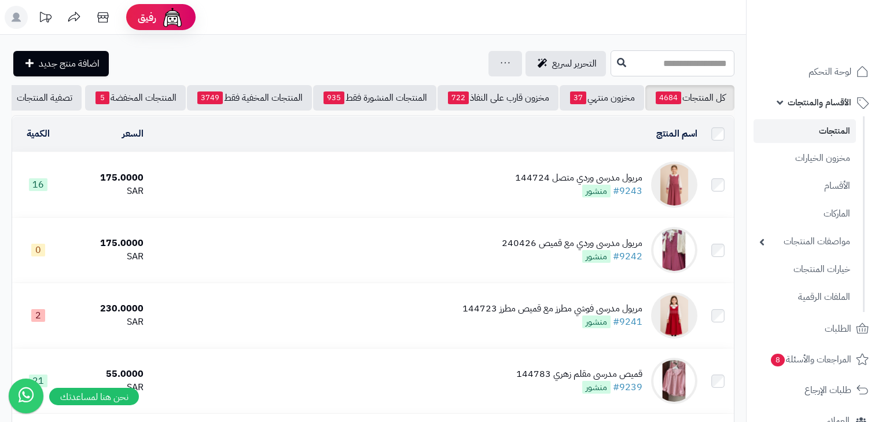
click at [709, 69] on input "text" at bounding box center [673, 63] width 124 height 26
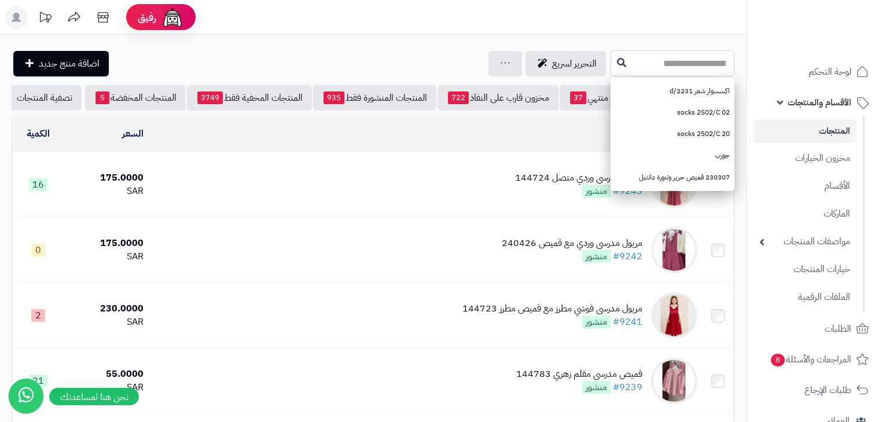
click at [702, 56] on input "text" at bounding box center [673, 63] width 124 height 26
type input "******"
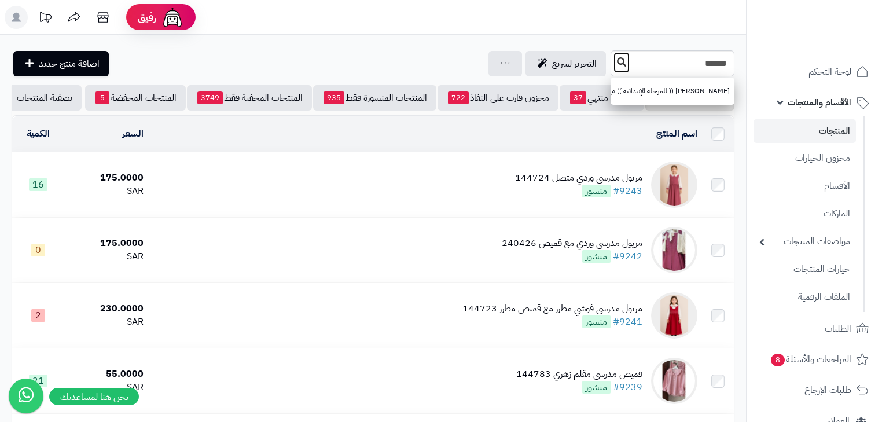
click at [617, 65] on icon at bounding box center [621, 61] width 9 height 9
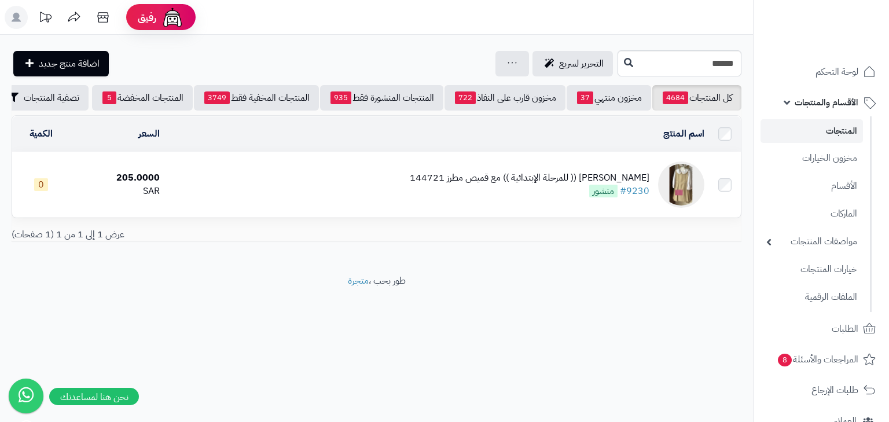
click at [861, 343] on ul "لوحة التحكم الأقسام والمنتجات المنتجات مخزون الخيارات الأقسام الماركات مواصفات …" at bounding box center [821, 369] width 135 height 622
click at [861, 338] on link "الطلبات" at bounding box center [822, 329] width 122 height 28
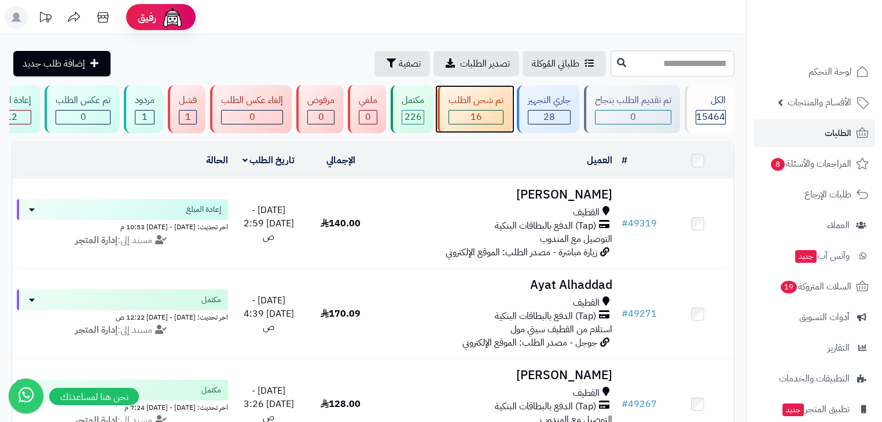
click at [503, 112] on div "16" at bounding box center [476, 117] width 54 height 13
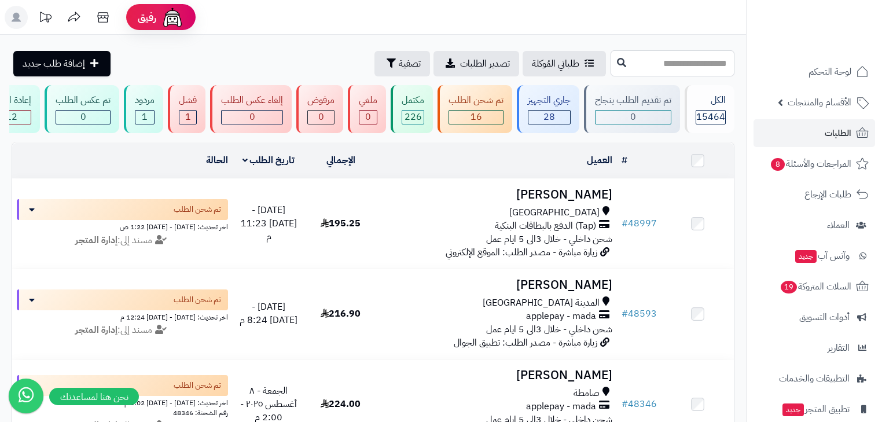
click at [619, 71] on input "text" at bounding box center [673, 63] width 124 height 26
type input "*****"
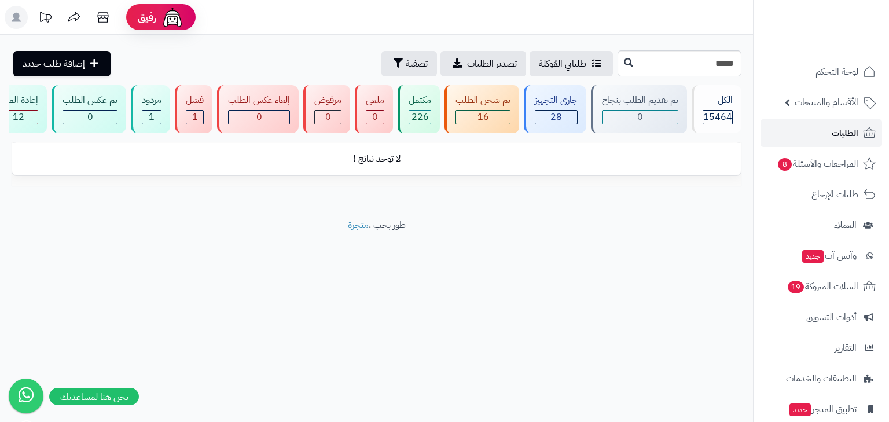
click at [830, 137] on link "الطلبات" at bounding box center [822, 133] width 122 height 28
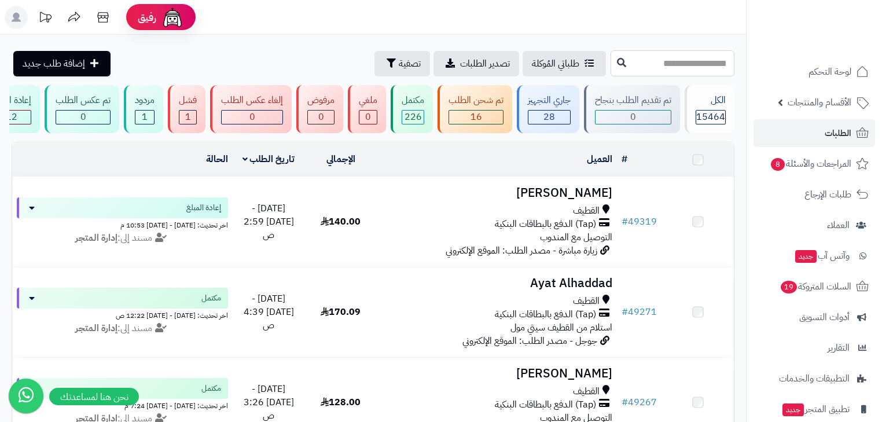
drag, startPoint x: 0, startPoint y: 0, endPoint x: 697, endPoint y: 56, distance: 699.7
click at [697, 56] on input "text" at bounding box center [673, 63] width 124 height 26
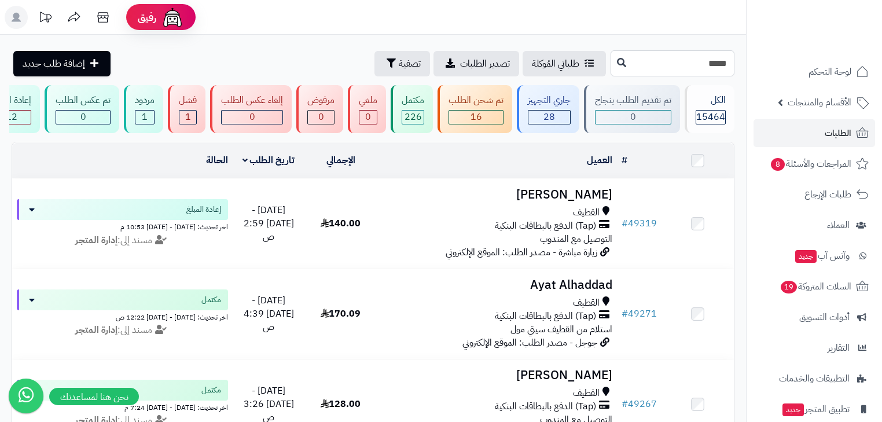
type input "*****"
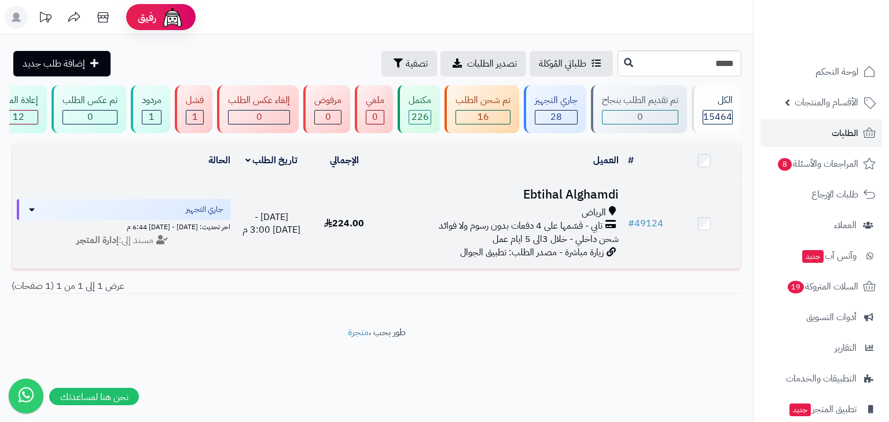
click at [564, 243] on span "شحن داخلي - خلال 3الى 5 ايام عمل" at bounding box center [556, 239] width 126 height 14
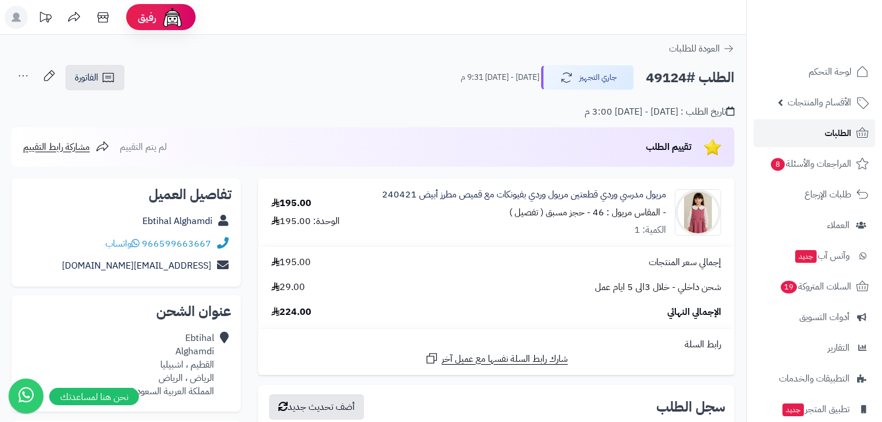
click at [866, 138] on icon at bounding box center [862, 133] width 14 height 14
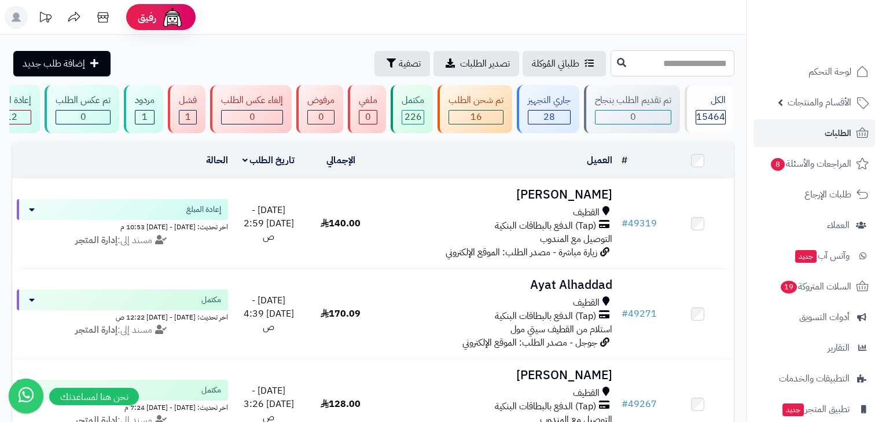
drag, startPoint x: 674, startPoint y: 53, endPoint x: 667, endPoint y: 56, distance: 7.3
click at [674, 53] on input "text" at bounding box center [673, 63] width 124 height 26
type input "*****"
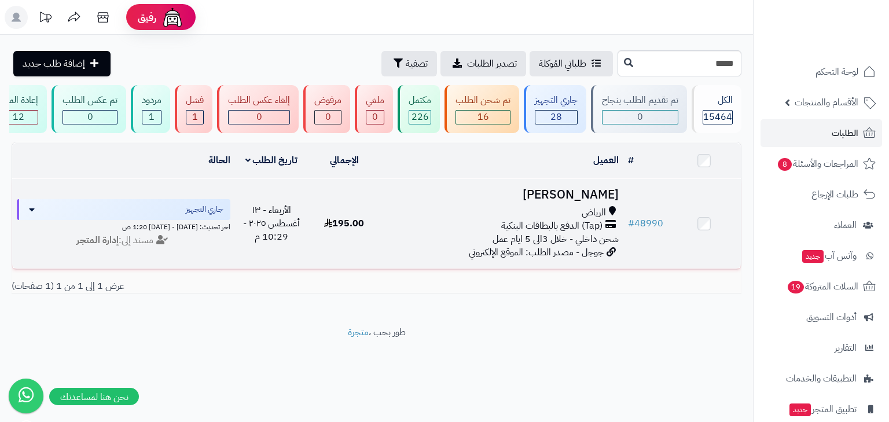
click at [593, 229] on span "(Tap) الدفع بالبطاقات البنكية" at bounding box center [551, 225] width 101 height 13
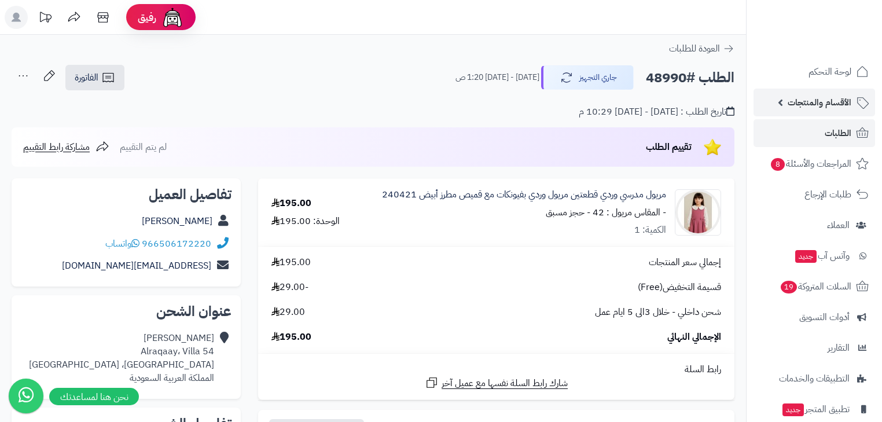
click at [816, 105] on span "الأقسام والمنتجات" at bounding box center [820, 102] width 64 height 16
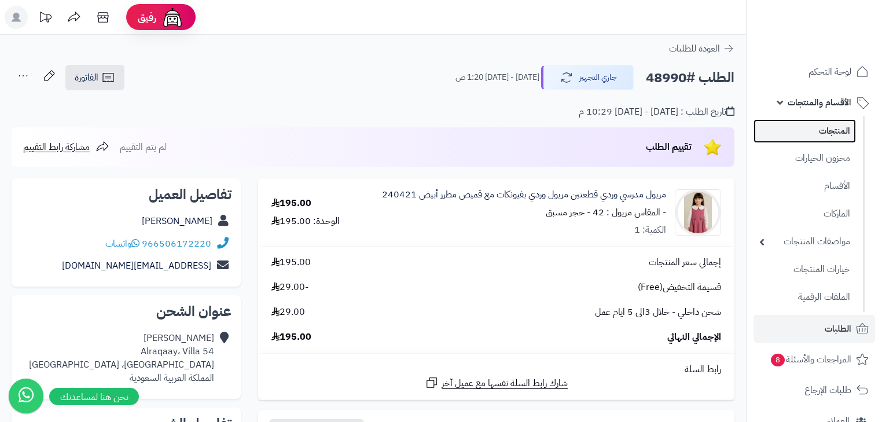
click at [817, 123] on link "المنتجات" at bounding box center [805, 131] width 102 height 24
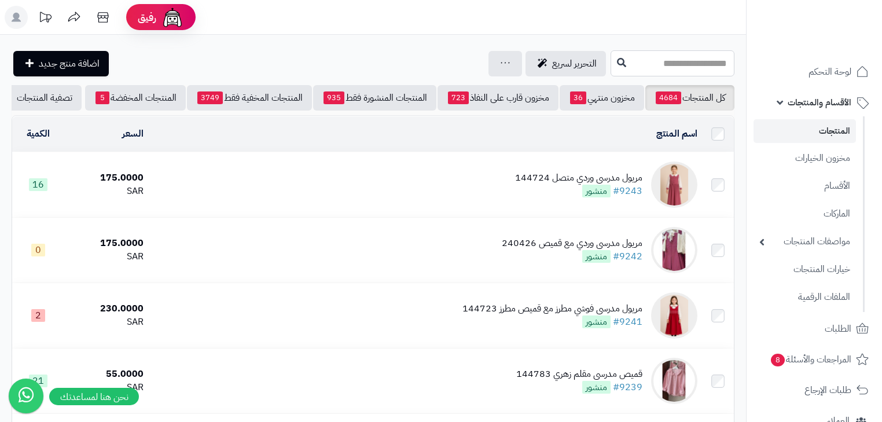
click at [616, 64] on input "text" at bounding box center [673, 63] width 124 height 26
type input "*******"
click at [617, 60] on icon at bounding box center [621, 61] width 9 height 9
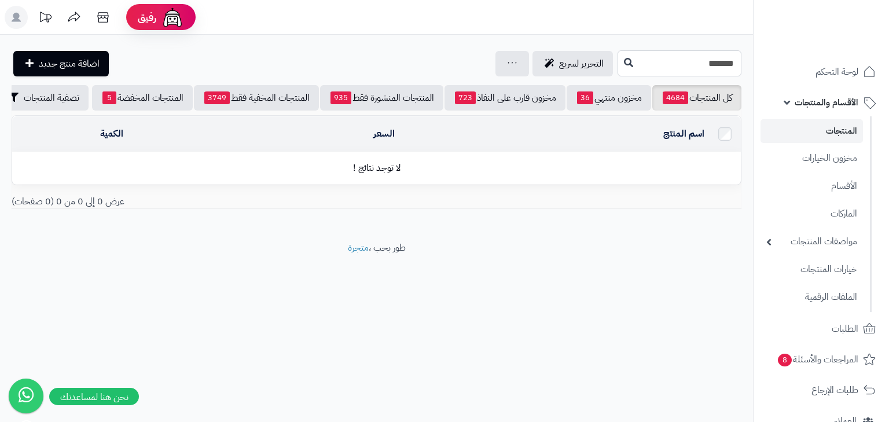
click at [676, 72] on input "*******" at bounding box center [680, 63] width 124 height 26
drag, startPoint x: 685, startPoint y: 65, endPoint x: 883, endPoint y: 64, distance: 198.0
click at [883, 64] on div "رفيق ! الطلبات معالجة مكتمل إرجاع المنتجات العملاء المتواجدون الان 20128 عملاء …" at bounding box center [444, 211] width 889 height 422
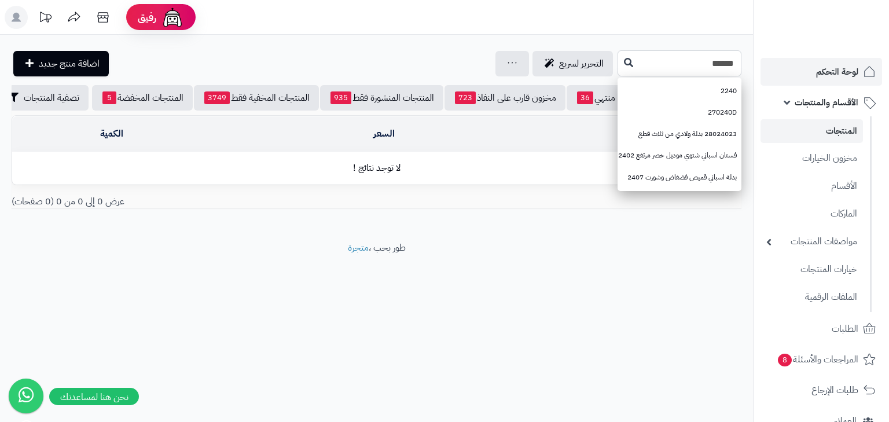
type input "******"
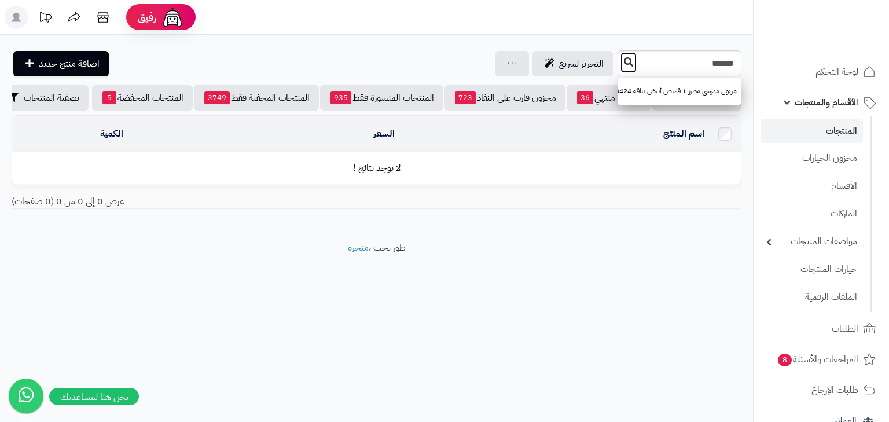
click at [624, 63] on icon at bounding box center [628, 61] width 9 height 9
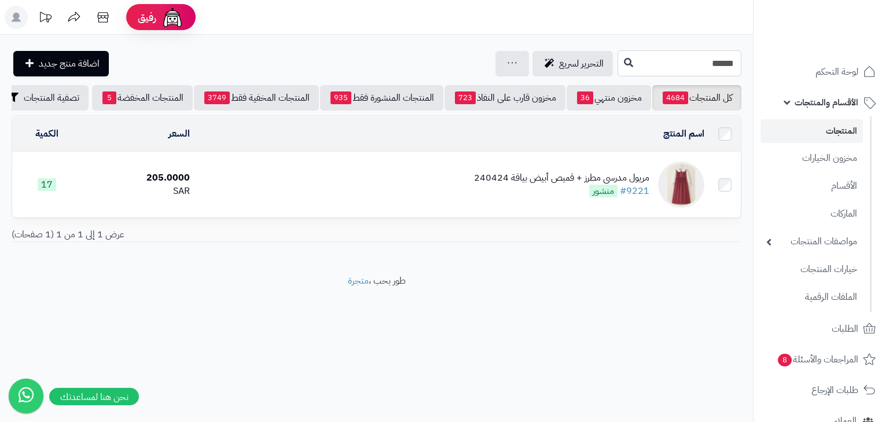
drag, startPoint x: 729, startPoint y: 61, endPoint x: 744, endPoint y: 64, distance: 14.8
click at [744, 64] on div "****** التحرير لسريع جرد مخزون المنتجات جرد مخزون الخيارات فقط تعديل أسعار المن…" at bounding box center [376, 63] width 753 height 26
type input "******"
click at [620, 53] on button at bounding box center [628, 63] width 17 height 22
drag, startPoint x: 667, startPoint y: 49, endPoint x: 713, endPoint y: 52, distance: 45.2
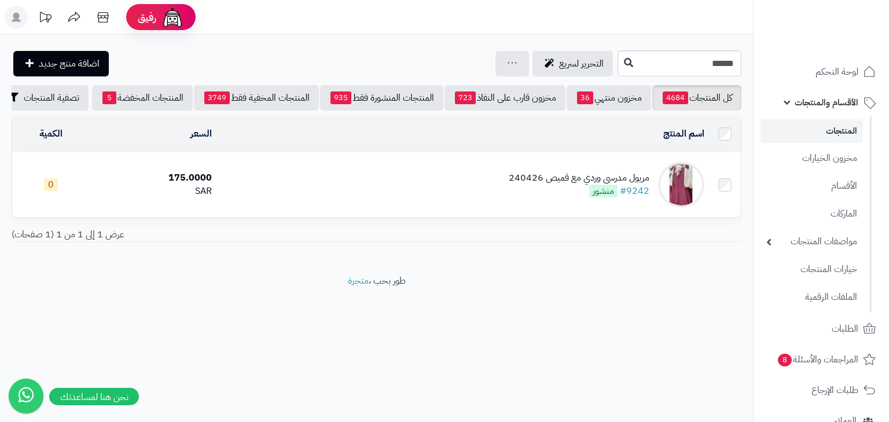
click at [713, 52] on div "**********" at bounding box center [376, 155] width 753 height 240
drag, startPoint x: 697, startPoint y: 60, endPoint x: 831, endPoint y: 80, distance: 135.2
click at [831, 80] on div "رفيق ! الطلبات معالجة مكتمل إرجاع المنتجات العملاء المتواجدون الان 20128 عملاء …" at bounding box center [444, 211] width 889 height 422
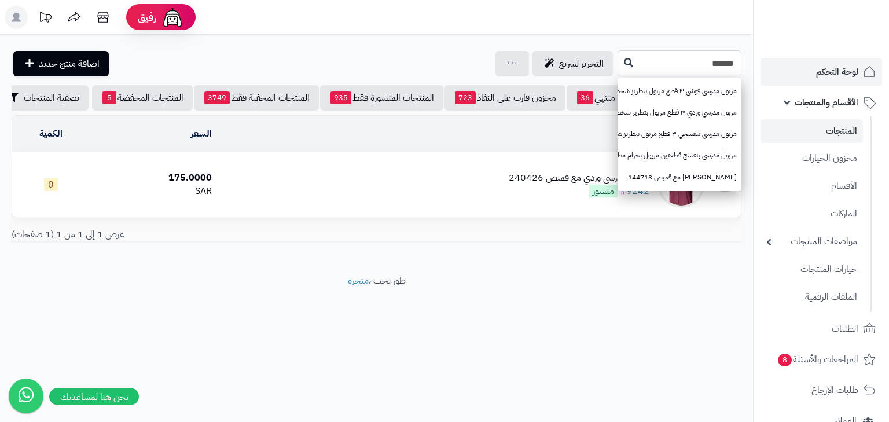
type input "******"
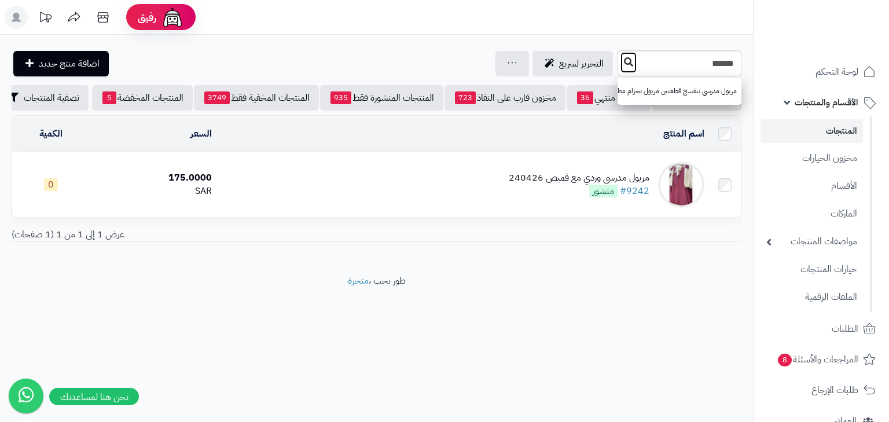
click at [624, 63] on icon at bounding box center [628, 61] width 9 height 9
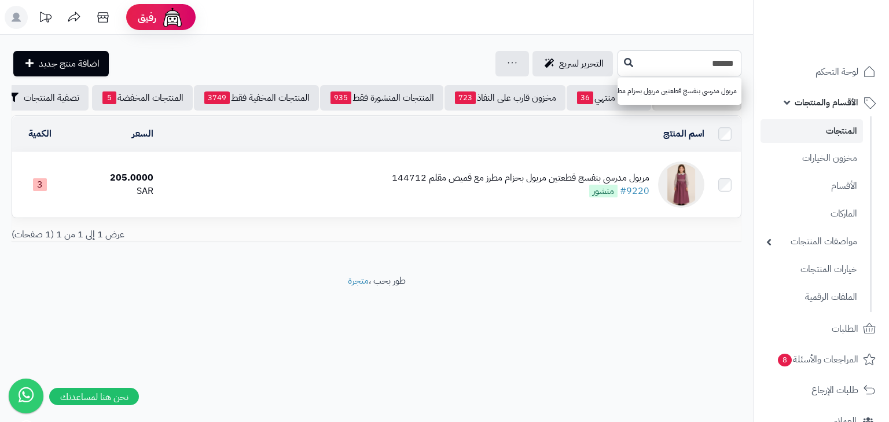
drag, startPoint x: 642, startPoint y: 53, endPoint x: 840, endPoint y: 30, distance: 198.7
click at [838, 30] on div "رفيق ! الطلبات معالجة مكتمل إرجاع المنتجات العملاء المتواجدون الان 20128 عملاء …" at bounding box center [444, 211] width 889 height 422
type input "****"
click at [620, 54] on button at bounding box center [628, 63] width 17 height 22
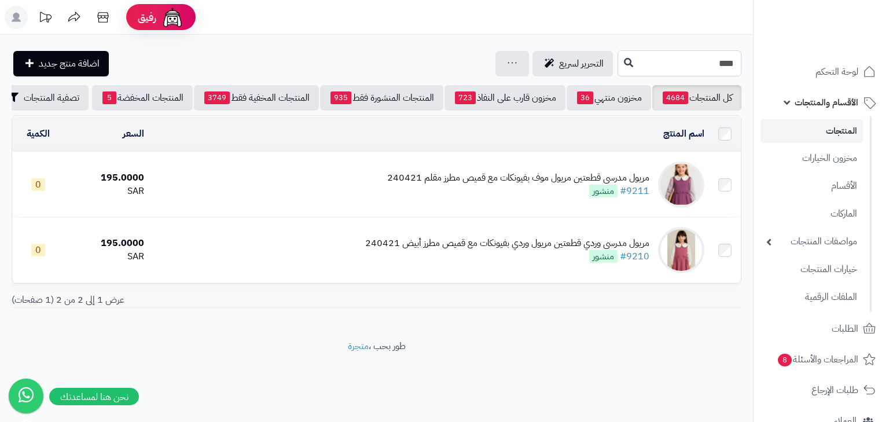
drag, startPoint x: 728, startPoint y: 65, endPoint x: 755, endPoint y: 65, distance: 26.6
click at [755, 65] on div "رفيق ! الطلبات معالجة مكتمل إرجاع المنتجات العملاء المتواجدون الان 20128 عملاء …" at bounding box center [444, 211] width 889 height 422
type input "****"
click at [624, 60] on icon at bounding box center [628, 61] width 9 height 9
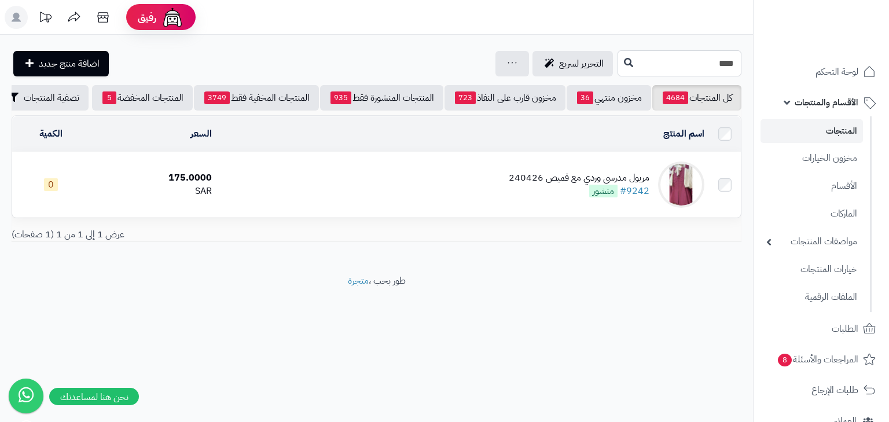
drag, startPoint x: 728, startPoint y: 64, endPoint x: 743, endPoint y: 64, distance: 15.0
click at [743, 64] on div "**** التحرير لسريع جرد مخزون المنتجات جرد مخزون الخيارات فقط تعديل أسعار المنتج…" at bounding box center [376, 63] width 753 height 26
type input "****"
click at [859, 328] on link "الطلبات" at bounding box center [822, 329] width 122 height 28
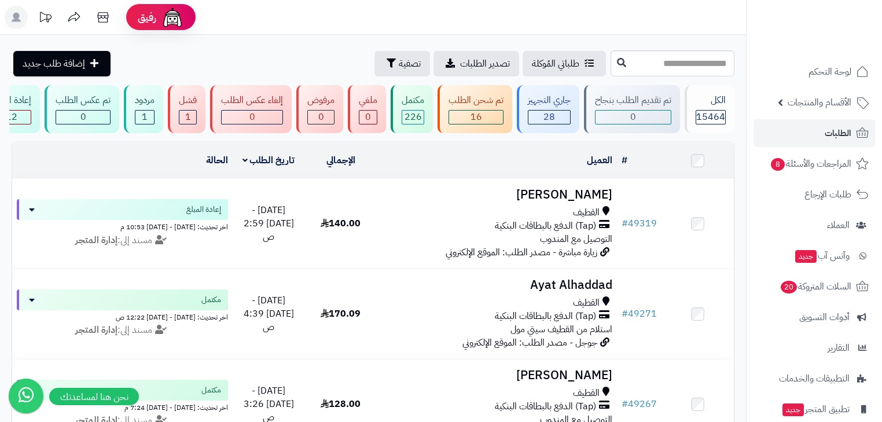
click at [12, 16] on rect at bounding box center [16, 17] width 23 height 23
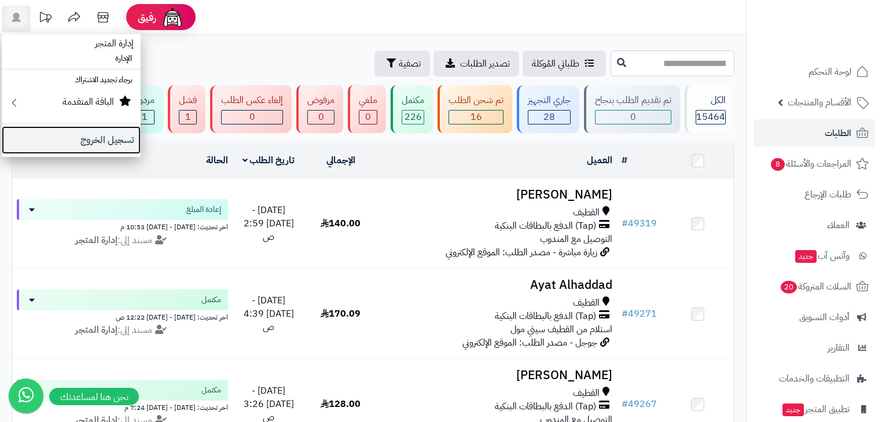
click at [80, 144] on link "تسجيل الخروج" at bounding box center [71, 140] width 139 height 28
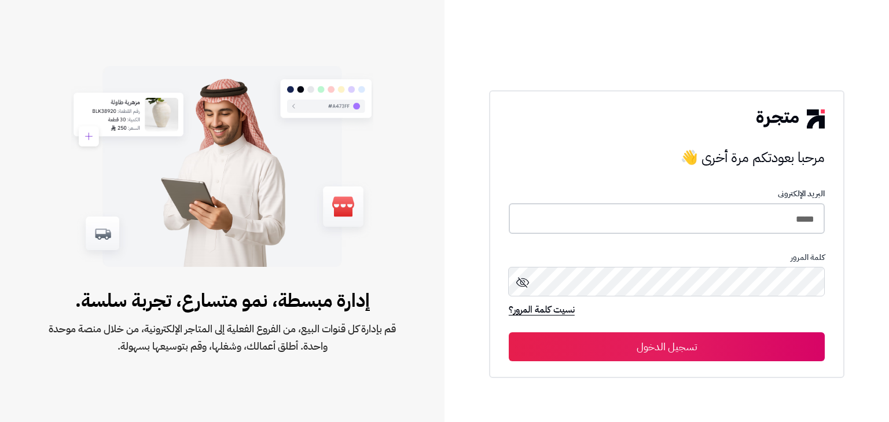
click at [688, 232] on input "*****" at bounding box center [667, 218] width 316 height 31
type input "*****"
click at [746, 350] on button "تسجيل الدخول" at bounding box center [667, 346] width 316 height 29
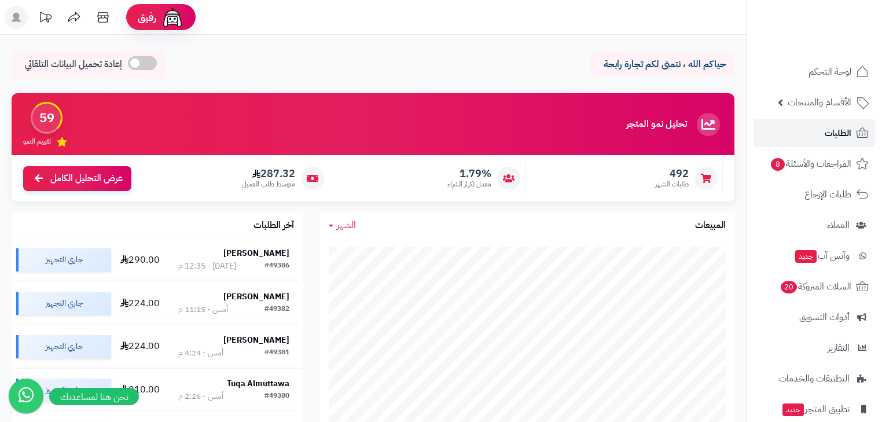
click at [818, 131] on link "الطلبات" at bounding box center [815, 133] width 122 height 28
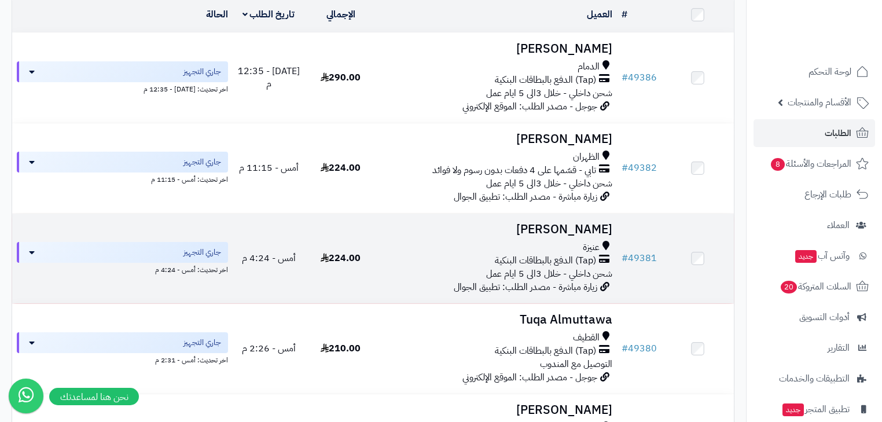
scroll to position [139, 0]
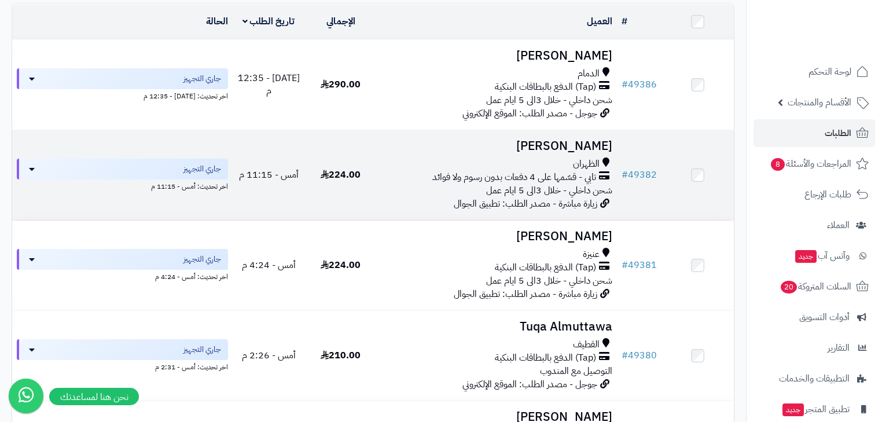
click at [567, 189] on span "شحن داخلي - خلال 3الى 5 ايام عمل" at bounding box center [549, 190] width 126 height 14
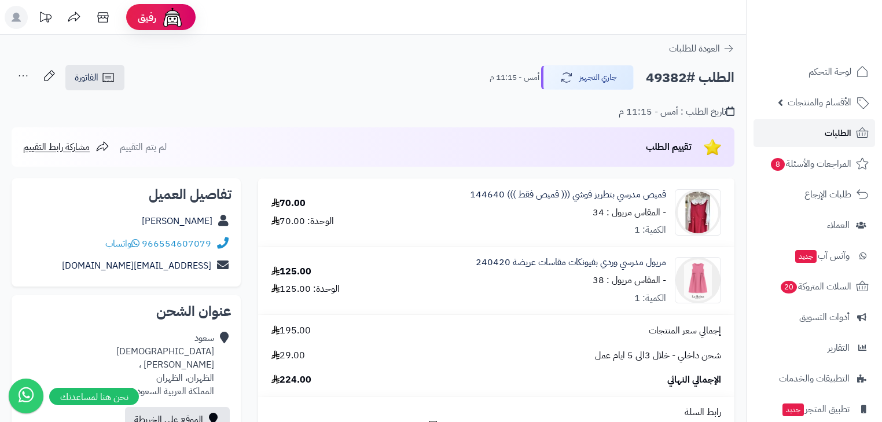
click at [827, 132] on span "الطلبات" at bounding box center [838, 133] width 27 height 16
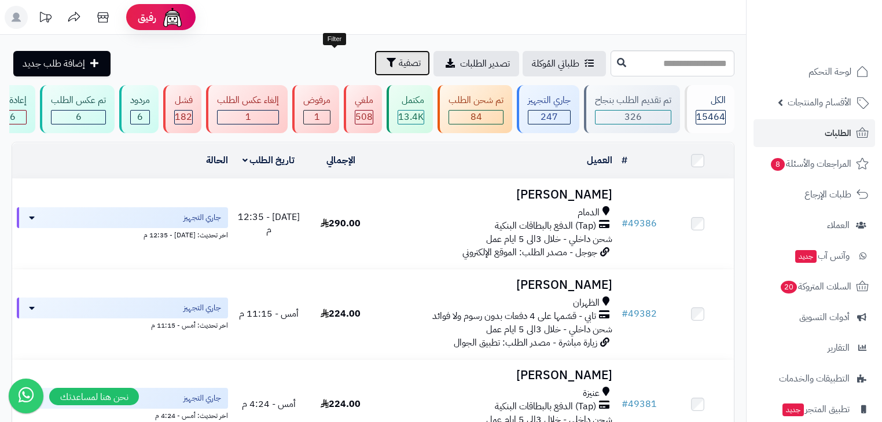
click at [399, 57] on span "تصفية" at bounding box center [410, 63] width 22 height 14
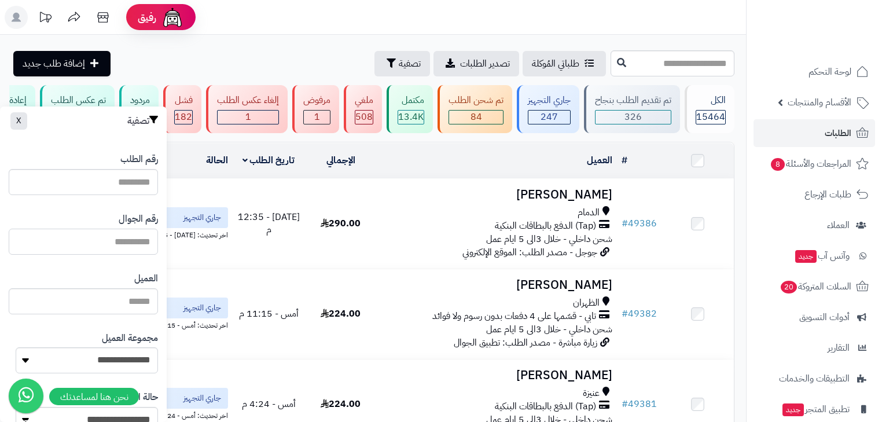
click at [120, 247] on input "text" at bounding box center [83, 242] width 149 height 26
type input "*********"
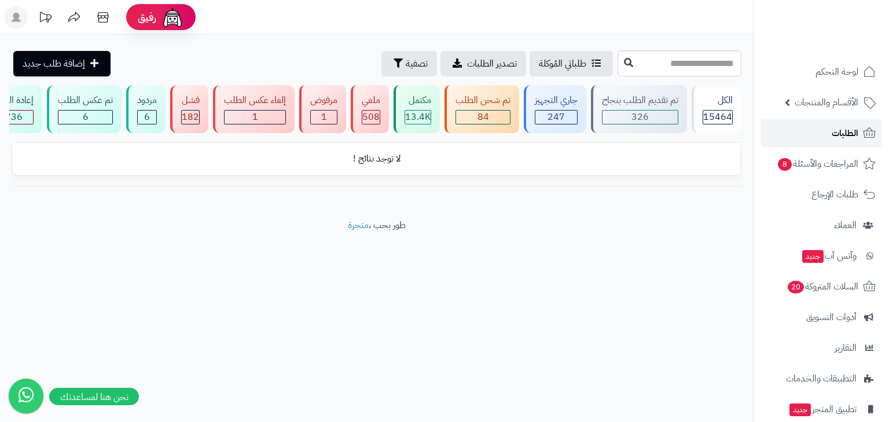
click at [828, 141] on link "الطلبات" at bounding box center [822, 133] width 122 height 28
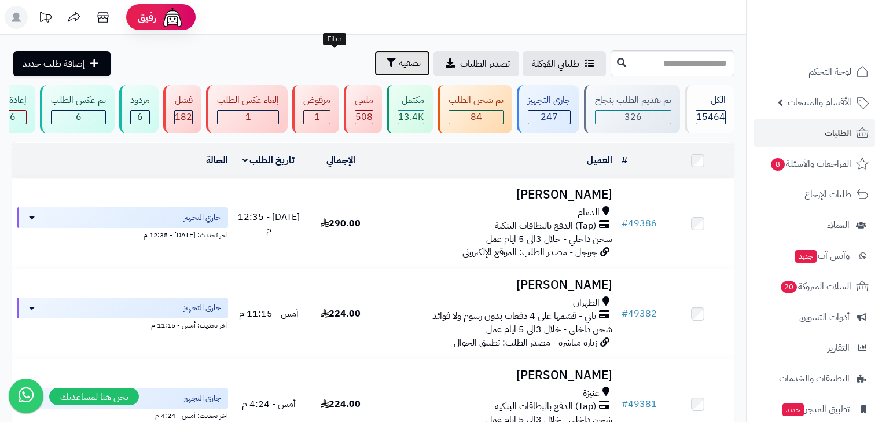
click at [374, 67] on button "تصفية" at bounding box center [402, 62] width 56 height 25
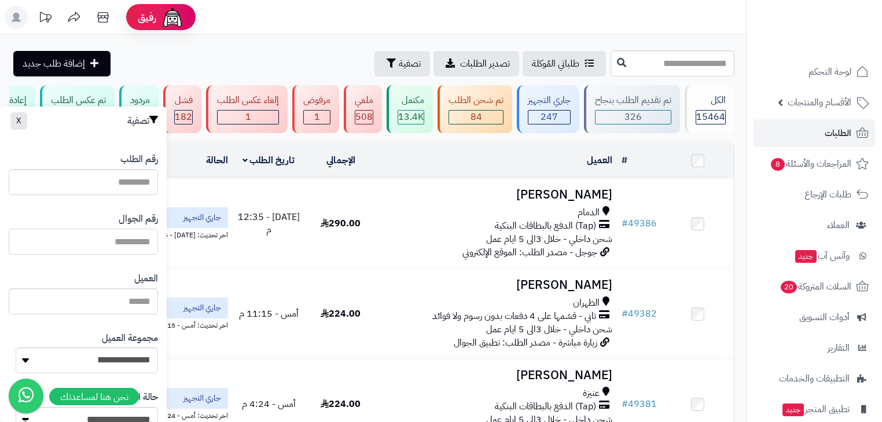
click at [118, 243] on input "text" at bounding box center [83, 242] width 149 height 26
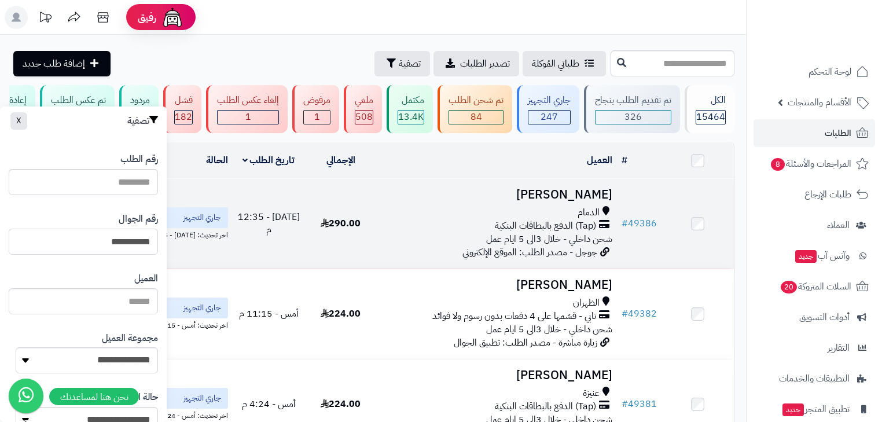
type input "**********"
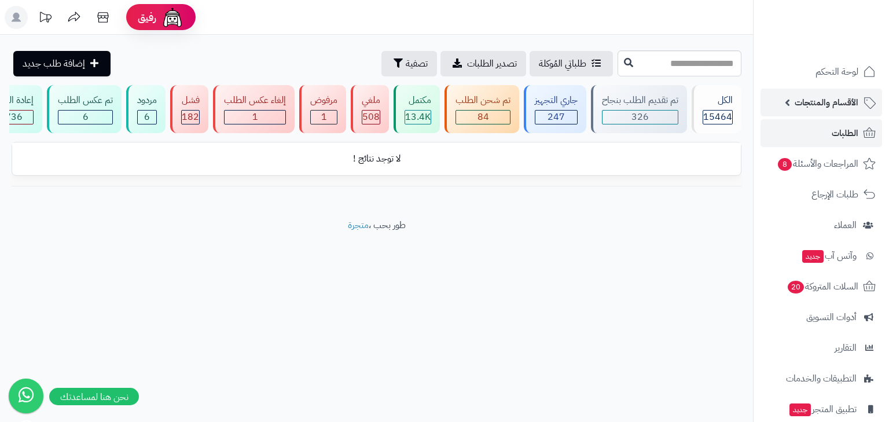
click at [844, 93] on link "الأقسام والمنتجات" at bounding box center [822, 103] width 122 height 28
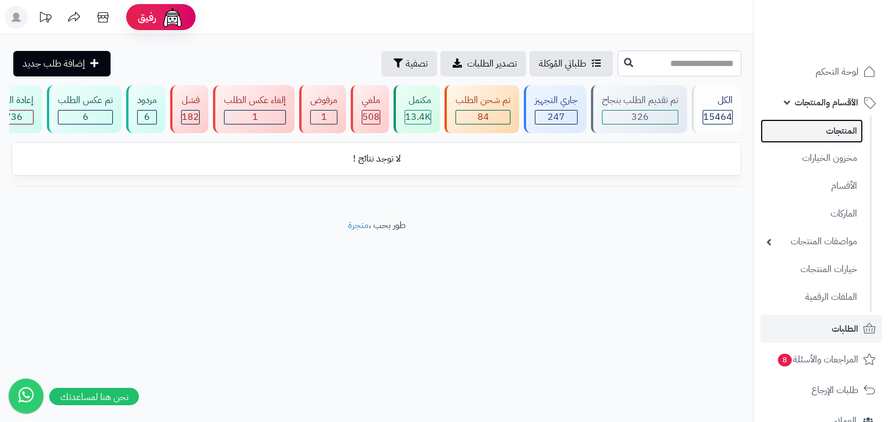
click at [849, 134] on link "المنتجات" at bounding box center [812, 131] width 102 height 24
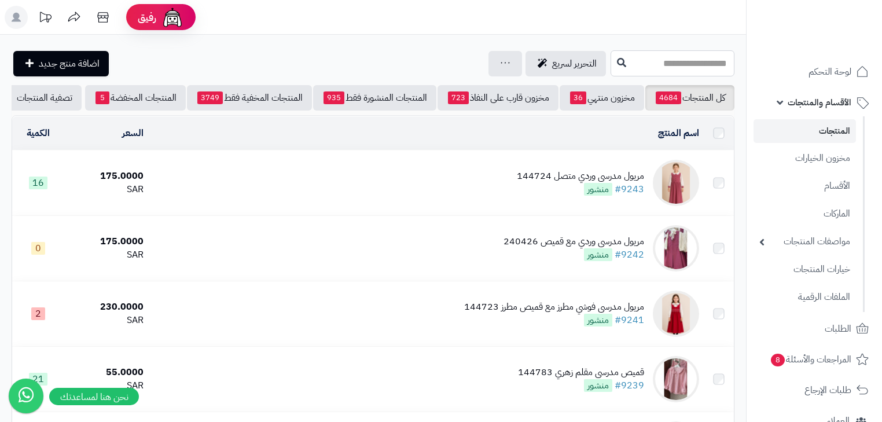
click at [663, 72] on input "text" at bounding box center [673, 63] width 124 height 26
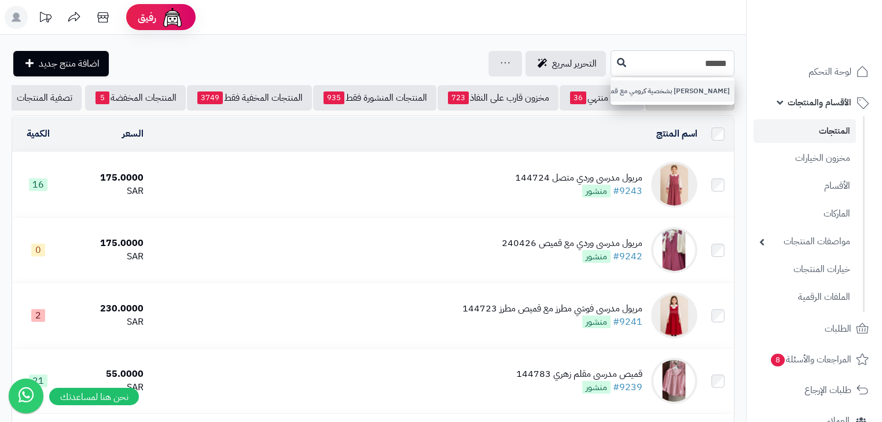
type input "******"
click at [653, 100] on link "مريول مدرسي وردي بشخصية كرومي مع قميص مقلم 144719" at bounding box center [673, 90] width 124 height 21
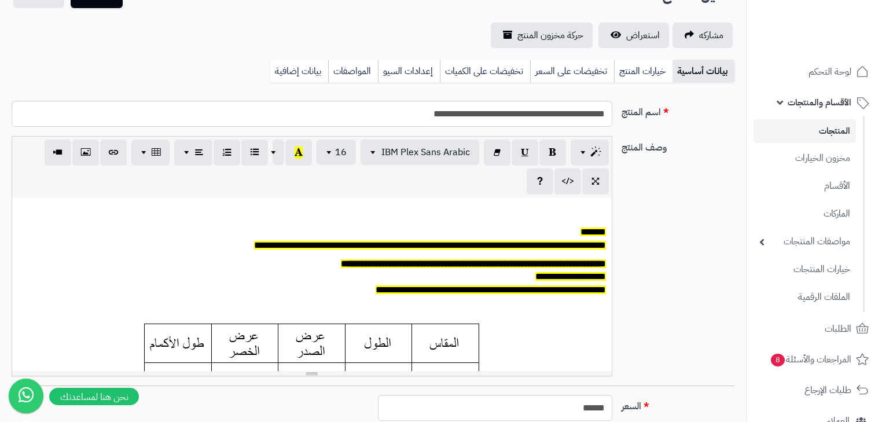
scroll to position [370, 0]
